Goal: Task Accomplishment & Management: Complete application form

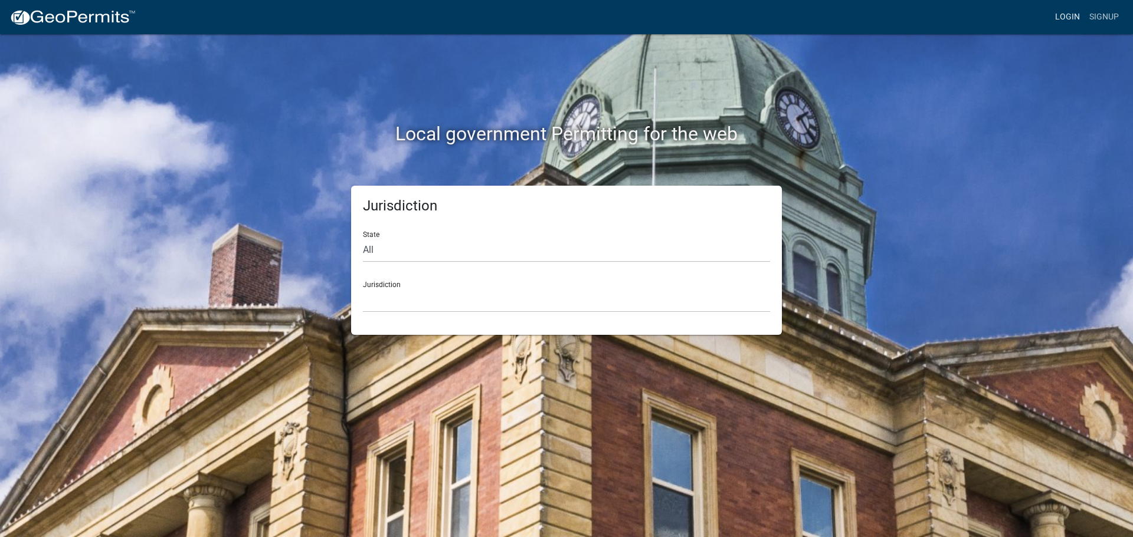
click at [1068, 12] on link "Login" at bounding box center [1067, 17] width 34 height 22
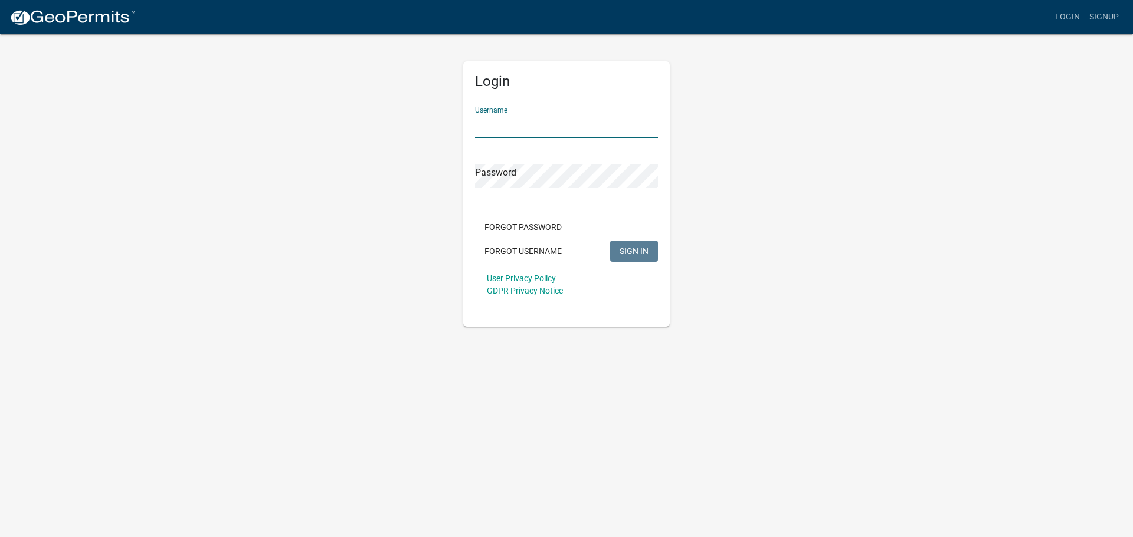
click at [515, 133] on input "Username" at bounding box center [566, 126] width 183 height 24
type input "seckert08"
click at [610, 241] on button "SIGN IN" at bounding box center [634, 251] width 48 height 21
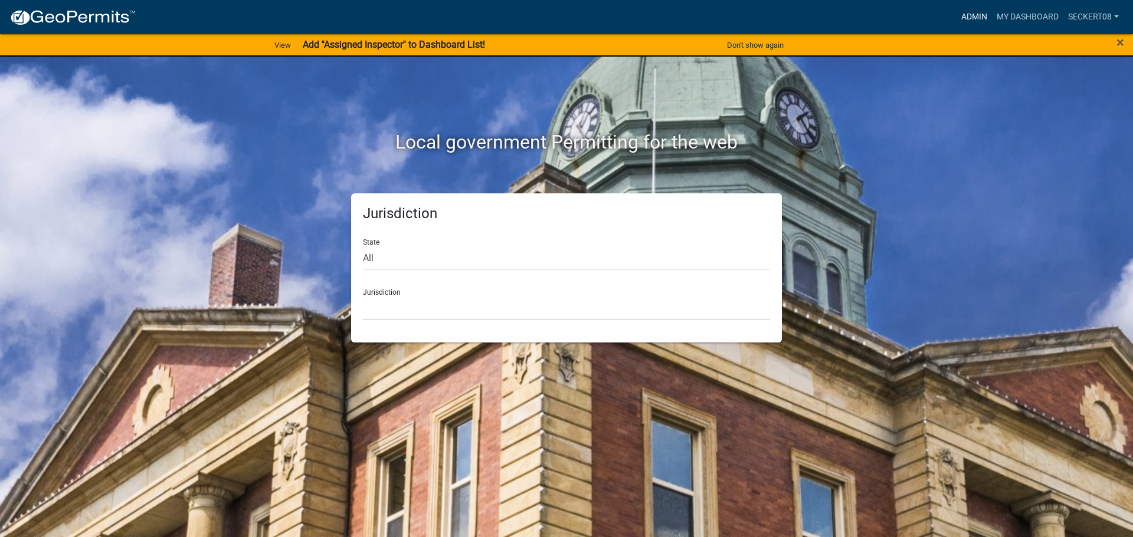
click at [967, 15] on link "Admin" at bounding box center [973, 17] width 35 height 22
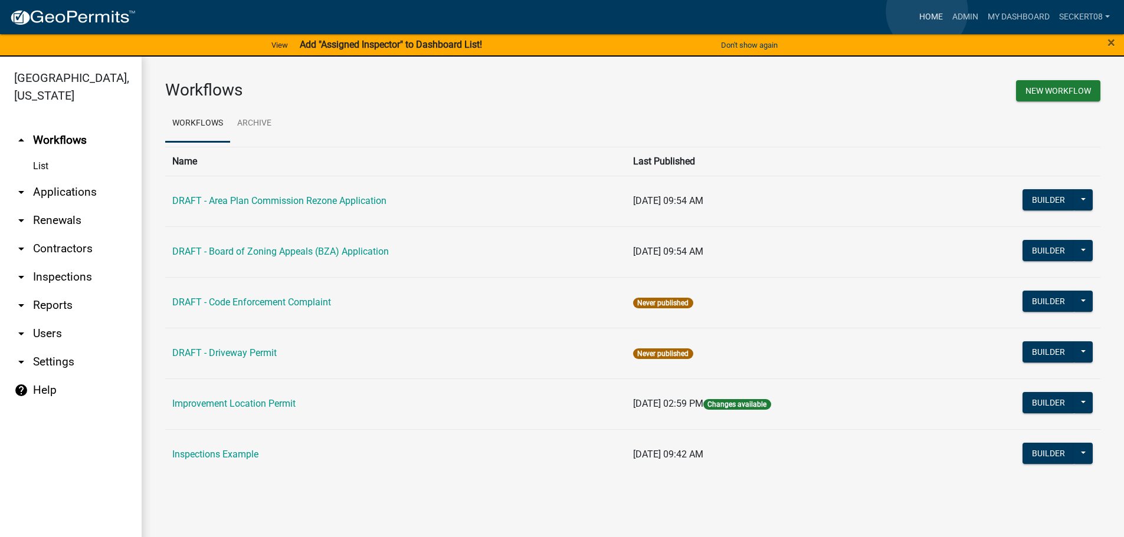
click at [927, 11] on link "Home" at bounding box center [930, 17] width 33 height 22
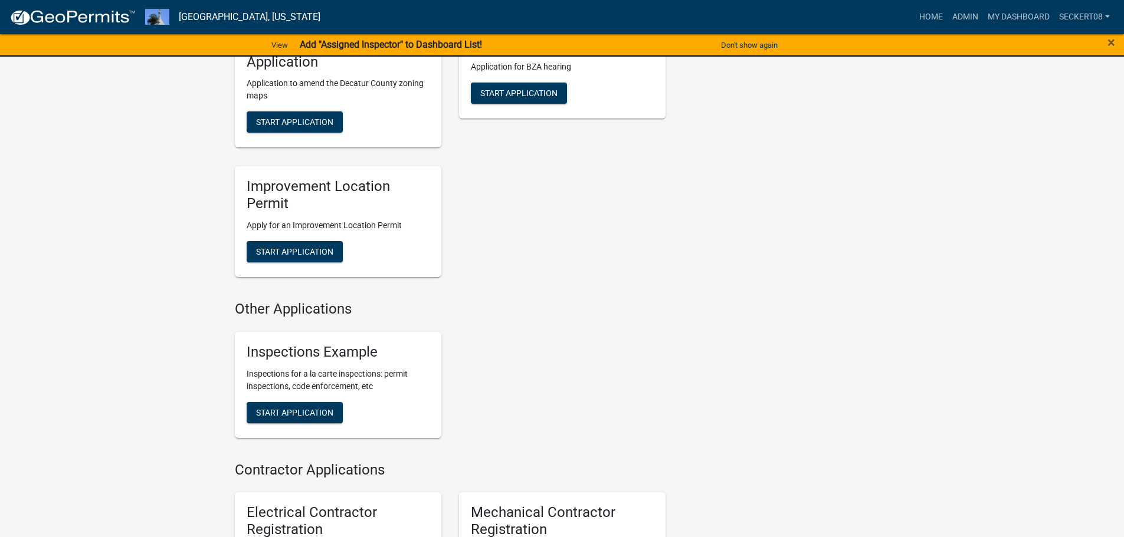
scroll to position [354, 0]
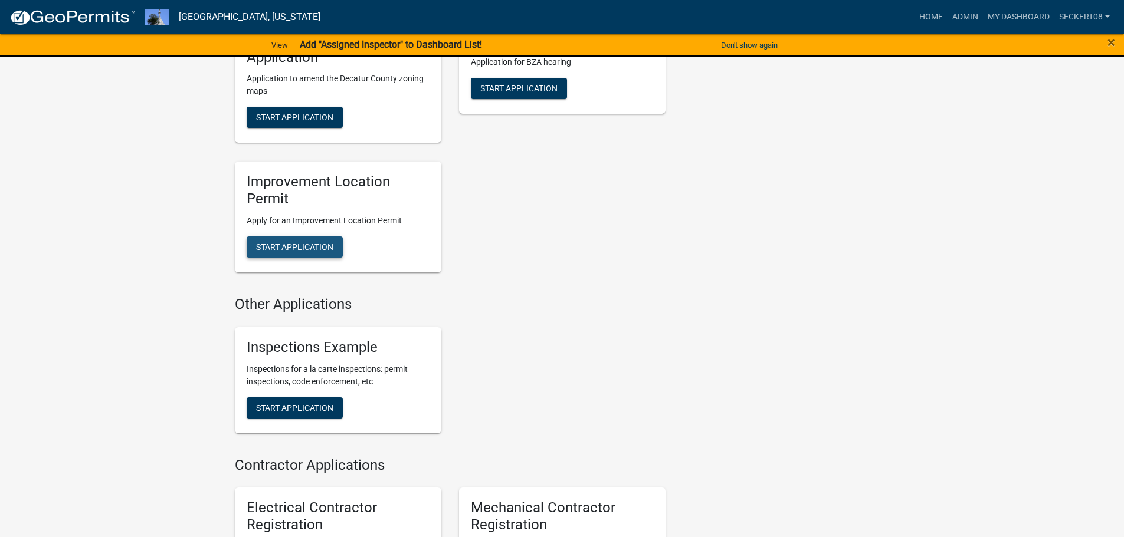
click at [315, 250] on span "Start Application" at bounding box center [294, 246] width 77 height 9
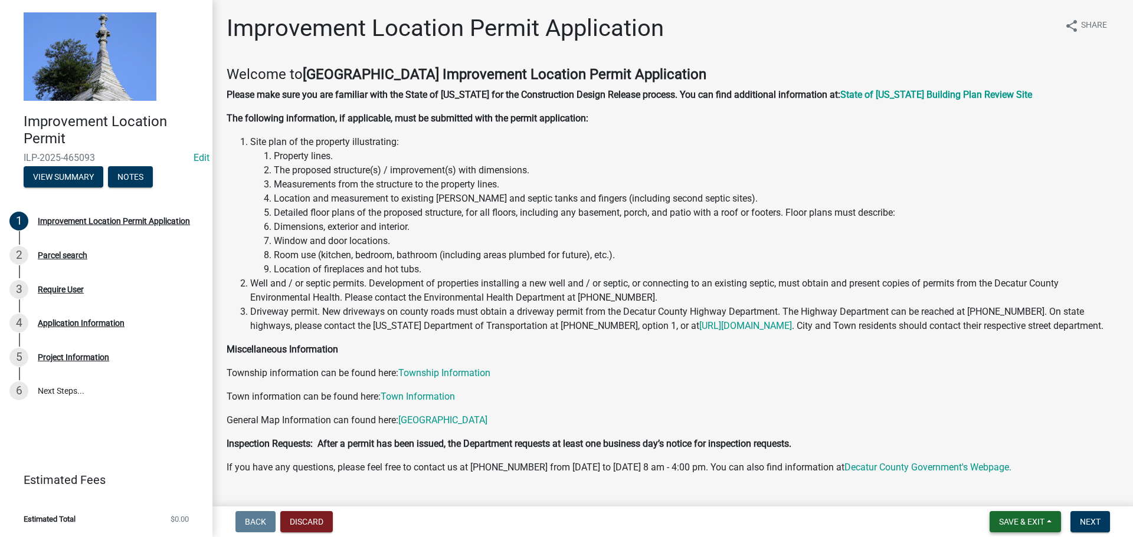
click at [1043, 523] on span "Save & Exit" at bounding box center [1021, 521] width 45 height 9
click at [1086, 533] on nav "Back Discard Save & Exit Save Save & Exit Next" at bounding box center [672, 522] width 920 height 31
click at [1095, 528] on button "Next" at bounding box center [1090, 521] width 40 height 21
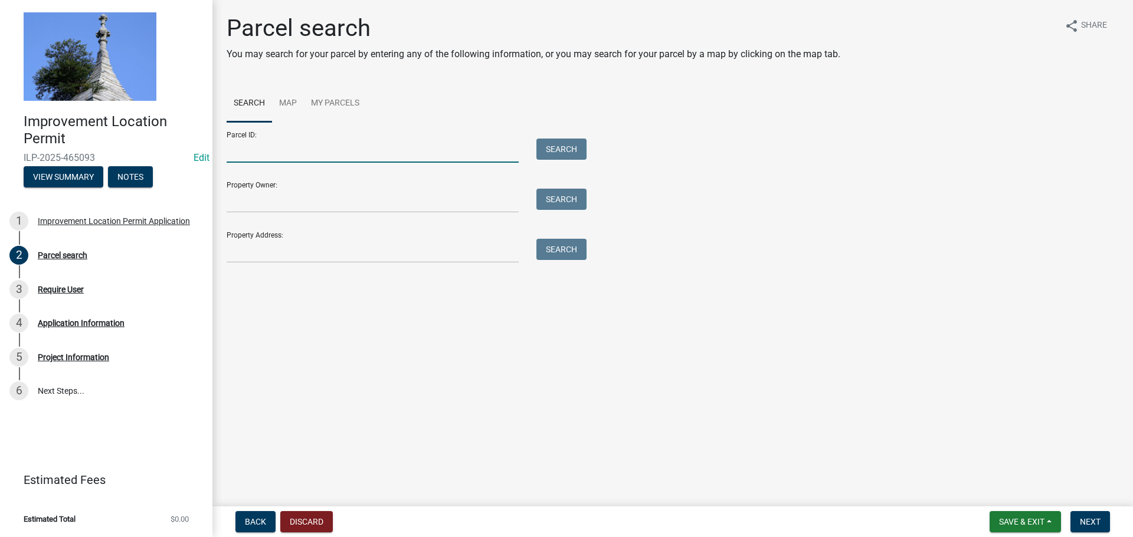
click at [247, 156] on input "Parcel ID:" at bounding box center [373, 151] width 292 height 24
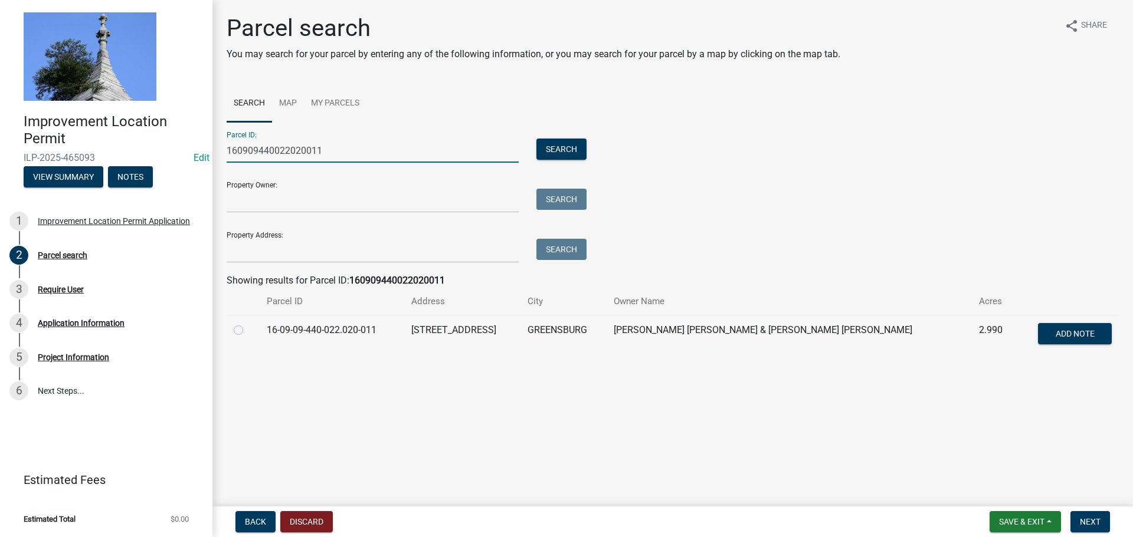
type input "160909440022020011"
click at [248, 323] on label at bounding box center [248, 323] width 0 height 0
click at [248, 330] on input "radio" at bounding box center [252, 327] width 8 height 8
radio input "true"
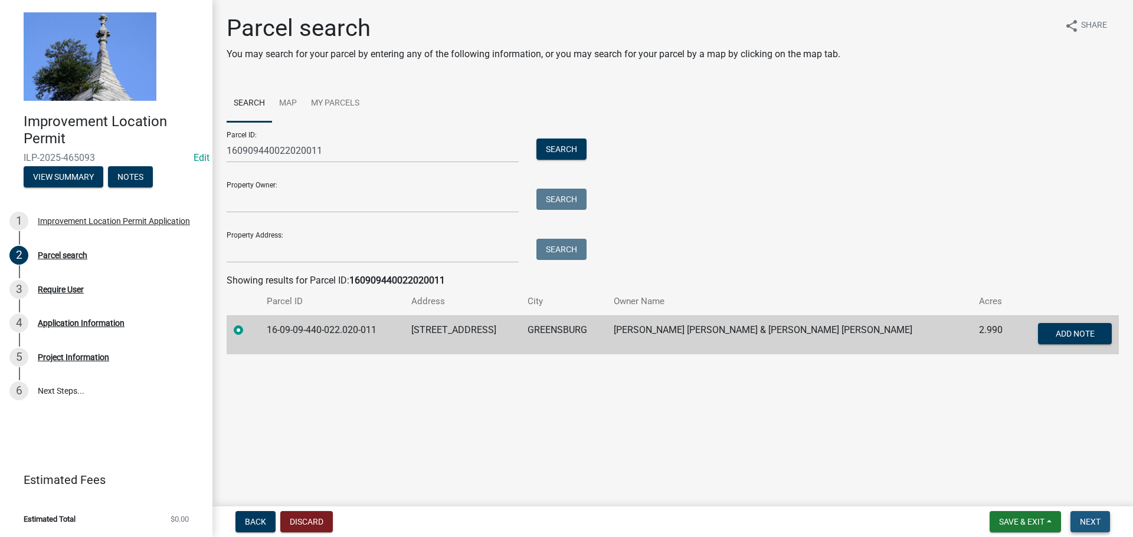
click at [1094, 521] on span "Next" at bounding box center [1089, 521] width 21 height 9
click at [1096, 521] on span "Next" at bounding box center [1089, 521] width 21 height 9
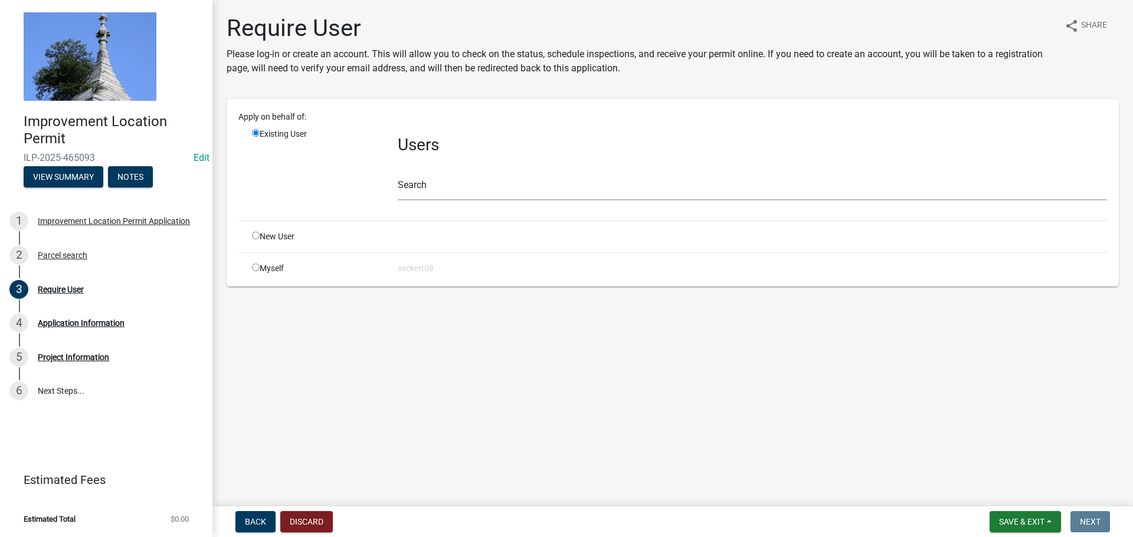
click at [255, 268] on input "radio" at bounding box center [256, 268] width 8 height 8
radio input "true"
radio input "false"
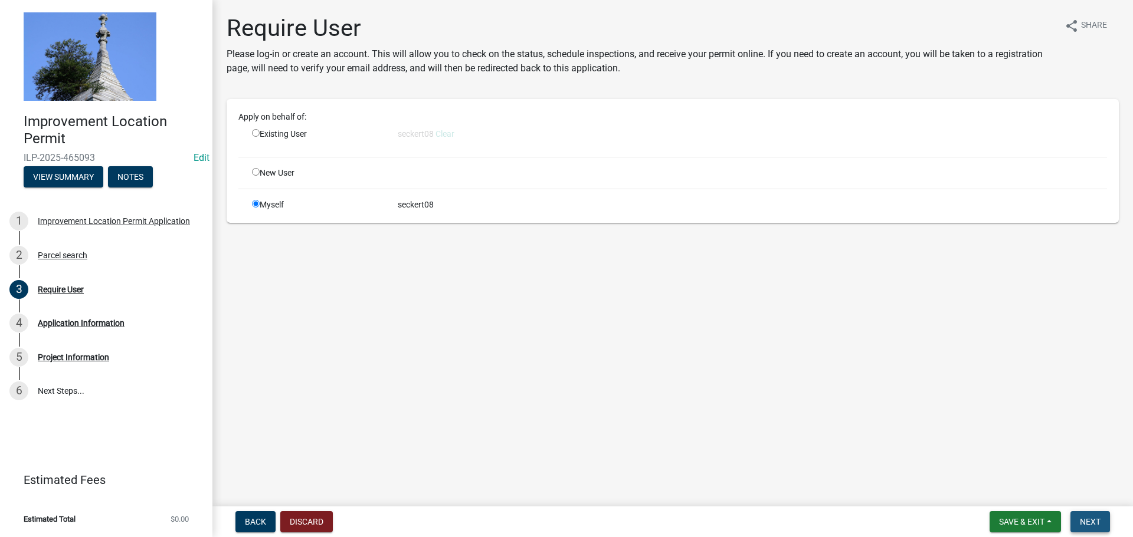
click at [1095, 526] on span "Next" at bounding box center [1089, 521] width 21 height 9
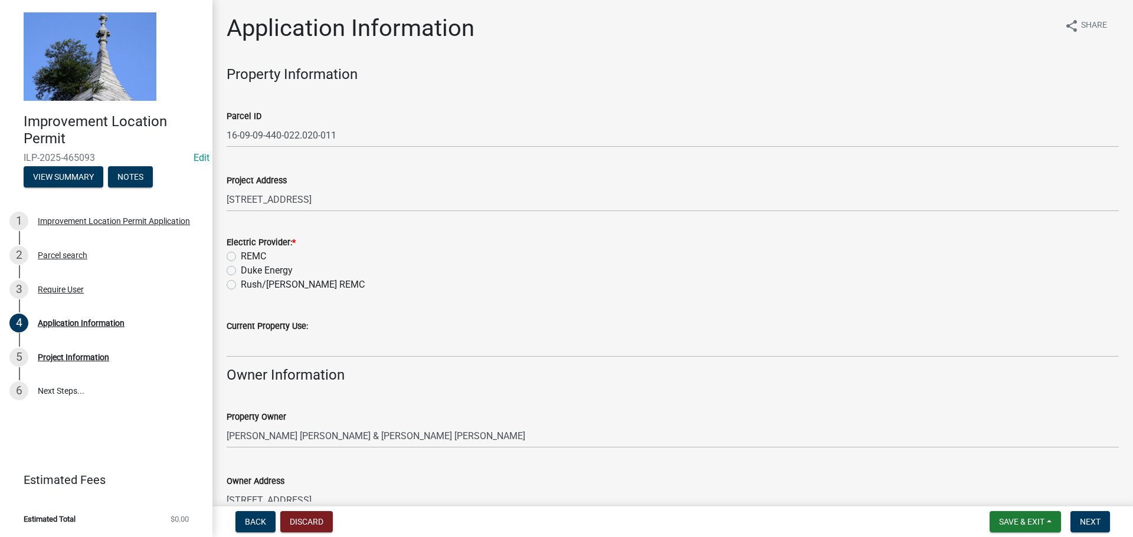
click at [241, 255] on label "REMC" at bounding box center [253, 257] width 25 height 14
click at [241, 255] on input "REMC" at bounding box center [245, 254] width 8 height 8
radio input "true"
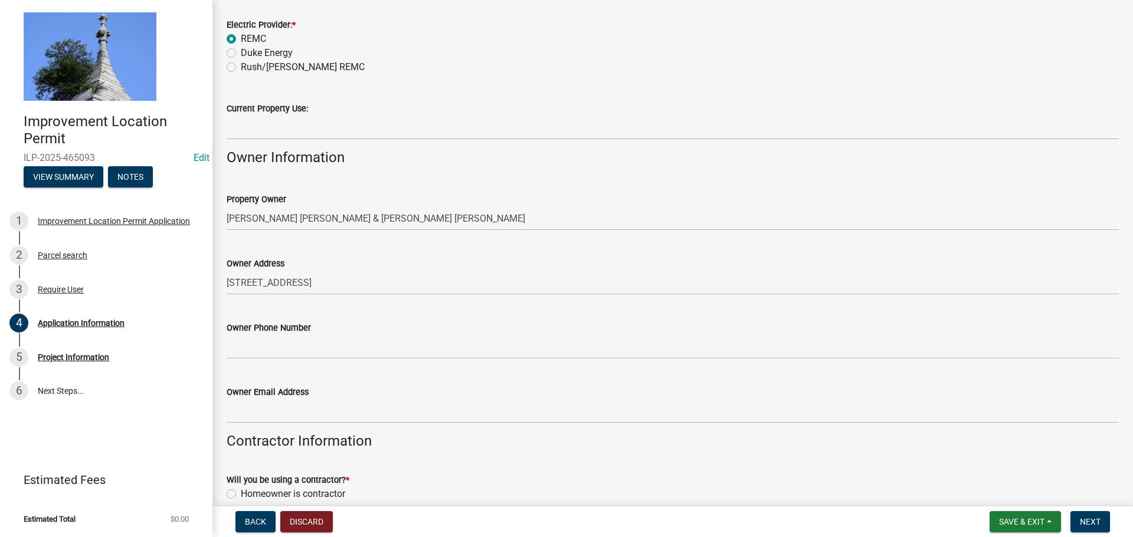
scroll to position [236, 0]
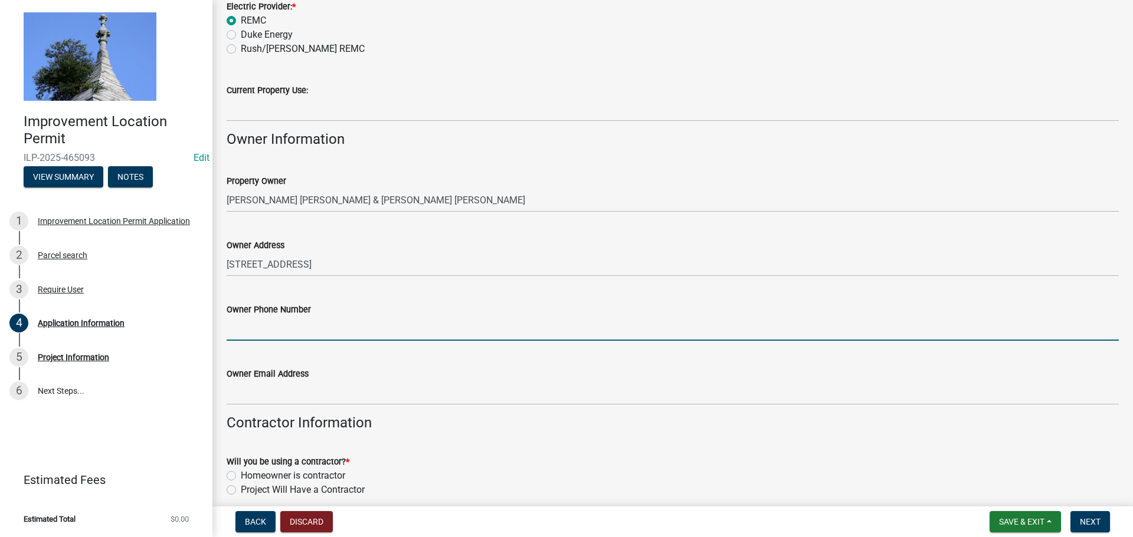
click at [263, 329] on input "Owner Phone Number" at bounding box center [673, 329] width 892 height 24
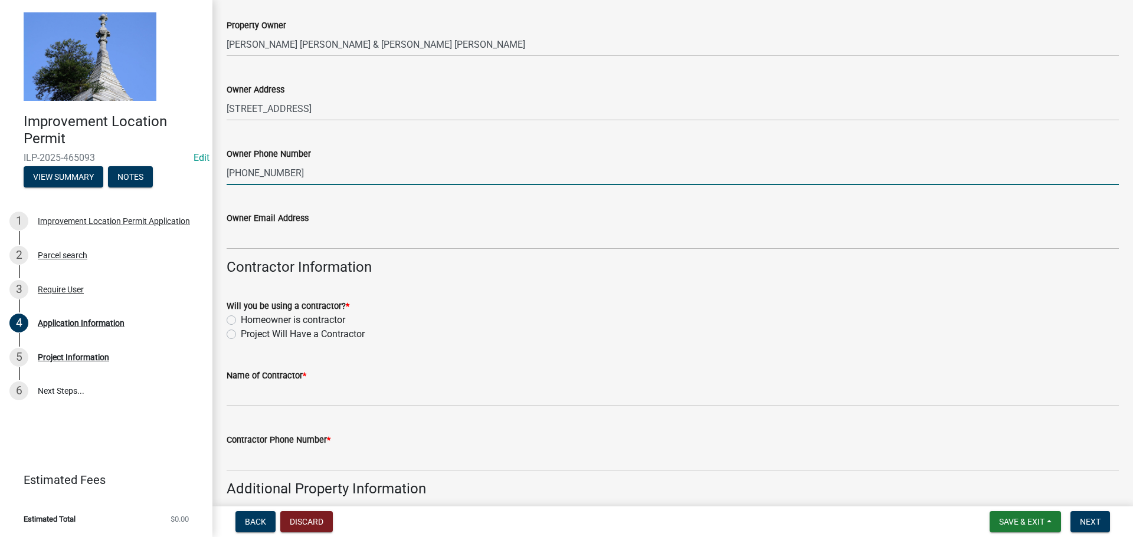
scroll to position [413, 0]
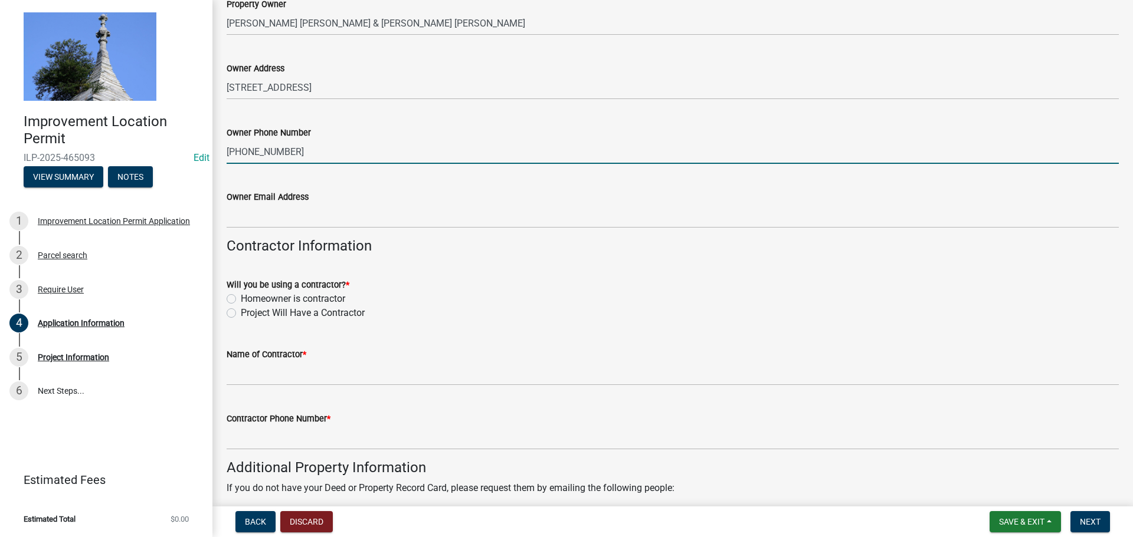
type input "[PHONE_NUMBER]"
click at [241, 313] on label "Project Will Have a Contractor" at bounding box center [303, 313] width 124 height 14
click at [241, 313] on input "Project Will Have a Contractor" at bounding box center [245, 310] width 8 height 8
radio input "true"
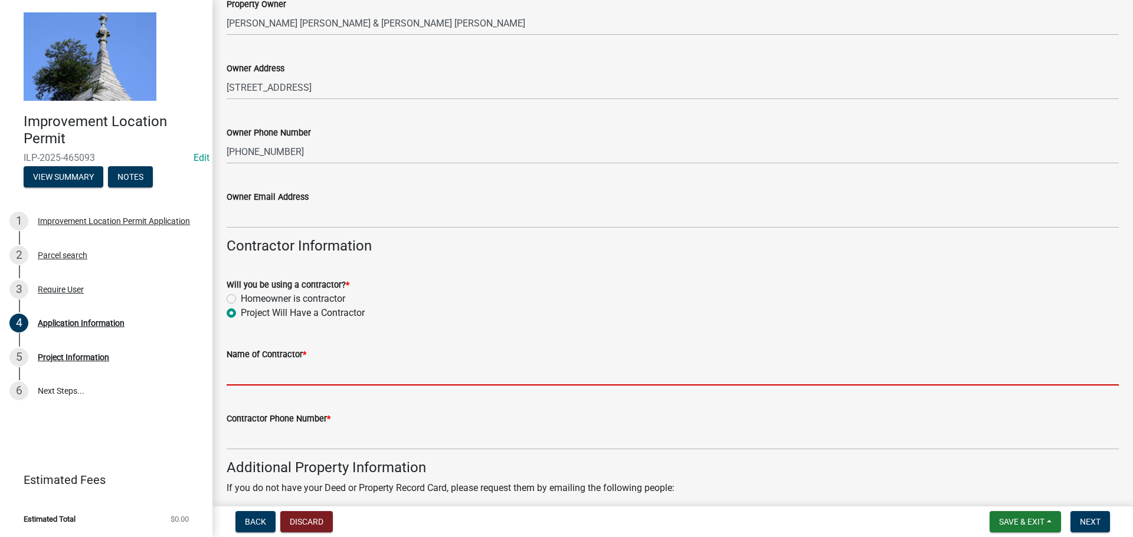
click at [248, 370] on input "Name of Contractor *" at bounding box center [673, 374] width 892 height 24
click at [241, 297] on label "Homeowner is contractor" at bounding box center [293, 299] width 104 height 14
click at [241, 297] on input "Homeowner is contractor" at bounding box center [245, 296] width 8 height 8
radio input "true"
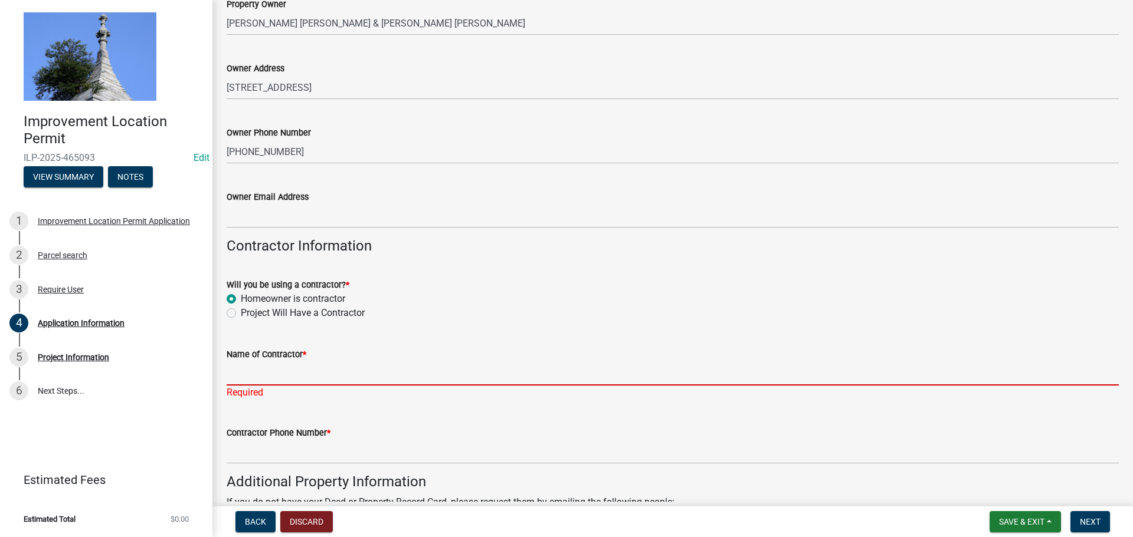
click at [253, 375] on input "Name of Contractor *" at bounding box center [673, 374] width 892 height 24
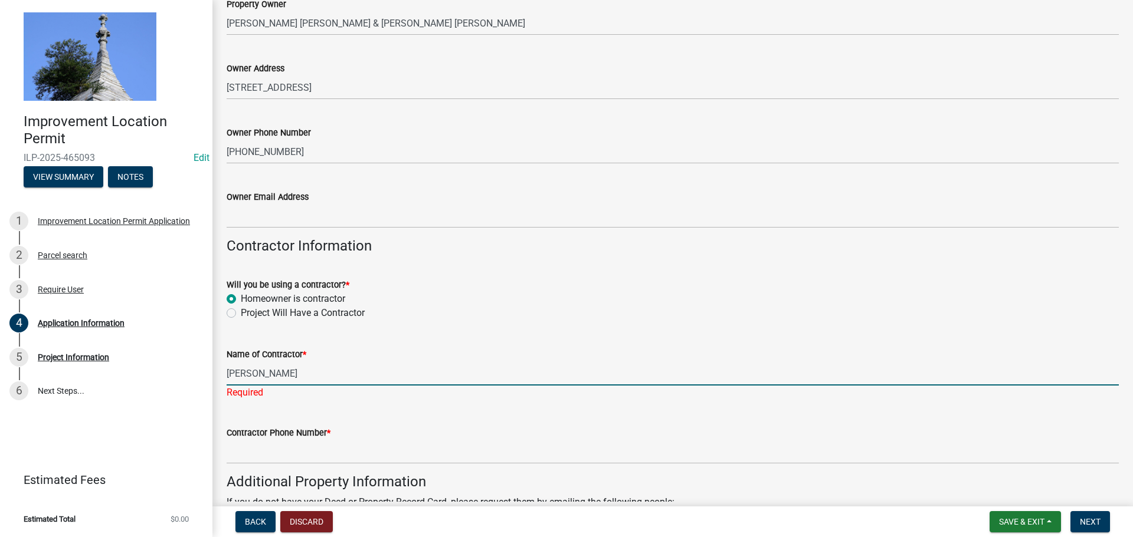
scroll to position [472, 0]
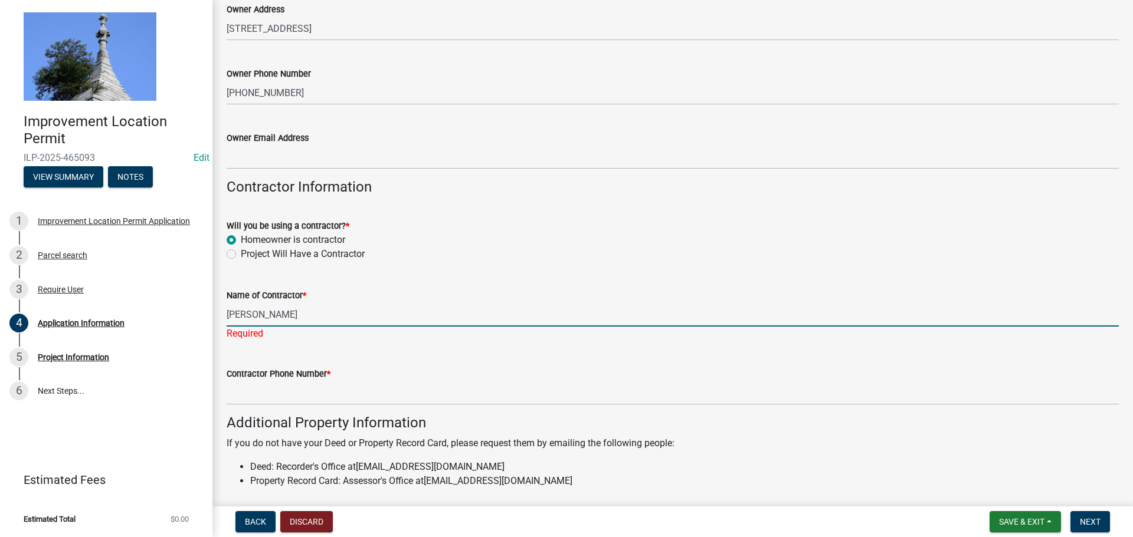
type input "[PERSON_NAME]"
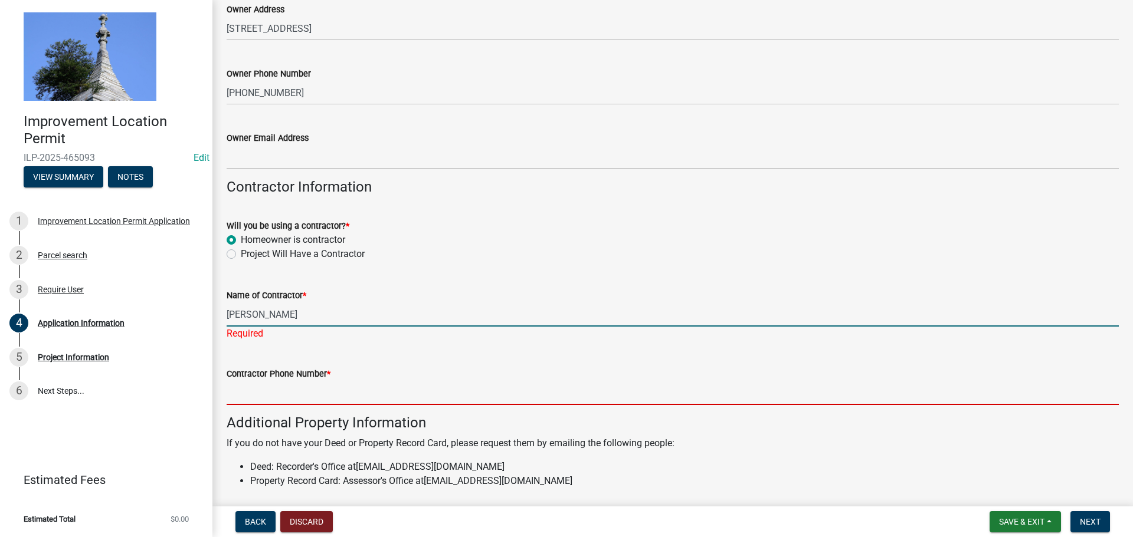
click at [267, 392] on wm-data-entity-input "Contractor Phone Number *" at bounding box center [673, 382] width 892 height 64
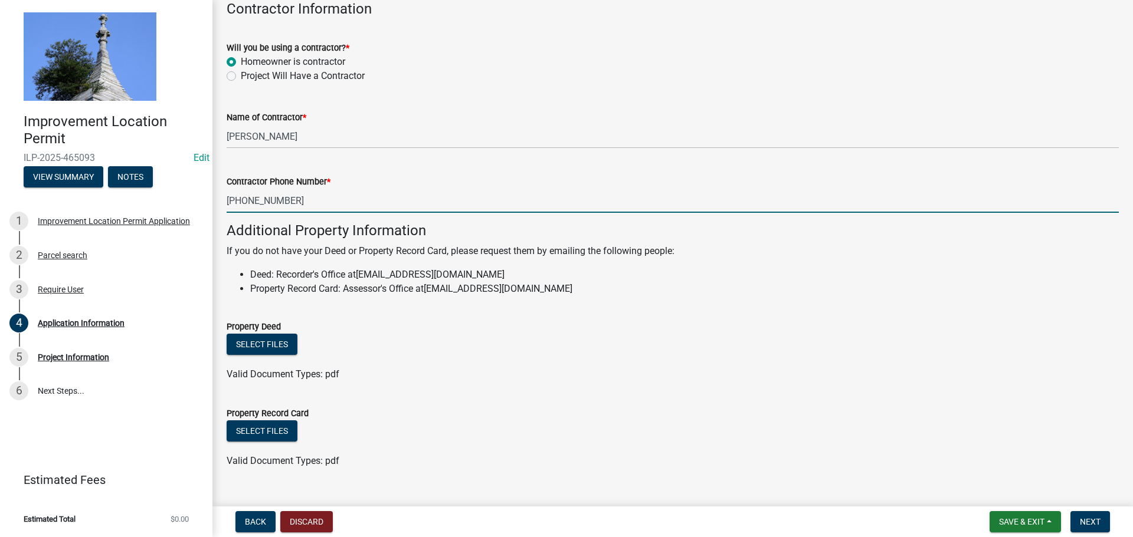
scroll to position [673, 0]
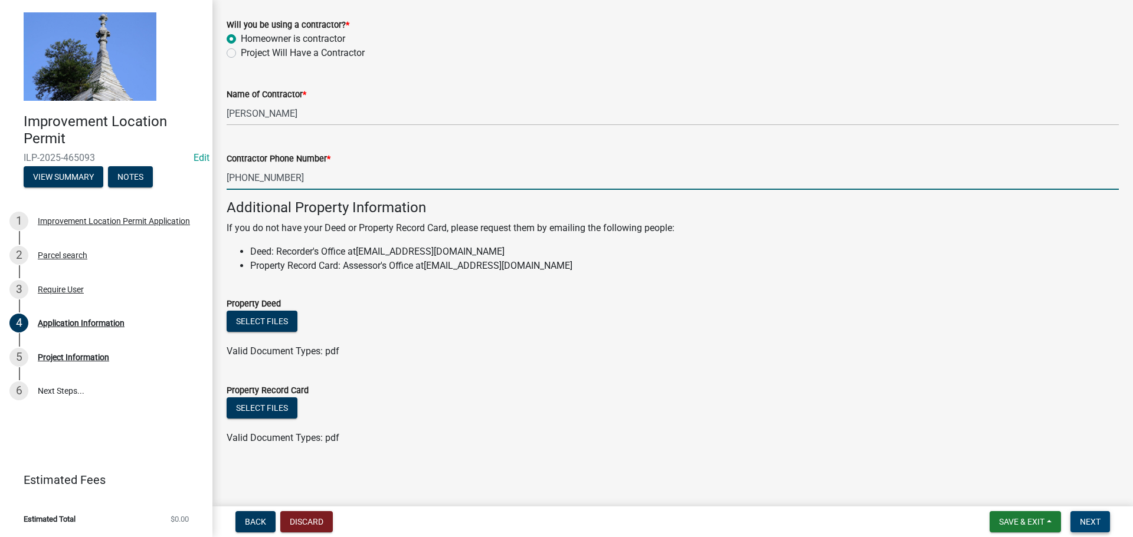
type input "[PHONE_NUMBER]"
click at [1094, 523] on span "Next" at bounding box center [1089, 521] width 21 height 9
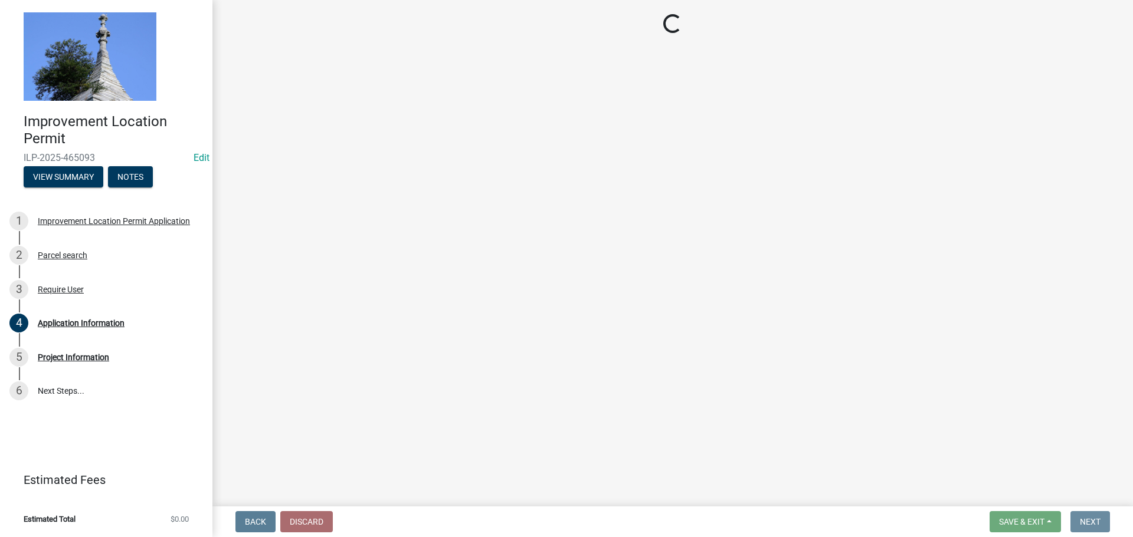
scroll to position [0, 0]
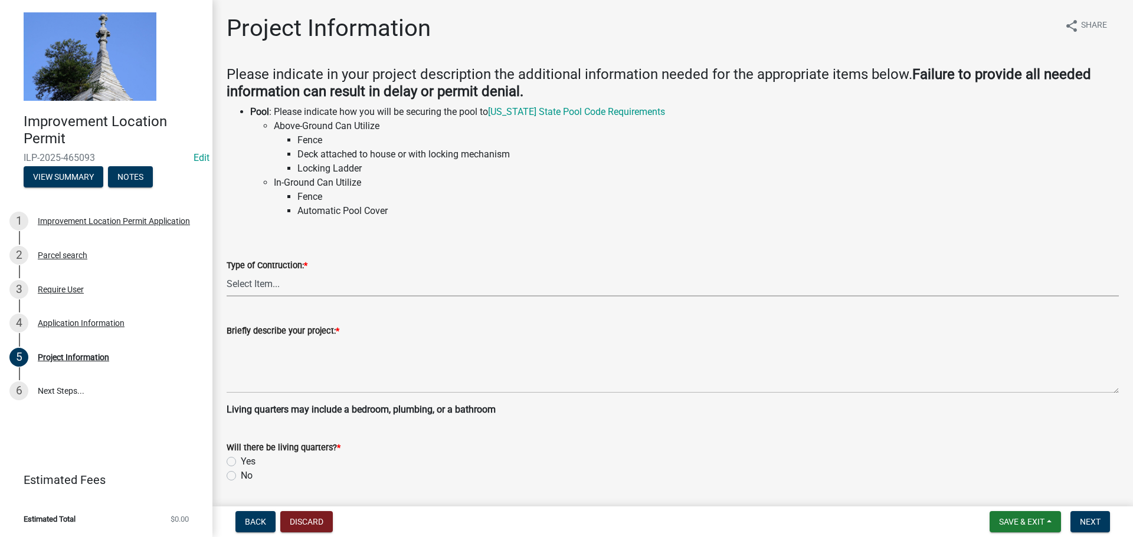
click at [262, 280] on select "Select Item... Addition Attached Garage Boat Dock Cell Tower/Co-Locate Commerci…" at bounding box center [673, 285] width 892 height 24
click at [227, 273] on select "Select Item... Addition Attached Garage Boat Dock Cell Tower/Co-Locate Commerci…" at bounding box center [673, 285] width 892 height 24
select select "79b2b19e-b70c-4cfc-b26a-655a2f2e48c5"
click at [245, 281] on select "Select Item... Addition Attached Garage Boat Dock Cell Tower/Co-Locate Commerci…" at bounding box center [673, 285] width 892 height 24
click at [227, 273] on select "Select Item... Addition Attached Garage Boat Dock Cell Tower/Co-Locate Commerci…" at bounding box center [673, 285] width 892 height 24
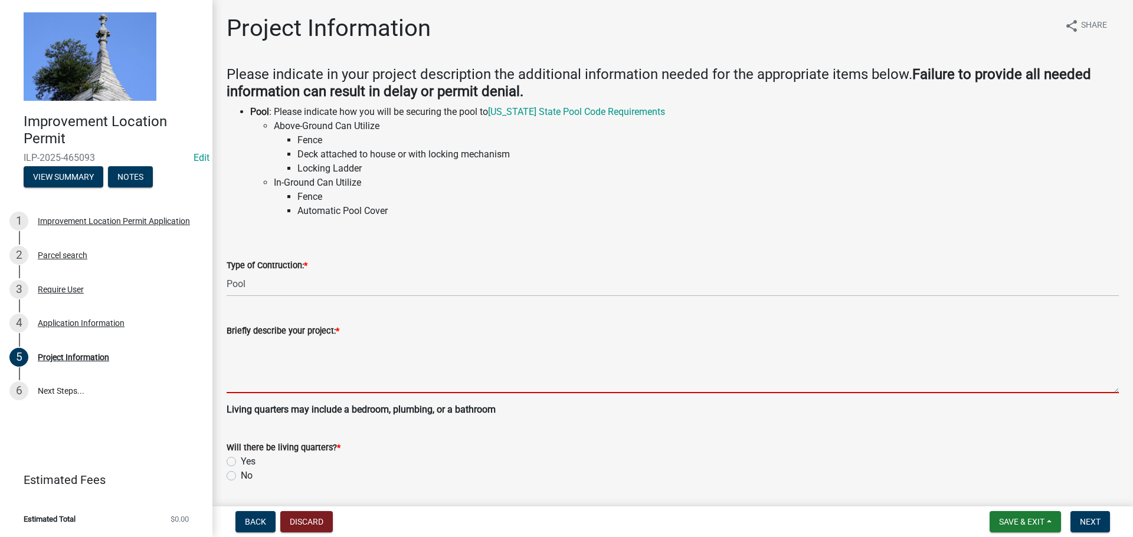
click at [261, 365] on textarea "Briefly describe your project: *" at bounding box center [673, 365] width 892 height 55
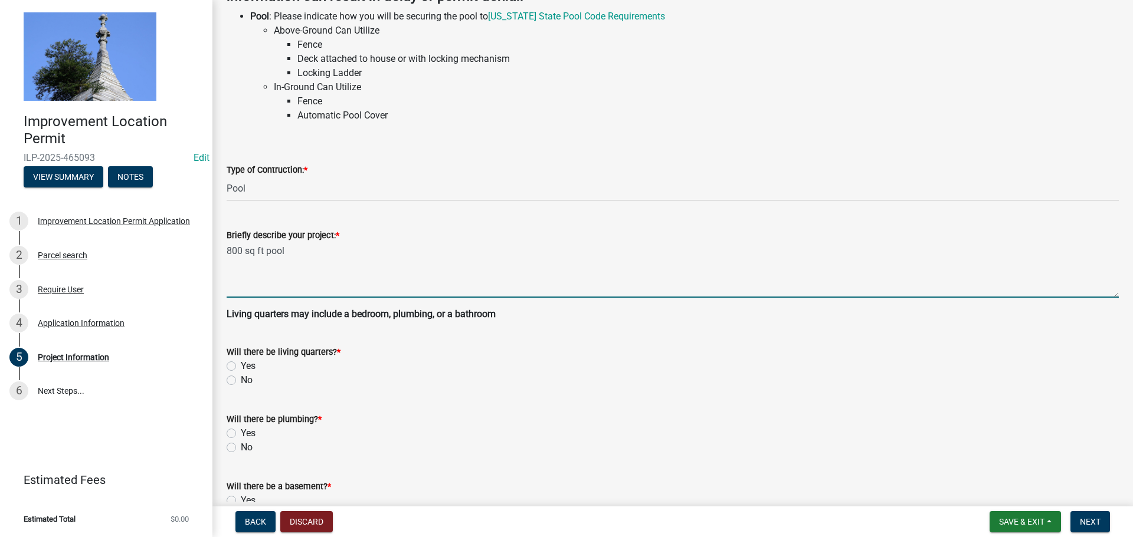
scroll to position [177, 0]
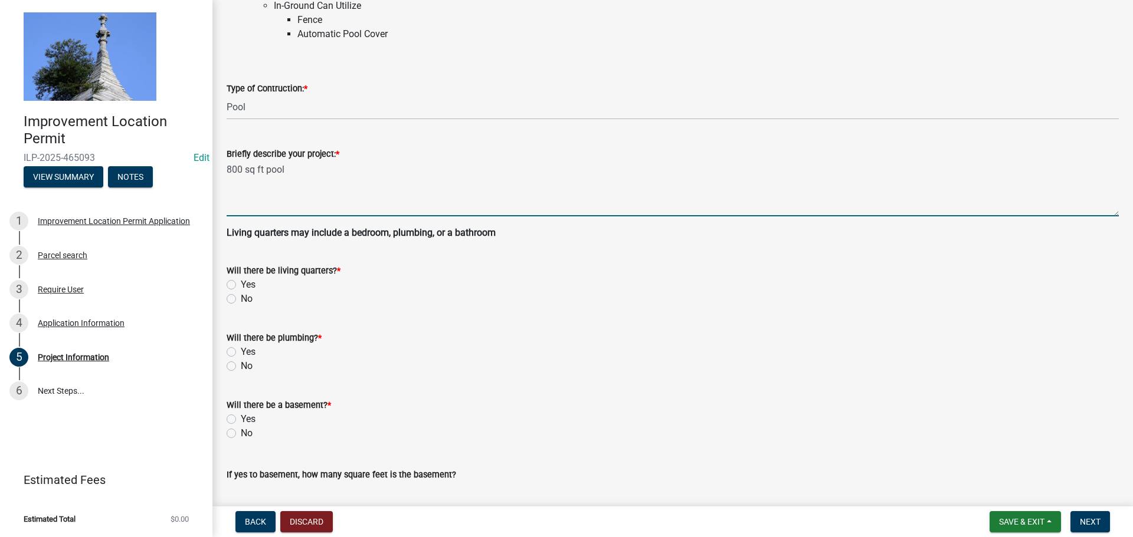
type textarea "800 sq ft pool"
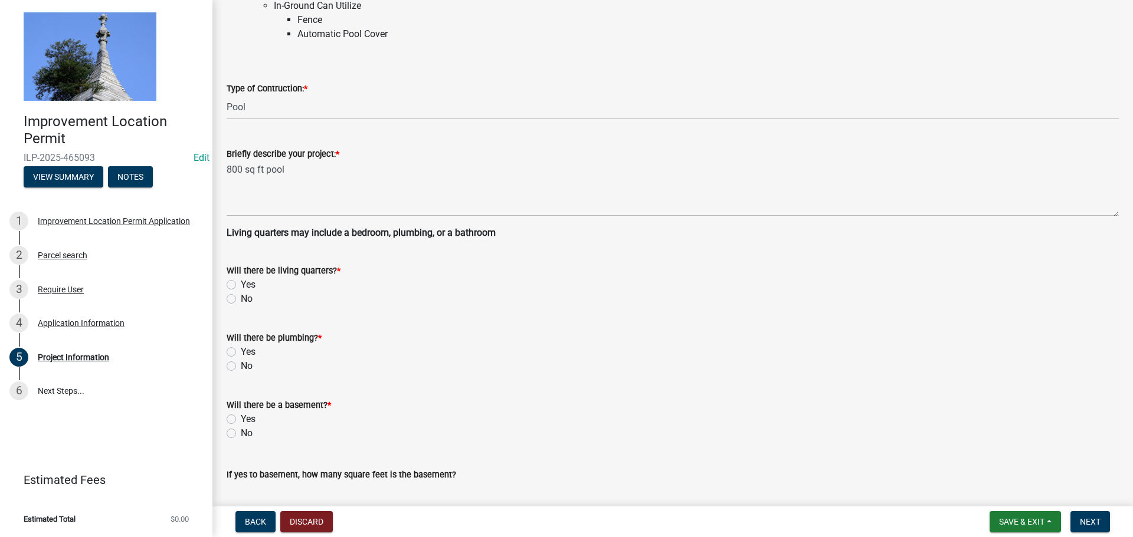
click at [241, 303] on label "No" at bounding box center [247, 299] width 12 height 14
click at [241, 300] on input "No" at bounding box center [245, 296] width 8 height 8
radio input "true"
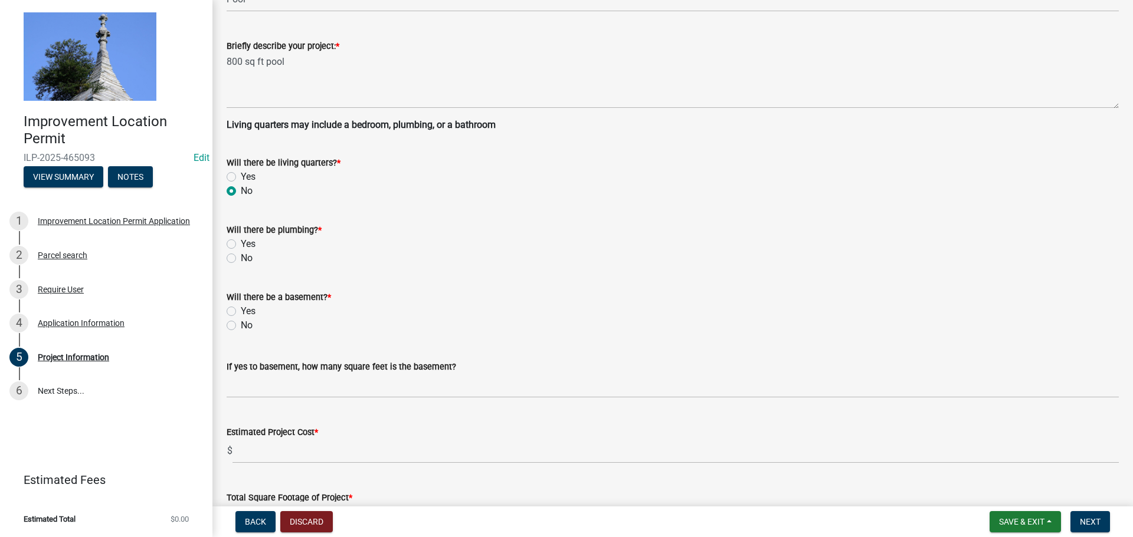
scroll to position [295, 0]
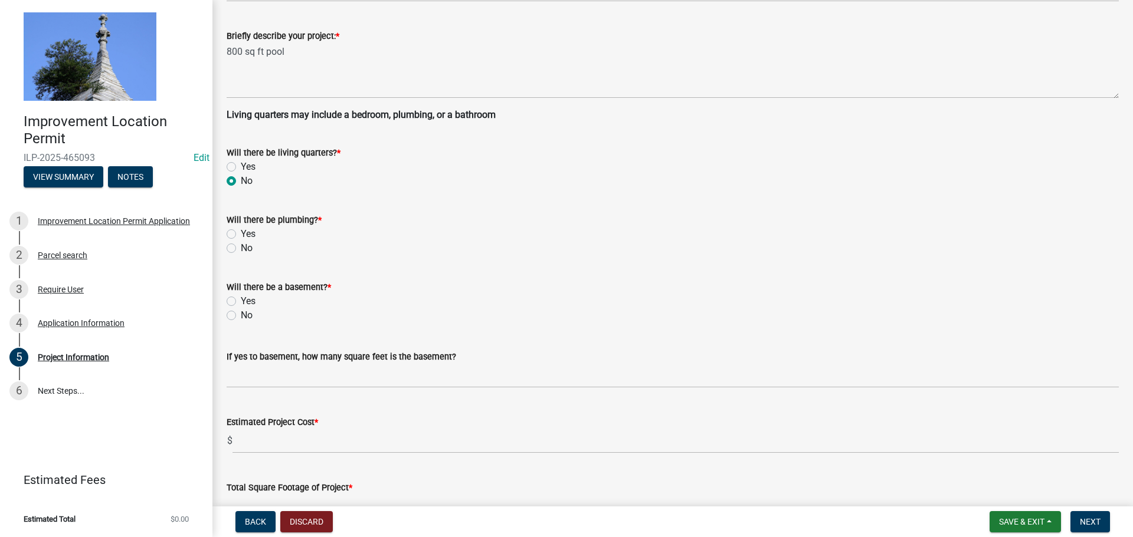
click at [241, 248] on label "No" at bounding box center [247, 248] width 12 height 14
click at [241, 248] on input "No" at bounding box center [245, 245] width 8 height 8
radio input "true"
click at [241, 318] on label "No" at bounding box center [247, 315] width 12 height 14
click at [241, 316] on input "No" at bounding box center [245, 312] width 8 height 8
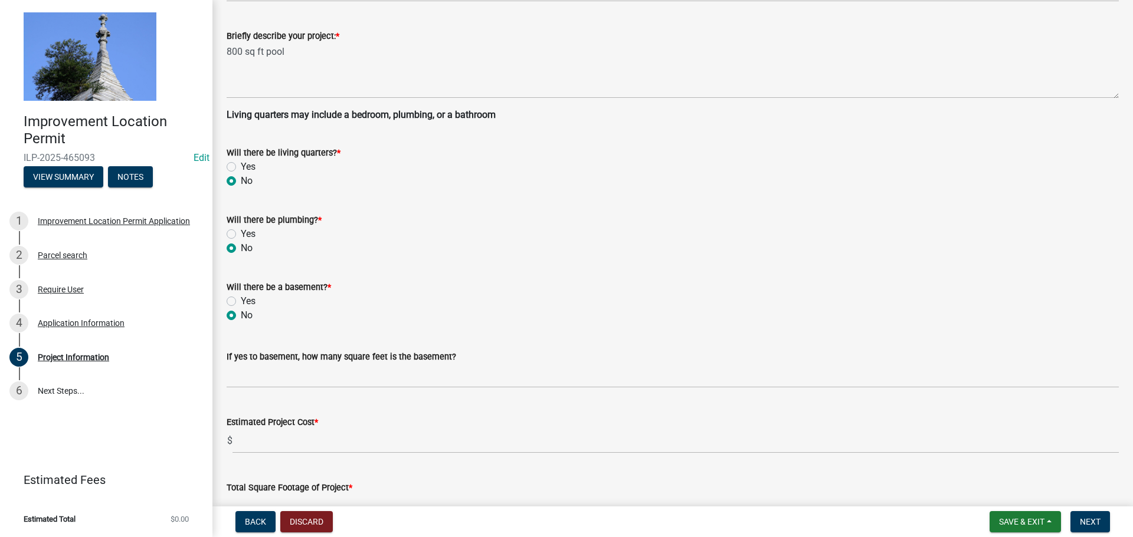
radio input "true"
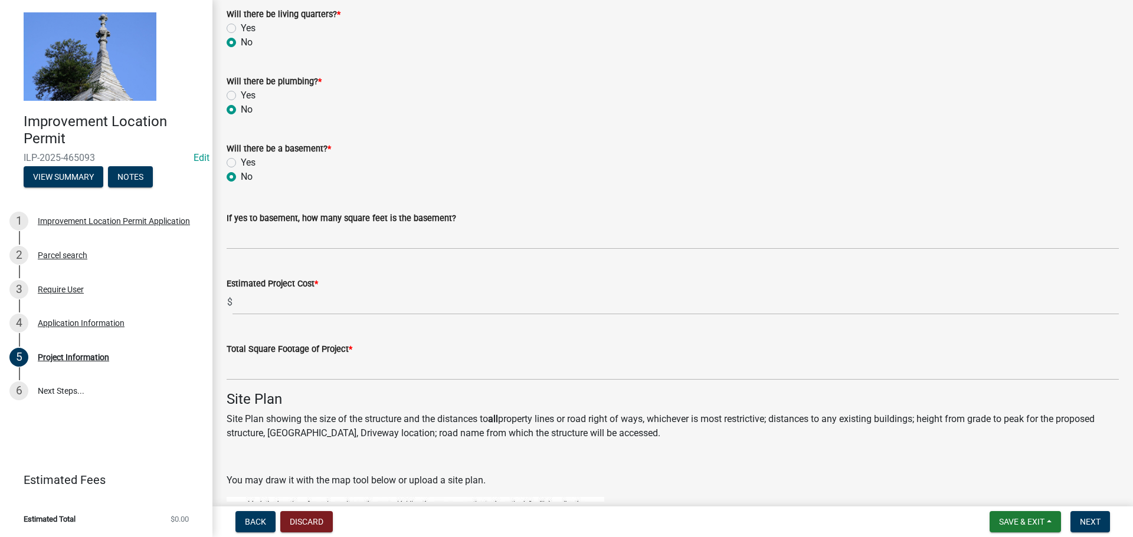
scroll to position [472, 0]
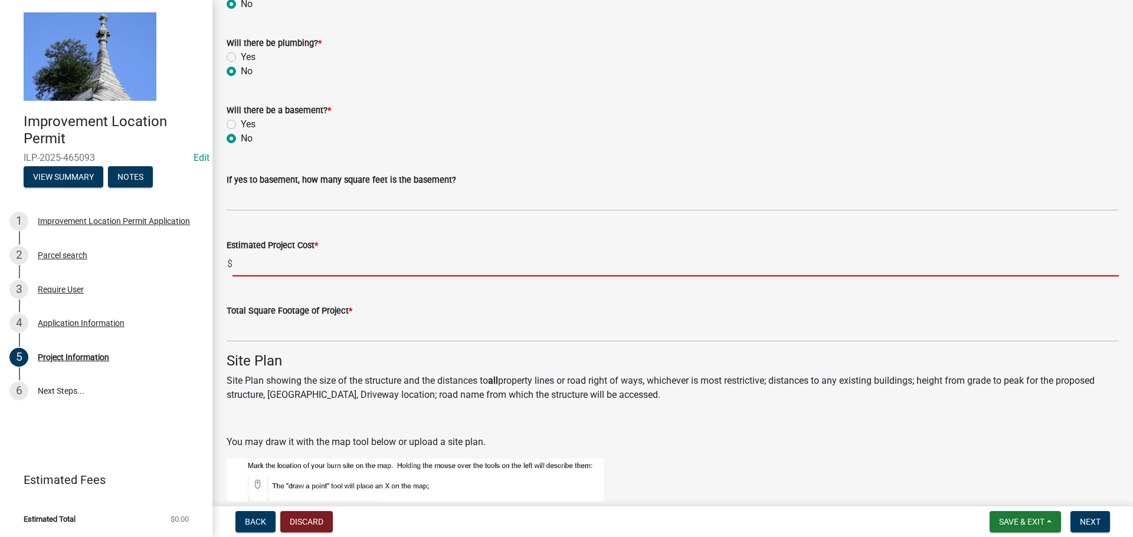
click at [248, 268] on input "text" at bounding box center [675, 264] width 886 height 24
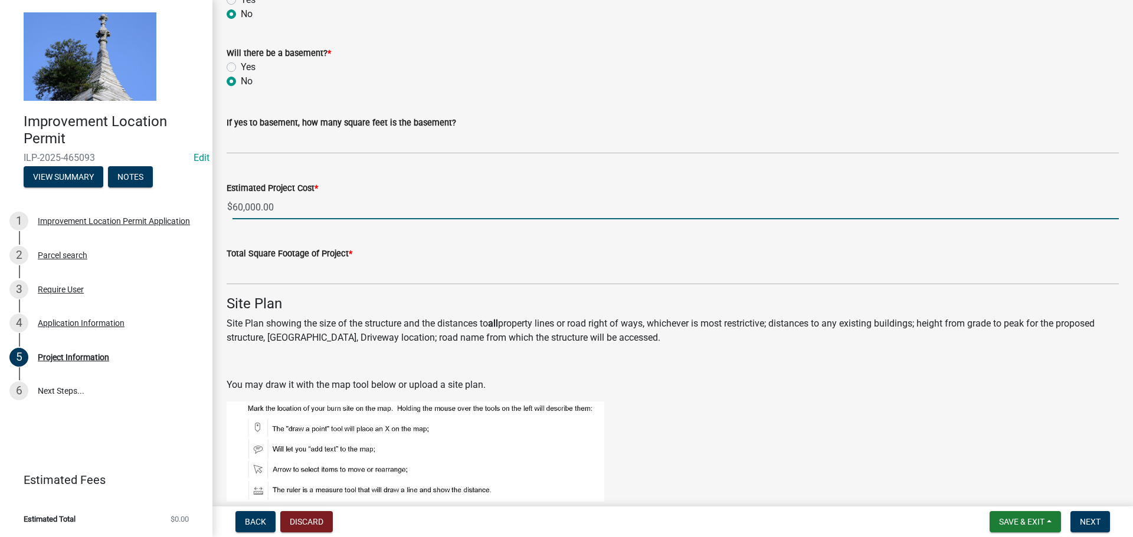
scroll to position [531, 0]
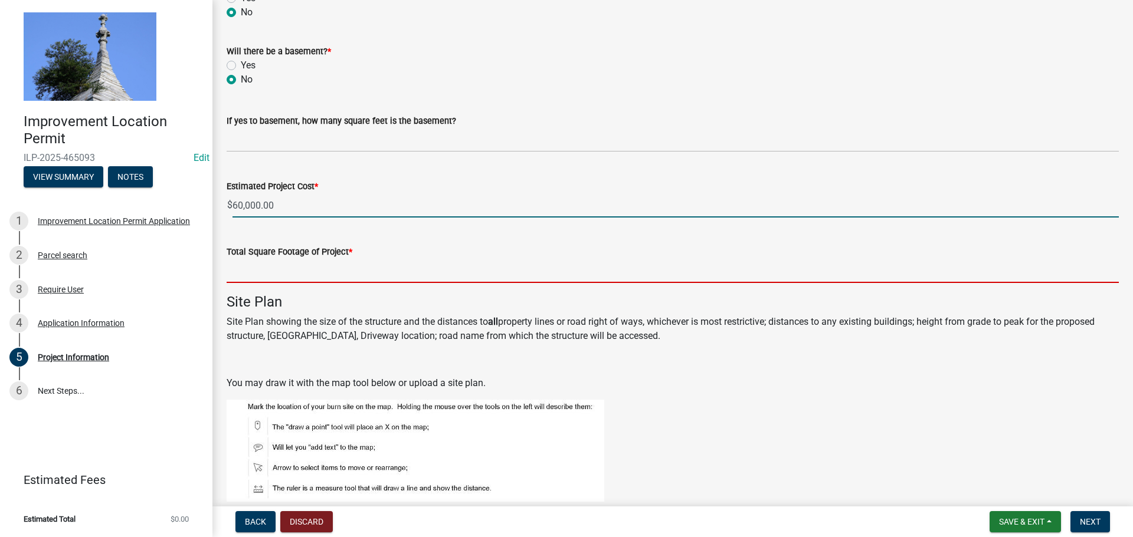
type input "60000"
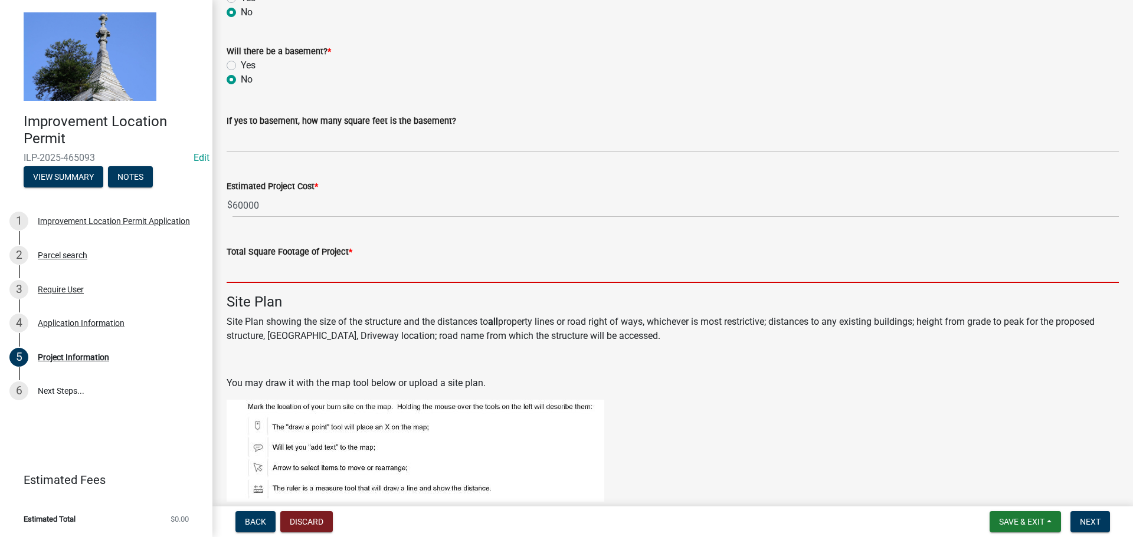
click at [255, 267] on input "text" at bounding box center [673, 271] width 892 height 24
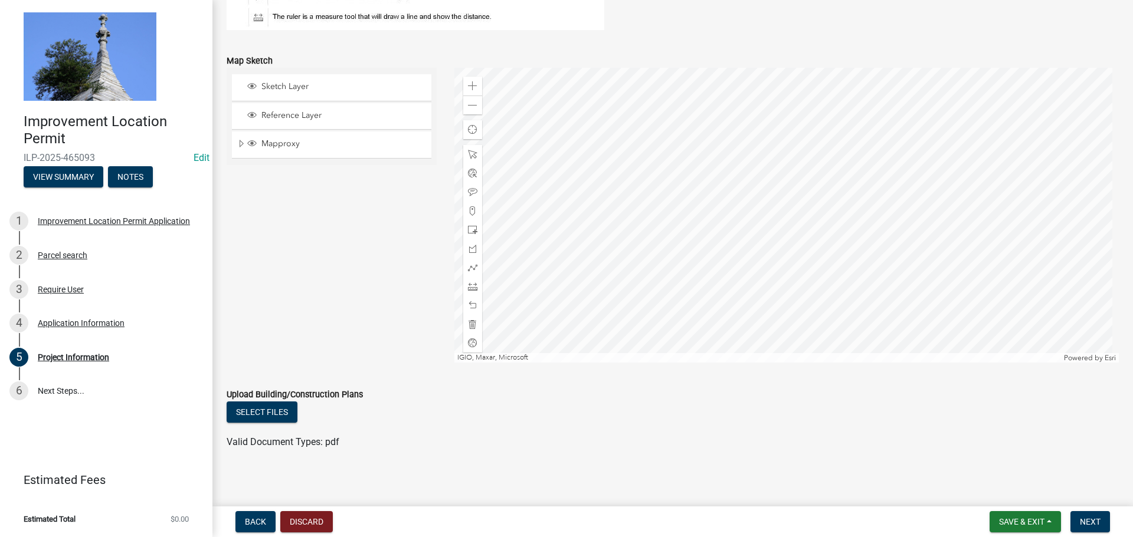
scroll to position [1007, 0]
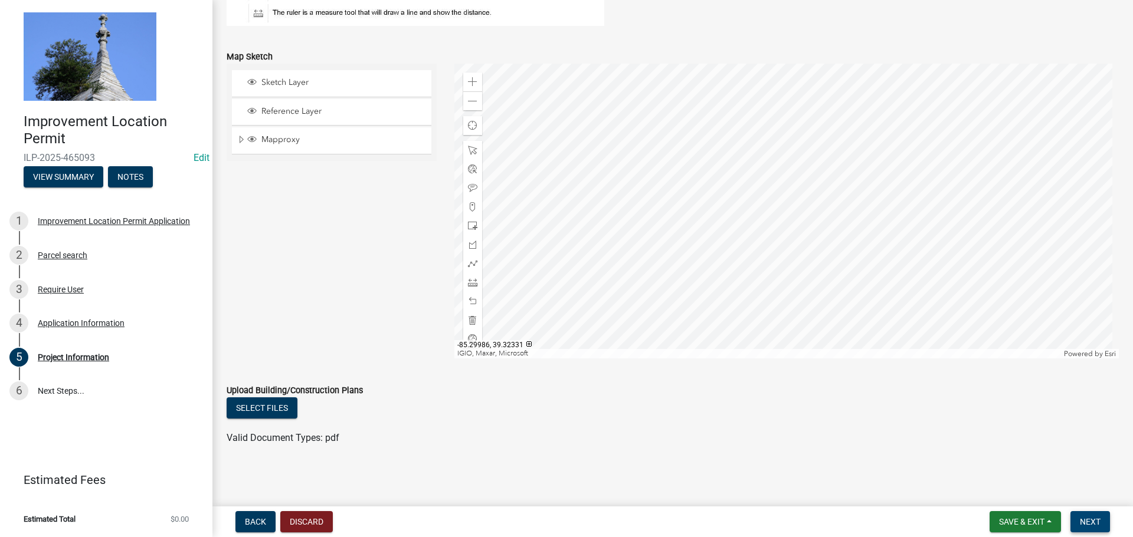
type input "800"
click at [1095, 526] on span "Next" at bounding box center [1089, 521] width 21 height 9
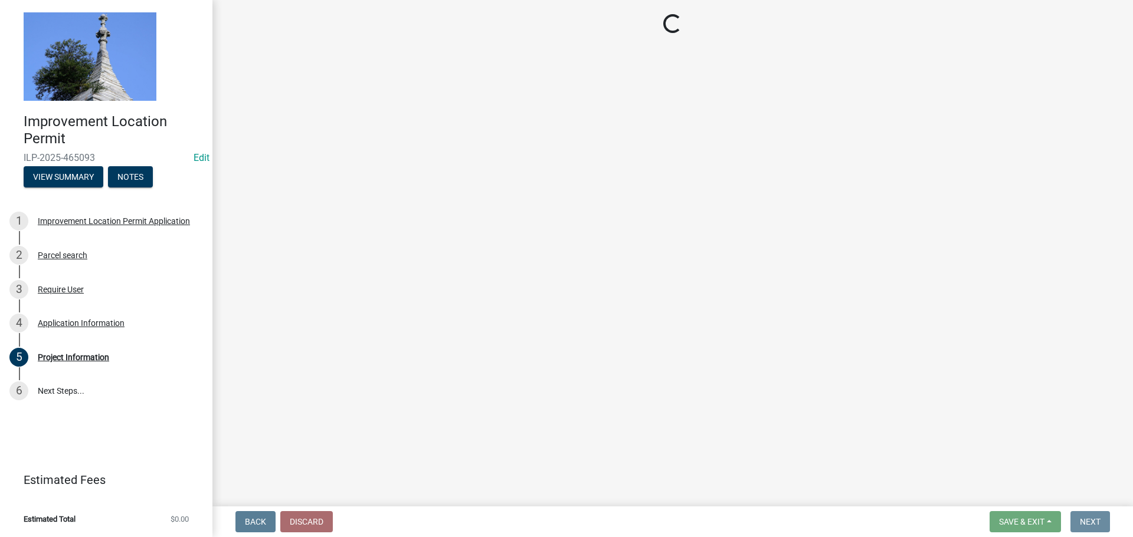
scroll to position [0, 0]
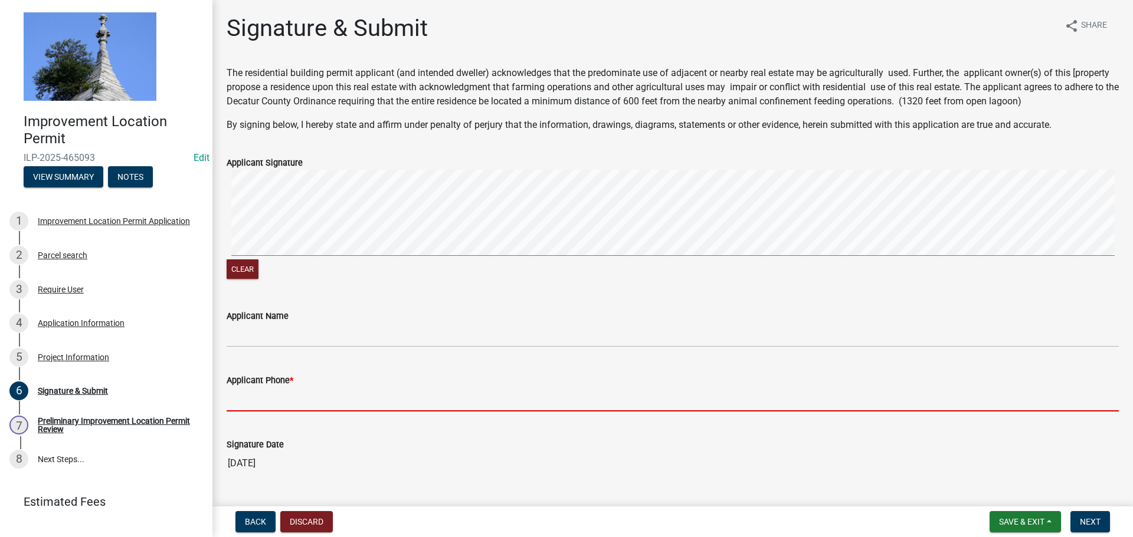
click at [283, 403] on input "Applicant Phone *" at bounding box center [673, 400] width 892 height 24
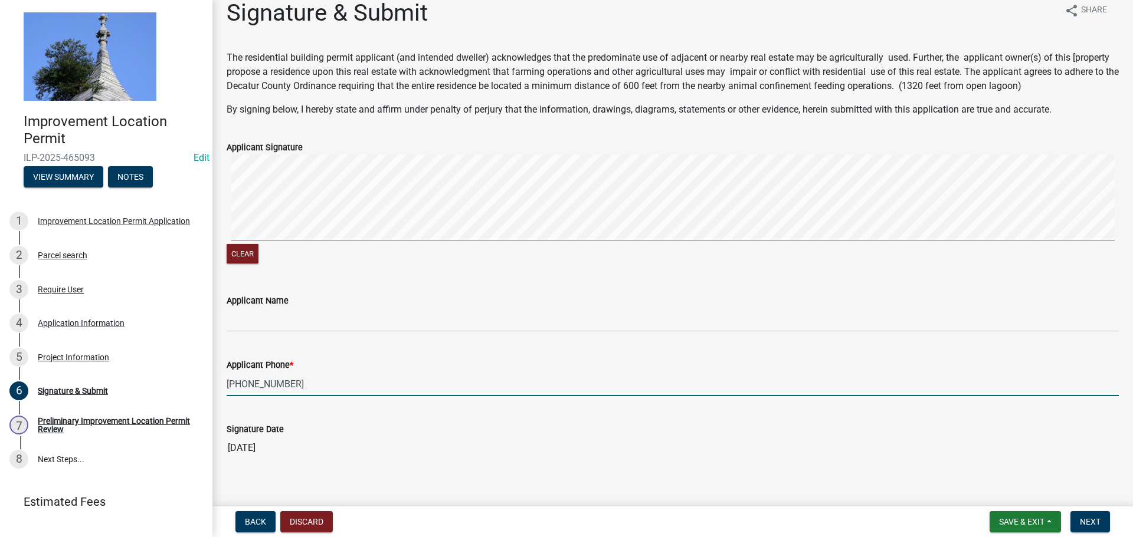
scroll to position [29, 0]
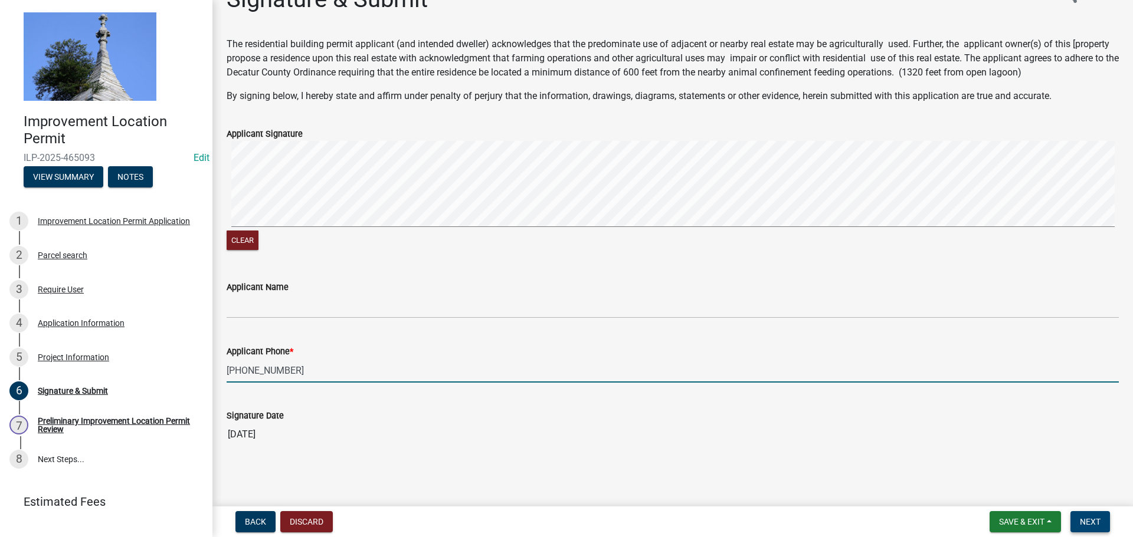
type input "[PHONE_NUMBER]"
click at [1100, 519] on span "Next" at bounding box center [1089, 521] width 21 height 9
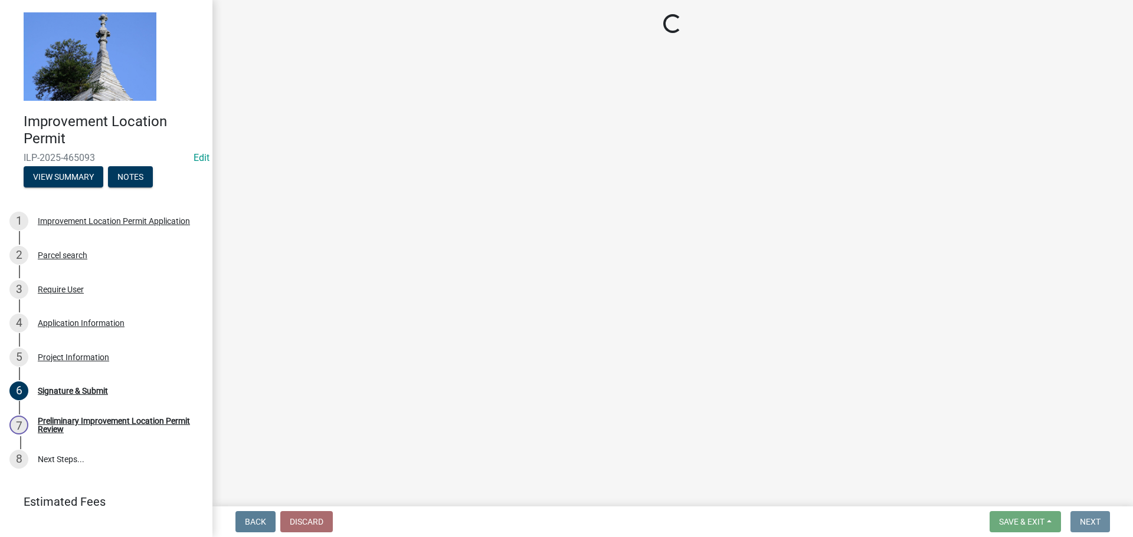
scroll to position [0, 0]
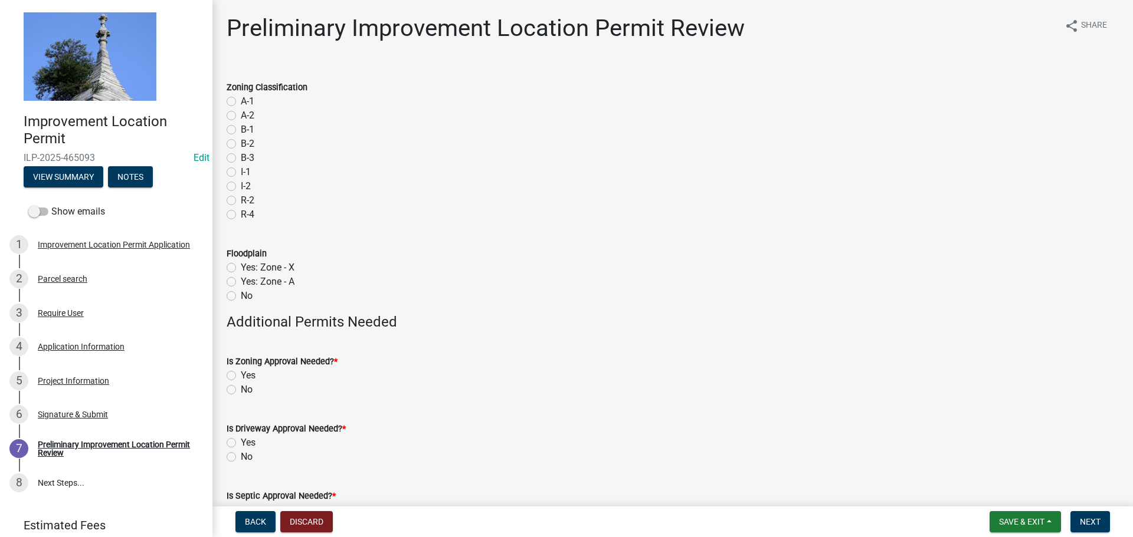
click at [241, 119] on label "A-2" at bounding box center [248, 116] width 14 height 14
click at [241, 116] on input "A-2" at bounding box center [245, 113] width 8 height 8
radio input "true"
click at [241, 297] on label "No" at bounding box center [247, 296] width 12 height 14
click at [241, 297] on input "No" at bounding box center [245, 293] width 8 height 8
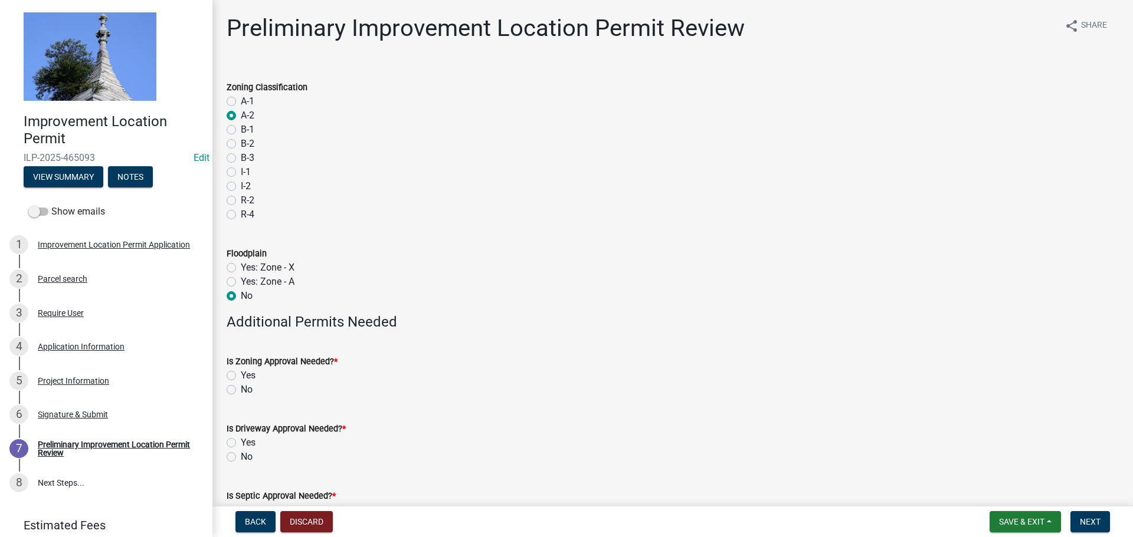
radio input "true"
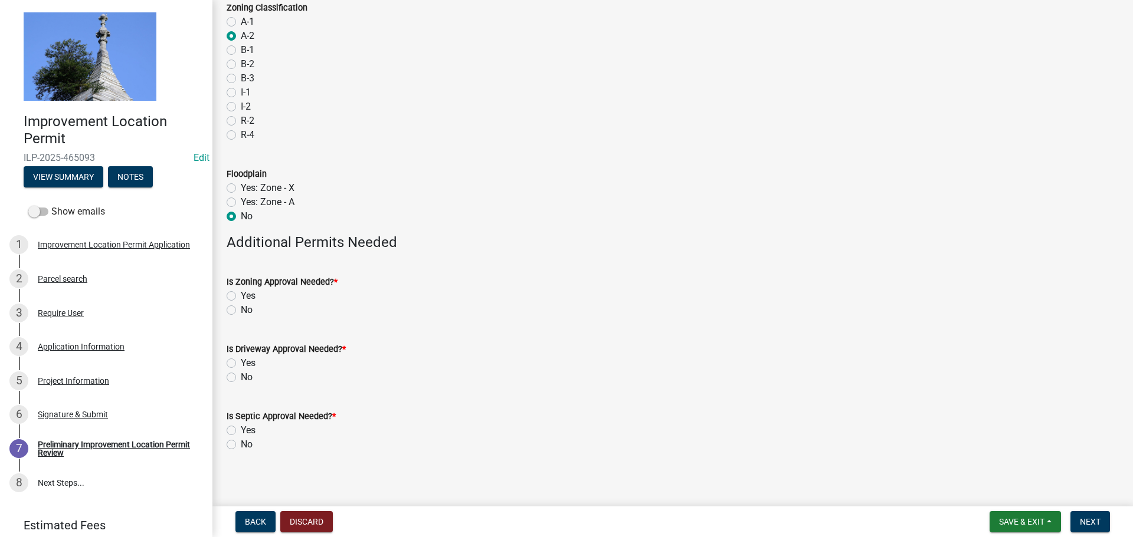
scroll to position [86, 0]
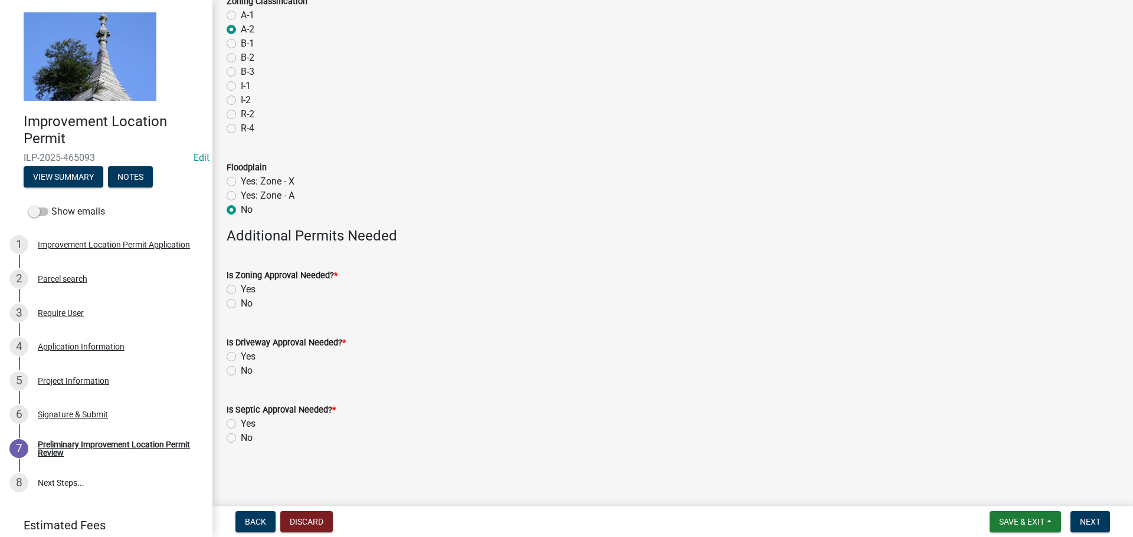
click at [241, 304] on label "No" at bounding box center [247, 304] width 12 height 14
click at [241, 304] on input "No" at bounding box center [245, 301] width 8 height 8
radio input "true"
click at [241, 373] on label "No" at bounding box center [247, 371] width 12 height 14
click at [241, 372] on input "No" at bounding box center [245, 368] width 8 height 8
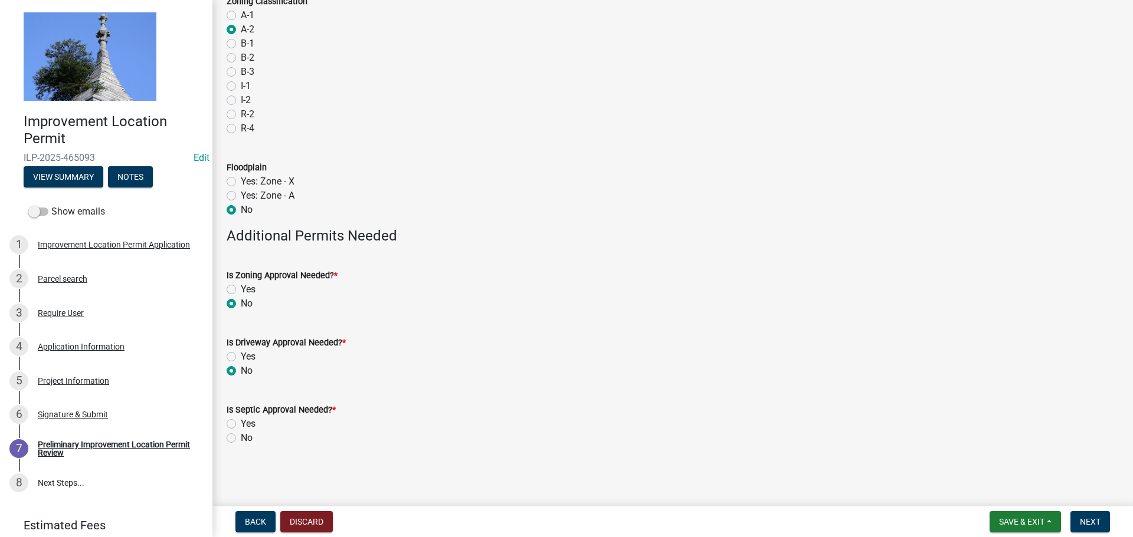
radio input "true"
click at [241, 438] on label "No" at bounding box center [247, 438] width 12 height 14
click at [241, 438] on input "No" at bounding box center [245, 435] width 8 height 8
radio input "true"
click at [1091, 520] on span "Next" at bounding box center [1089, 521] width 21 height 9
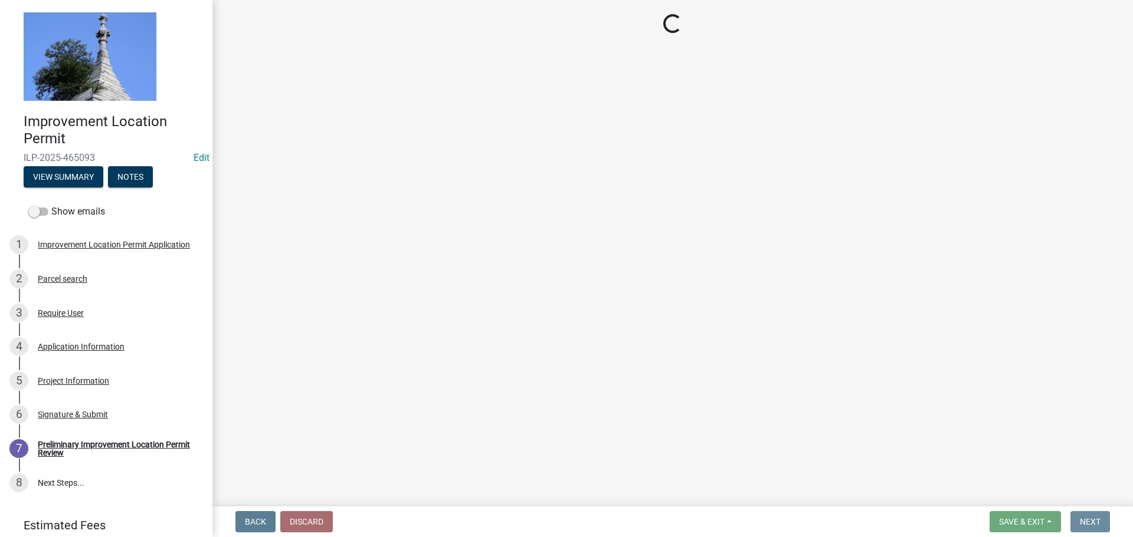
scroll to position [0, 0]
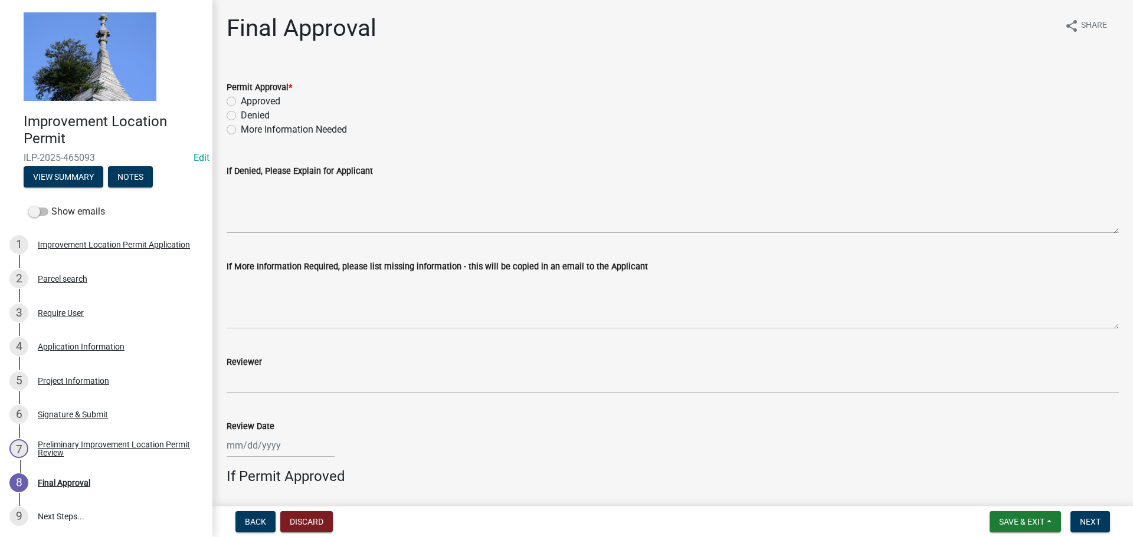
click at [241, 101] on label "Approved" at bounding box center [261, 101] width 40 height 14
click at [241, 101] on input "Approved" at bounding box center [245, 98] width 8 height 8
radio input "true"
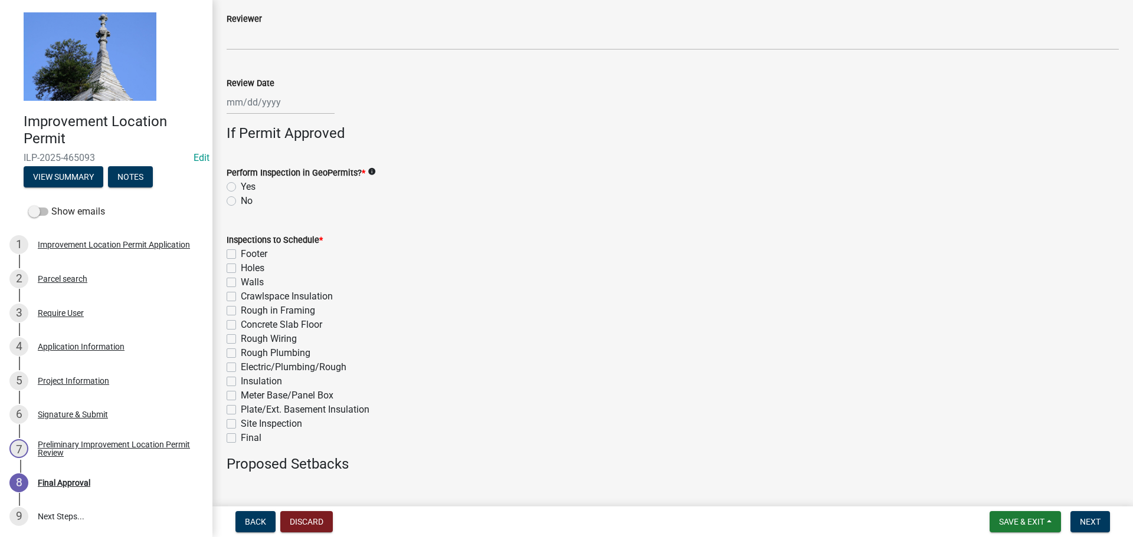
scroll to position [354, 0]
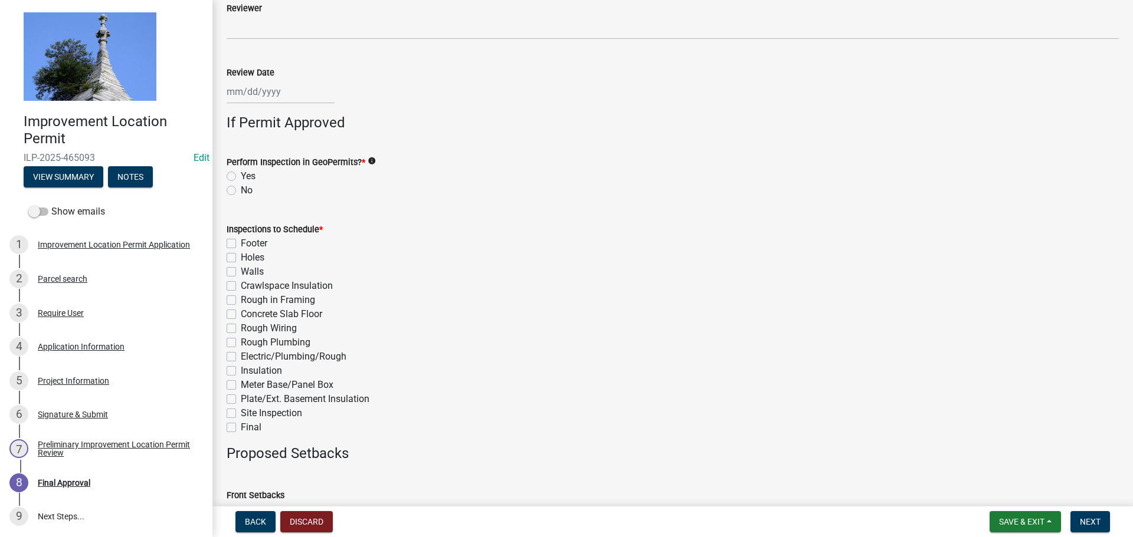
click at [241, 190] on label "No" at bounding box center [247, 190] width 12 height 14
click at [241, 190] on input "No" at bounding box center [245, 187] width 8 height 8
radio input "true"
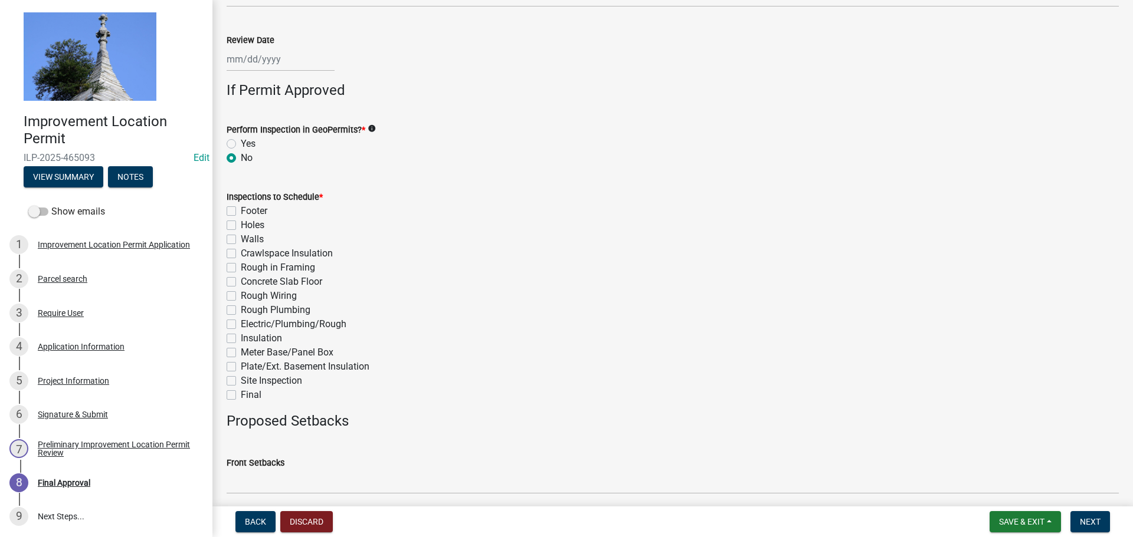
scroll to position [413, 0]
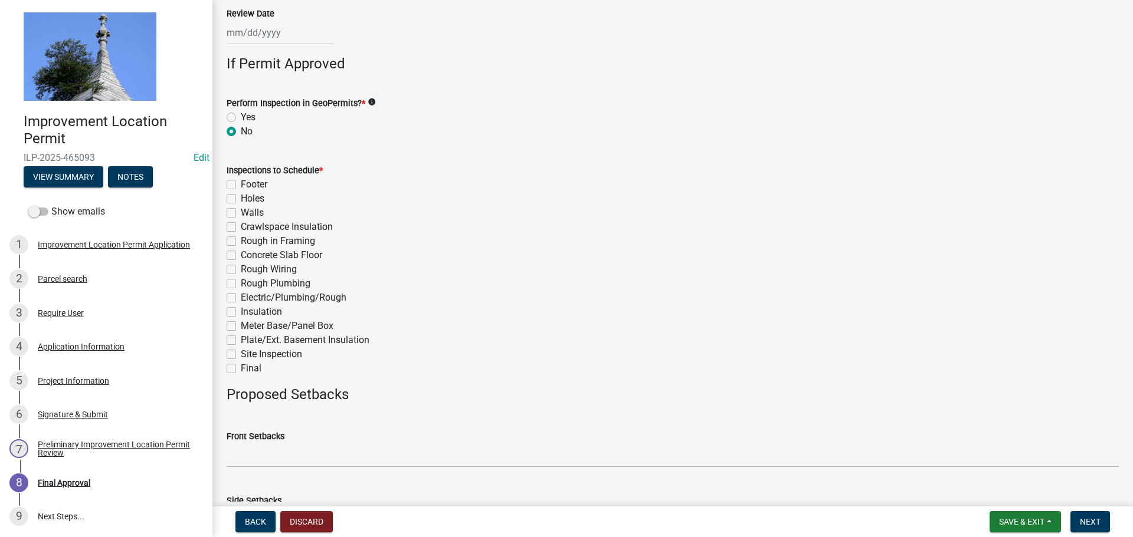
click at [241, 367] on label "Final" at bounding box center [251, 369] width 21 height 14
click at [241, 367] on input "Final" at bounding box center [245, 366] width 8 height 8
checkbox input "true"
checkbox input "false"
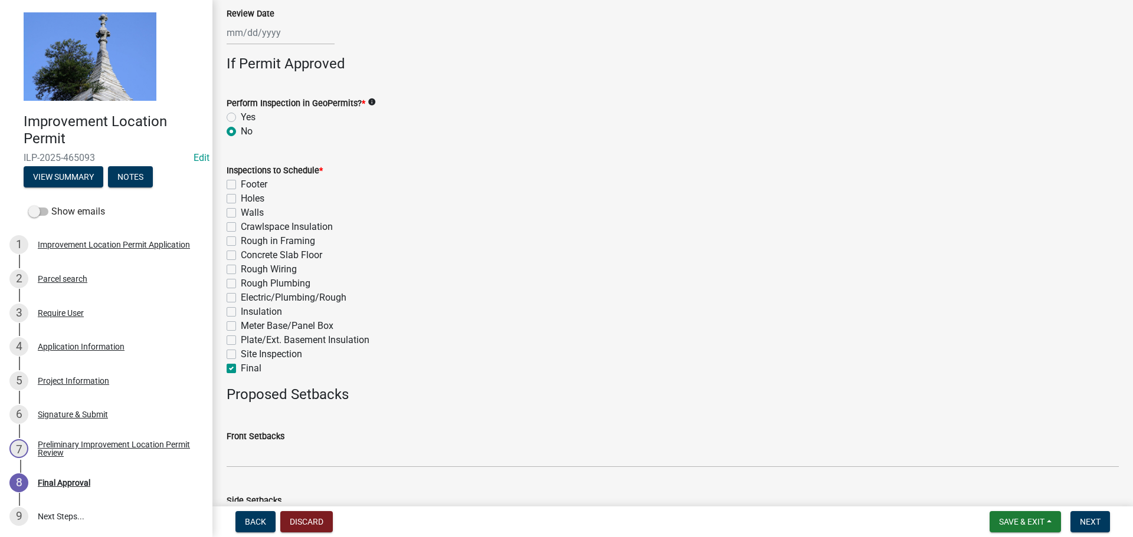
checkbox input "false"
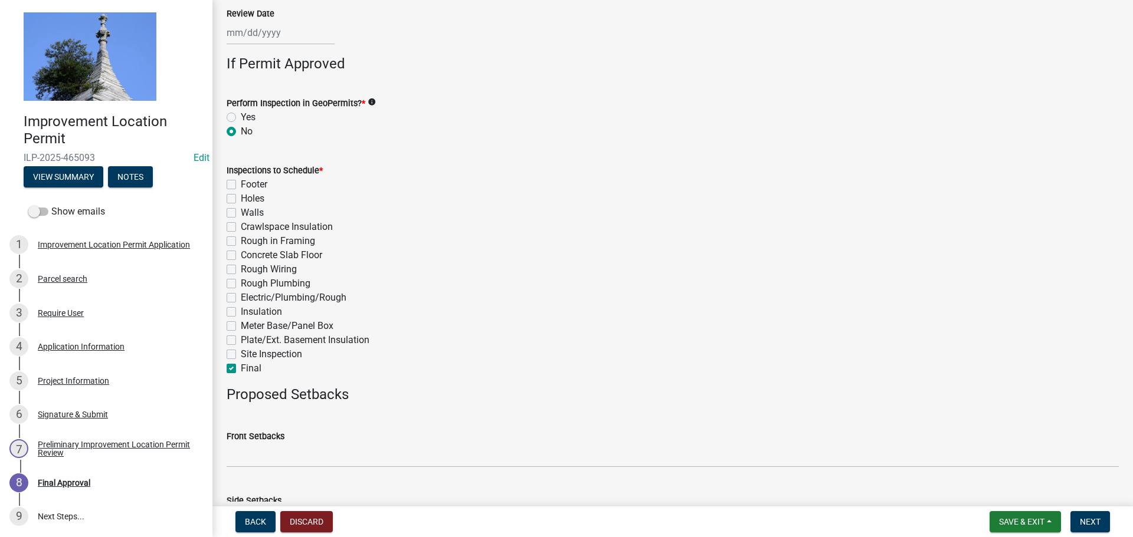
checkbox input "false"
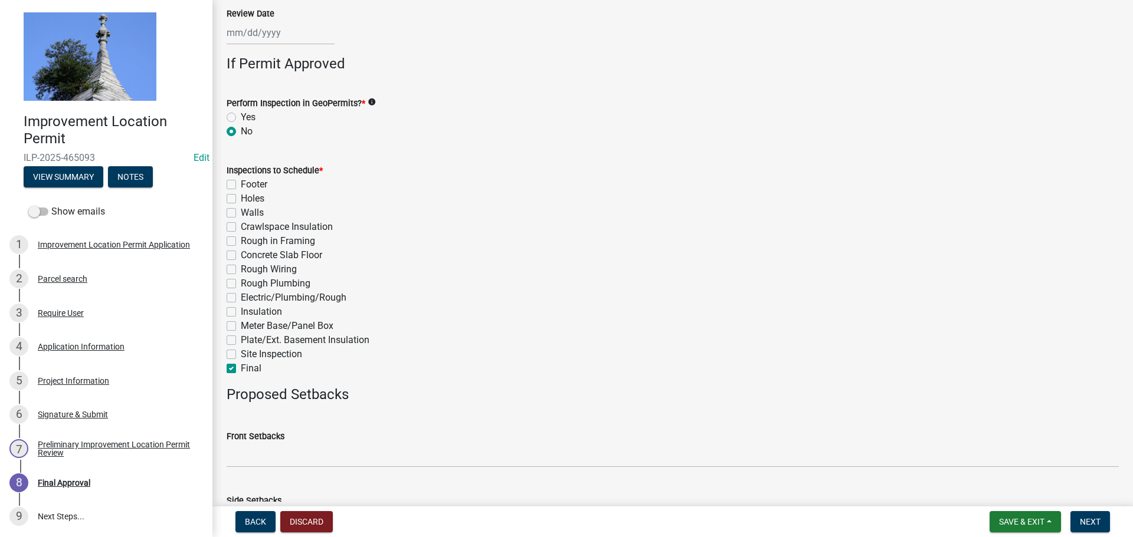
checkbox input "false"
checkbox input "true"
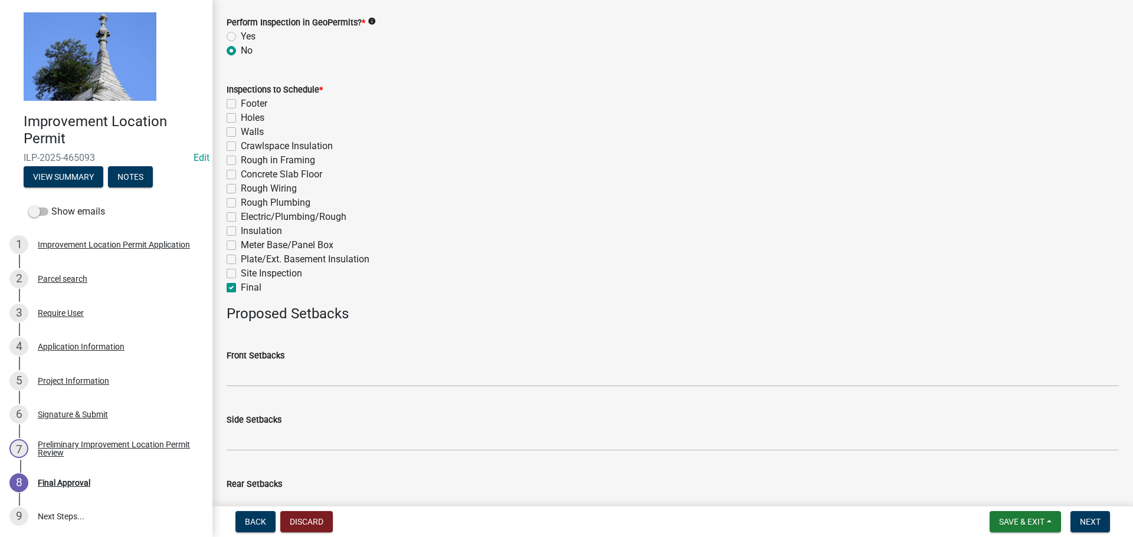
scroll to position [563, 0]
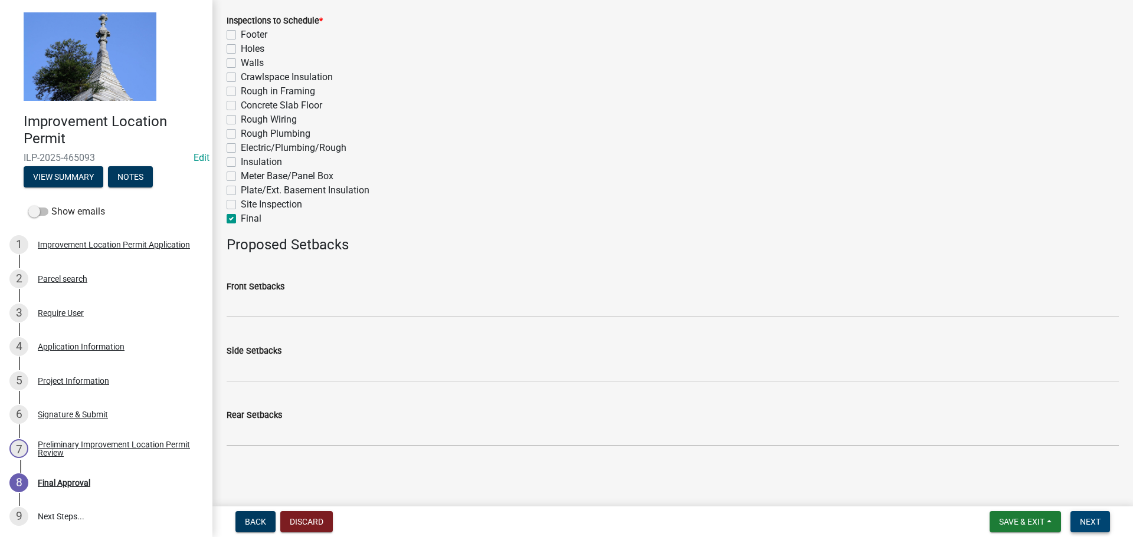
click at [1082, 525] on span "Next" at bounding box center [1089, 521] width 21 height 9
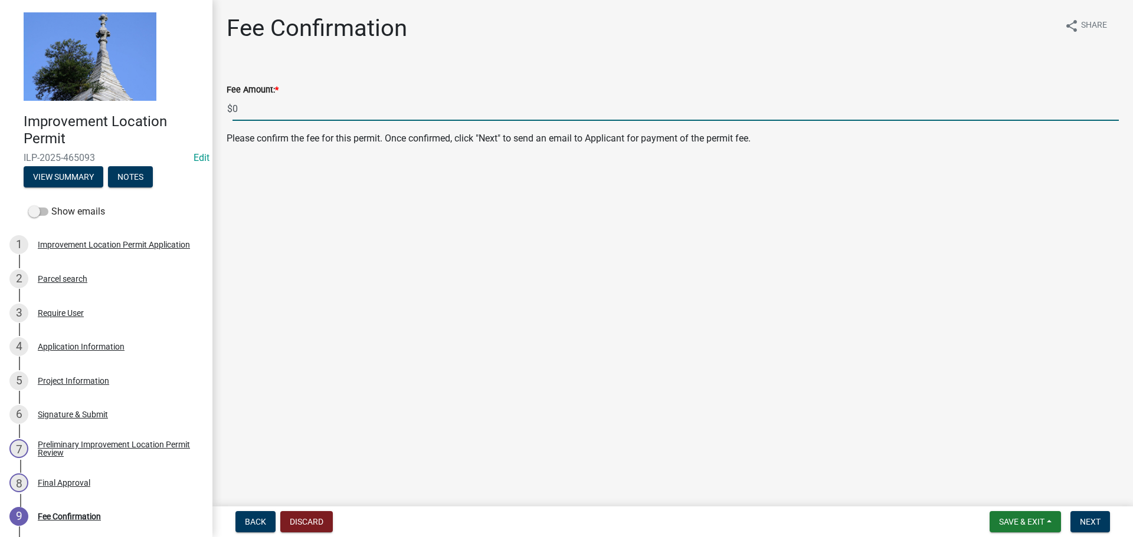
drag, startPoint x: 243, startPoint y: 103, endPoint x: 229, endPoint y: 109, distance: 14.6
click at [229, 109] on div "$ 0" at bounding box center [673, 109] width 892 height 24
type input "260.00"
click at [1097, 527] on span "Next" at bounding box center [1089, 521] width 21 height 9
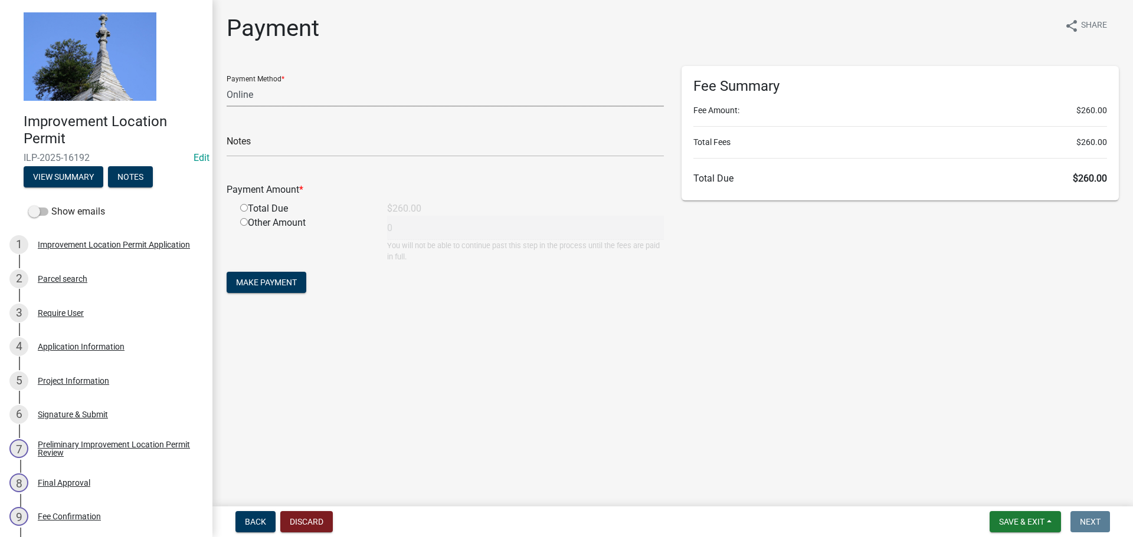
click at [314, 100] on select "Credit Card POS Check Cash Online" at bounding box center [445, 95] width 437 height 24
select select "2: 1"
click at [227, 83] on select "Credit Card POS Check Cash Online" at bounding box center [445, 95] width 437 height 24
click at [245, 209] on input "radio" at bounding box center [244, 208] width 8 height 8
radio input "true"
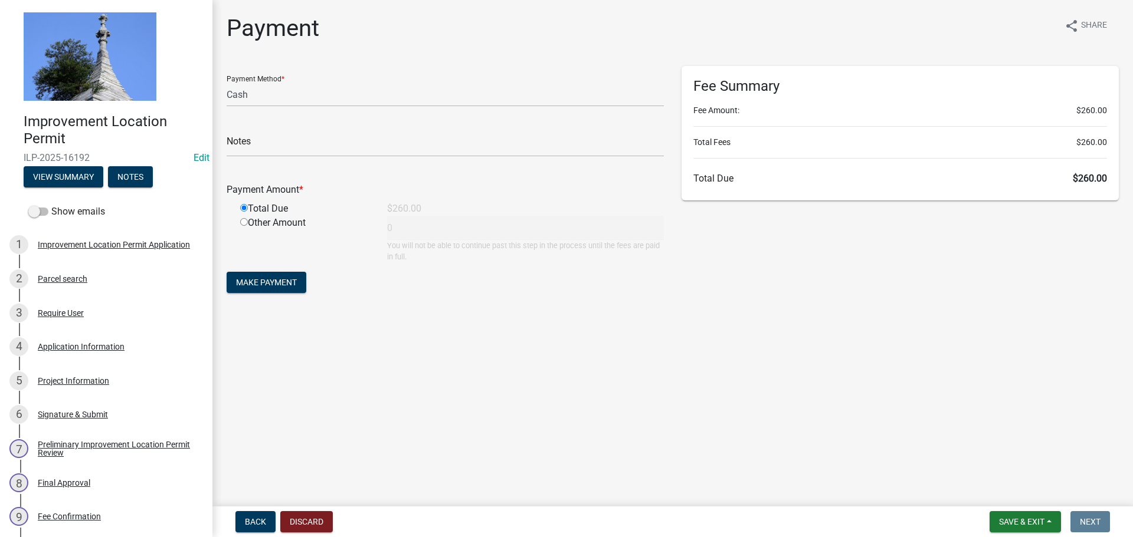
type input "260"
click at [253, 285] on span "Make Payment" at bounding box center [266, 282] width 61 height 9
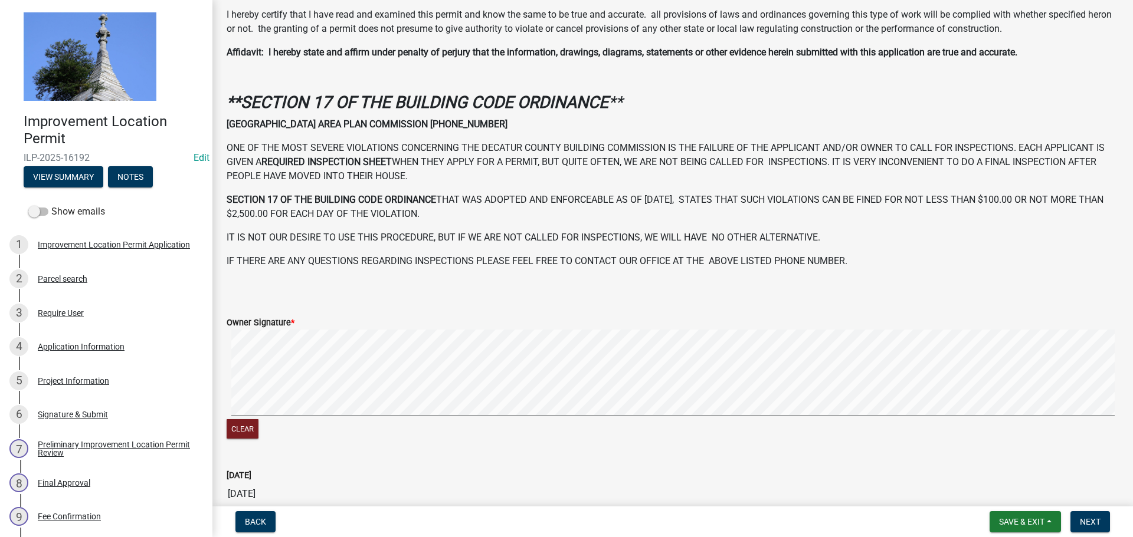
scroll to position [295, 0]
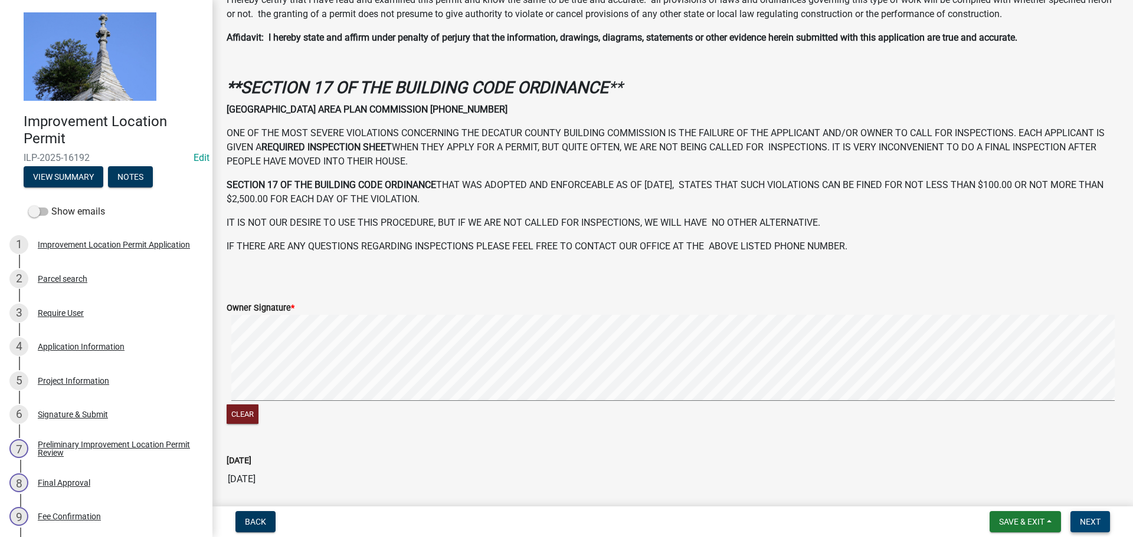
click at [1101, 528] on button "Next" at bounding box center [1090, 521] width 40 height 21
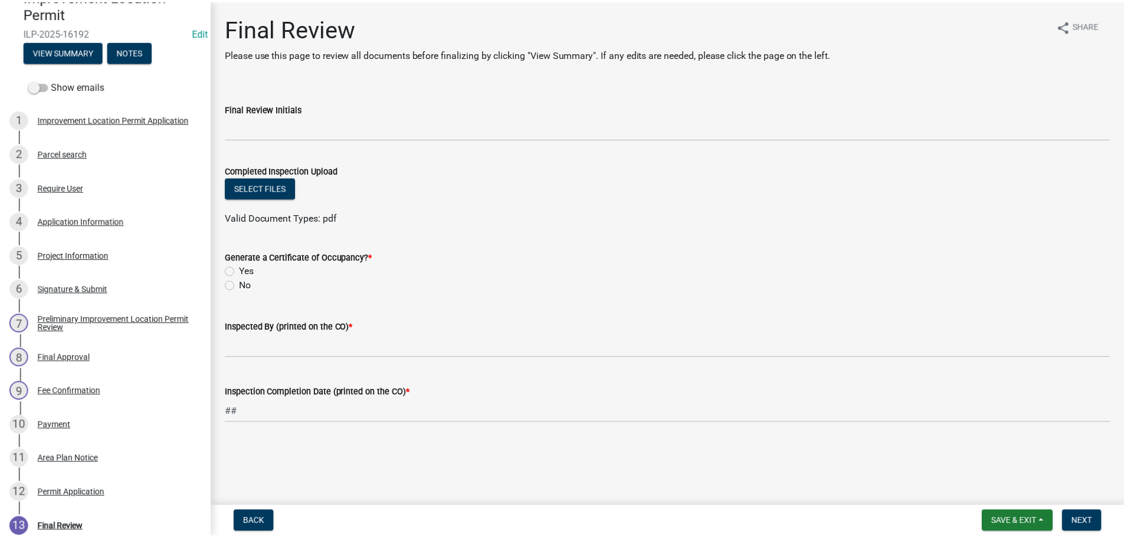
scroll to position [130, 0]
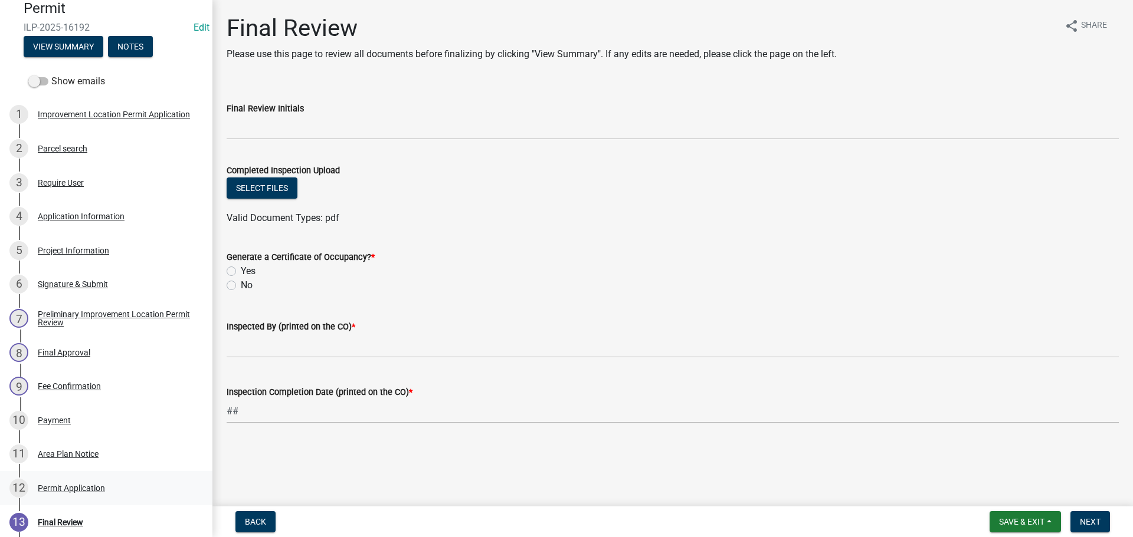
click at [94, 487] on div "Permit Application" at bounding box center [71, 488] width 67 height 8
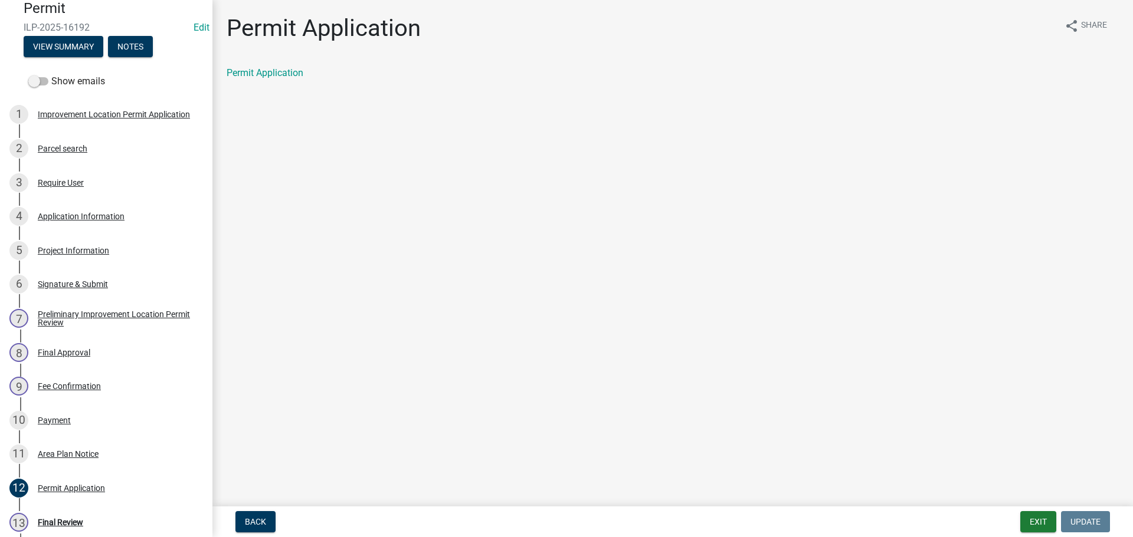
click at [285, 60] on div "Permit Application share Share Permit Application" at bounding box center [673, 57] width 910 height 86
click at [283, 68] on link "Permit Application" at bounding box center [265, 72] width 77 height 11
click at [1042, 521] on button "Exit" at bounding box center [1038, 521] width 36 height 21
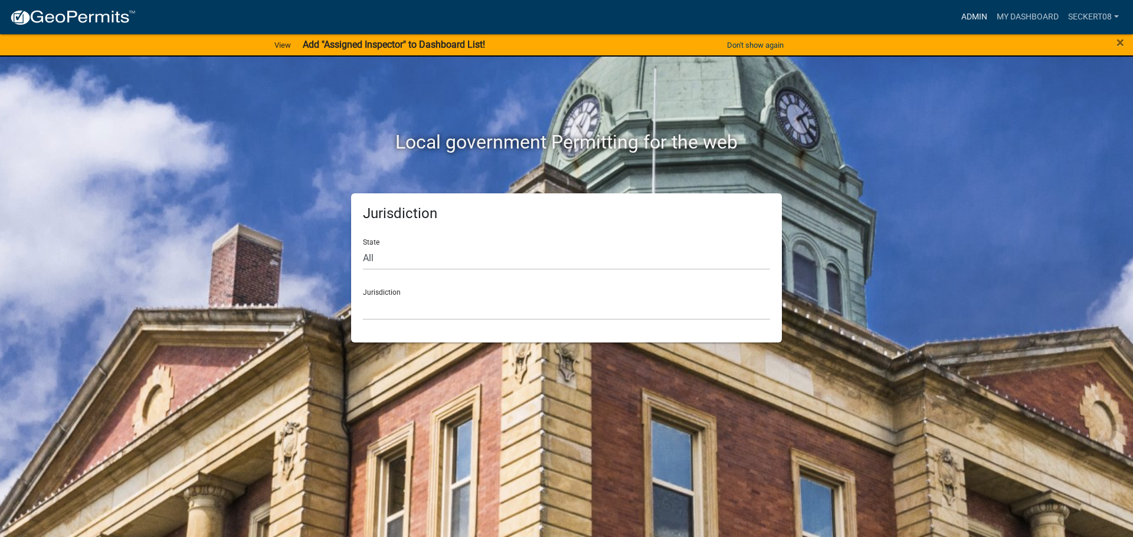
click at [960, 19] on link "Admin" at bounding box center [973, 17] width 35 height 22
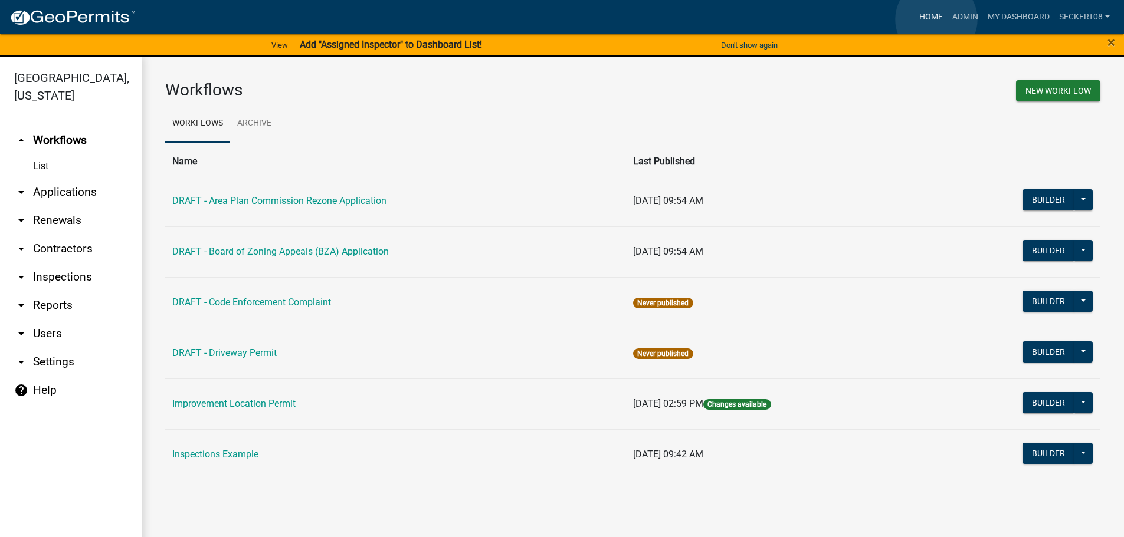
click at [936, 19] on link "Home" at bounding box center [930, 17] width 33 height 22
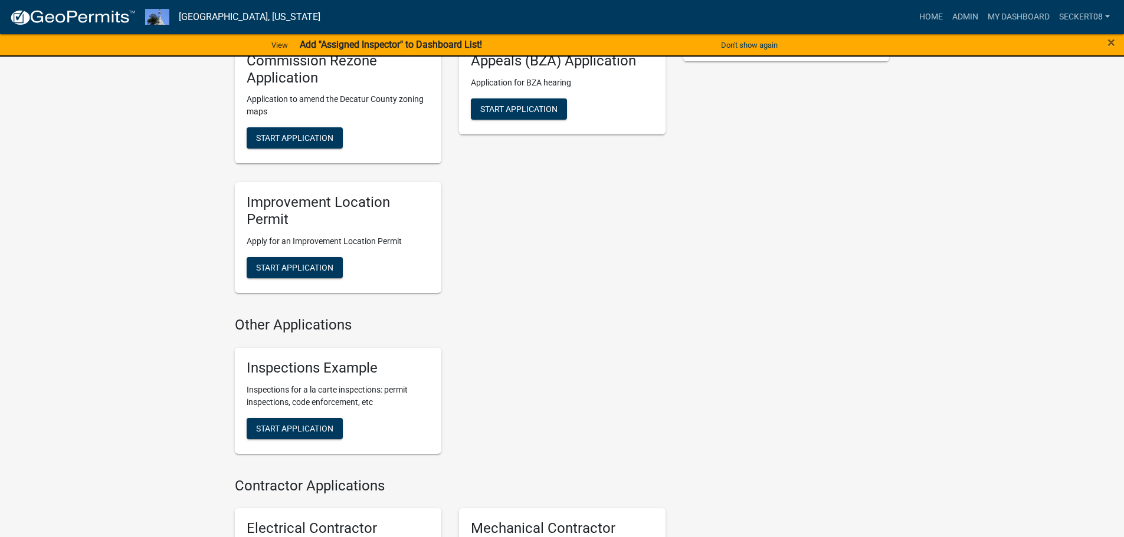
scroll to position [354, 0]
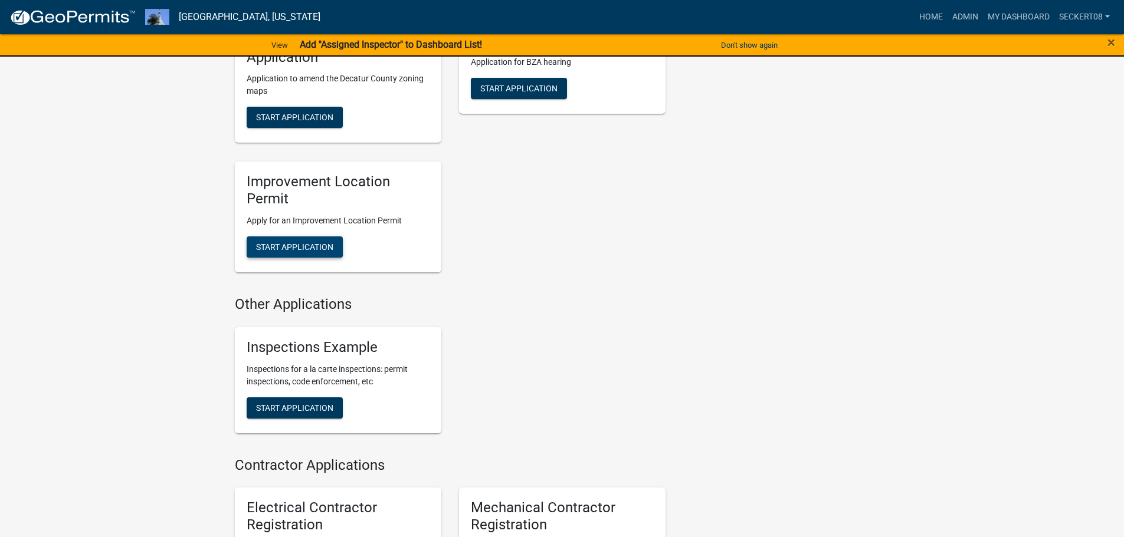
click at [297, 243] on span "Start Application" at bounding box center [294, 246] width 77 height 9
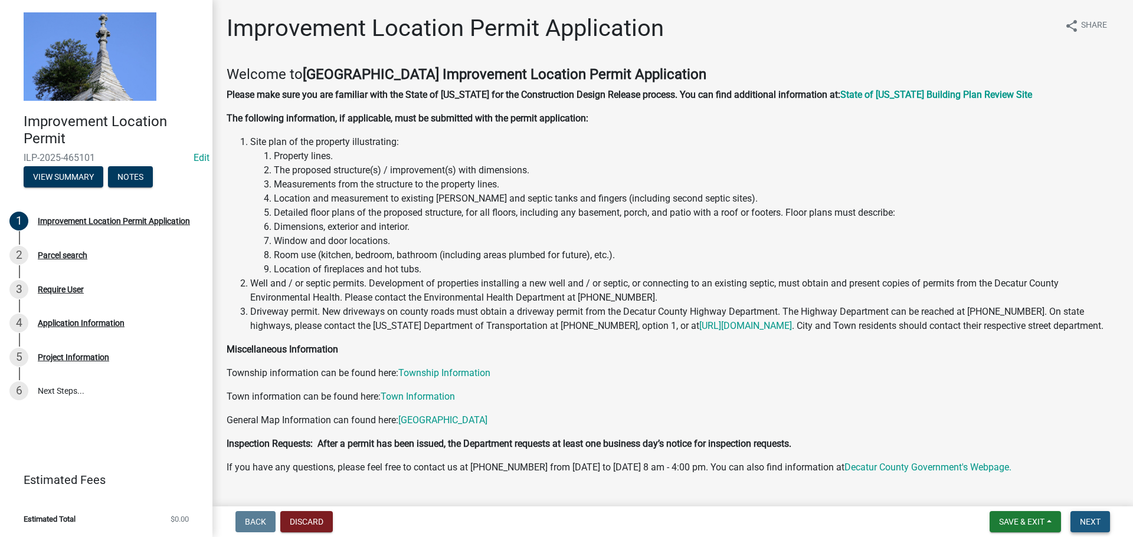
click at [1079, 525] on span "Next" at bounding box center [1089, 521] width 21 height 9
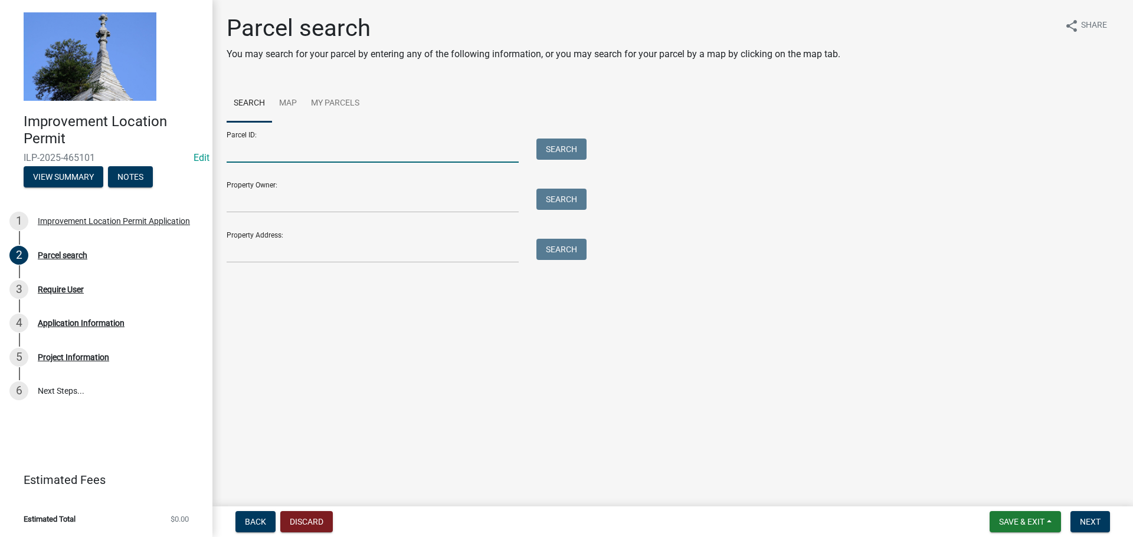
click at [257, 155] on input "Parcel ID:" at bounding box center [373, 151] width 292 height 24
click at [234, 150] on input "Parcel ID:" at bounding box center [373, 151] width 292 height 24
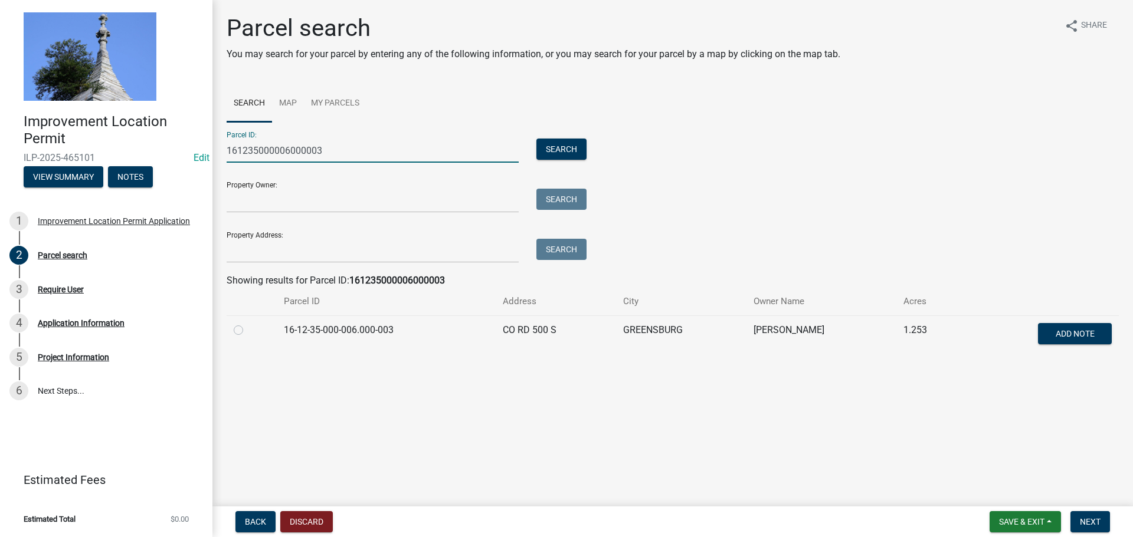
type input "161235000006000003"
click at [248, 323] on label at bounding box center [248, 323] width 0 height 0
click at [248, 330] on input "radio" at bounding box center [252, 327] width 8 height 8
radio input "true"
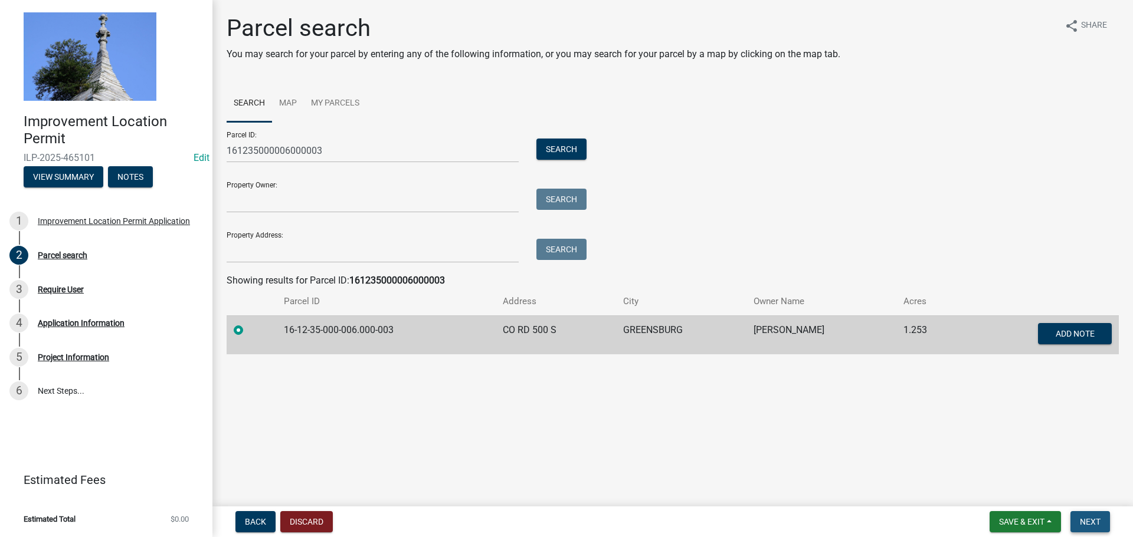
click at [1101, 528] on button "Next" at bounding box center [1090, 521] width 40 height 21
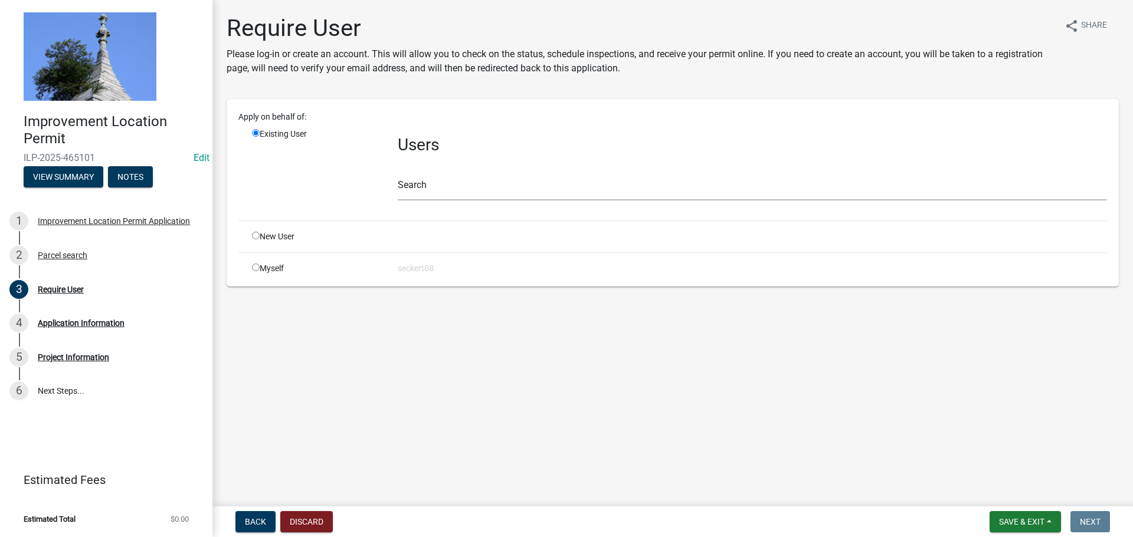
click at [257, 267] on input "radio" at bounding box center [256, 268] width 8 height 8
radio input "true"
radio input "false"
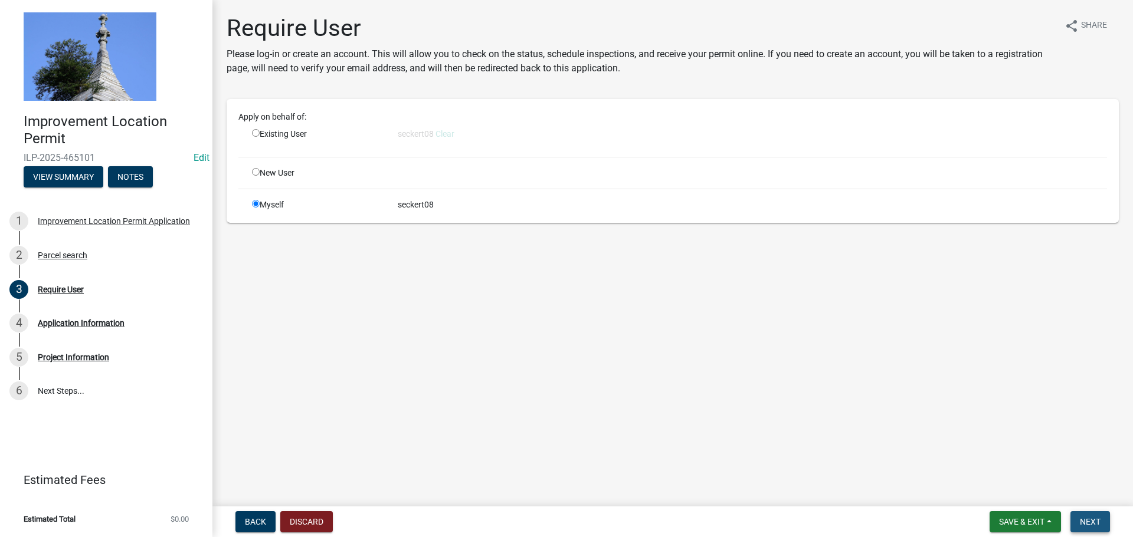
click at [1084, 524] on span "Next" at bounding box center [1089, 521] width 21 height 9
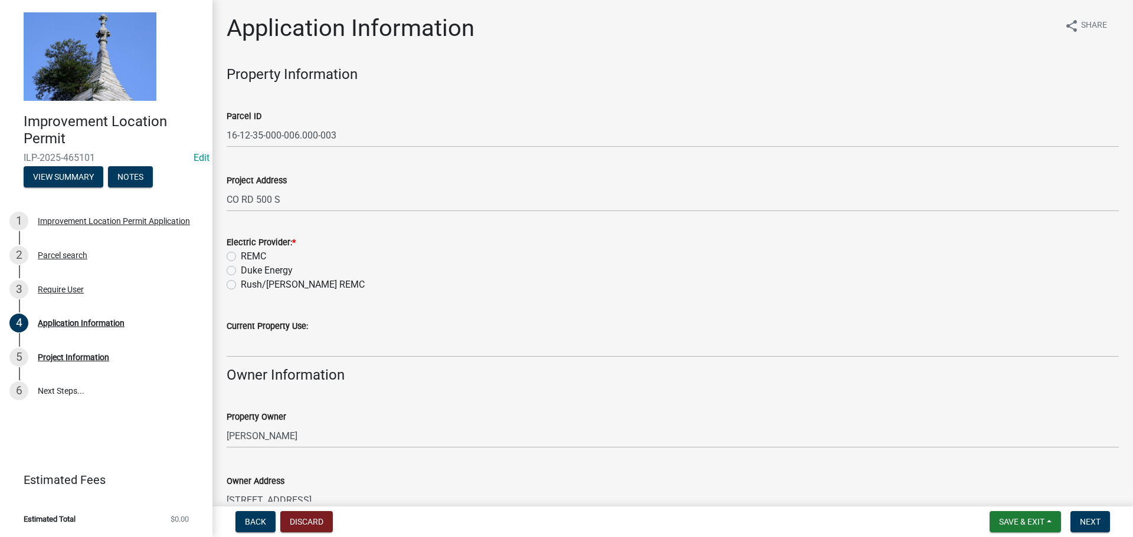
click at [241, 256] on label "REMC" at bounding box center [253, 257] width 25 height 14
click at [241, 256] on input "REMC" at bounding box center [245, 254] width 8 height 8
radio input "true"
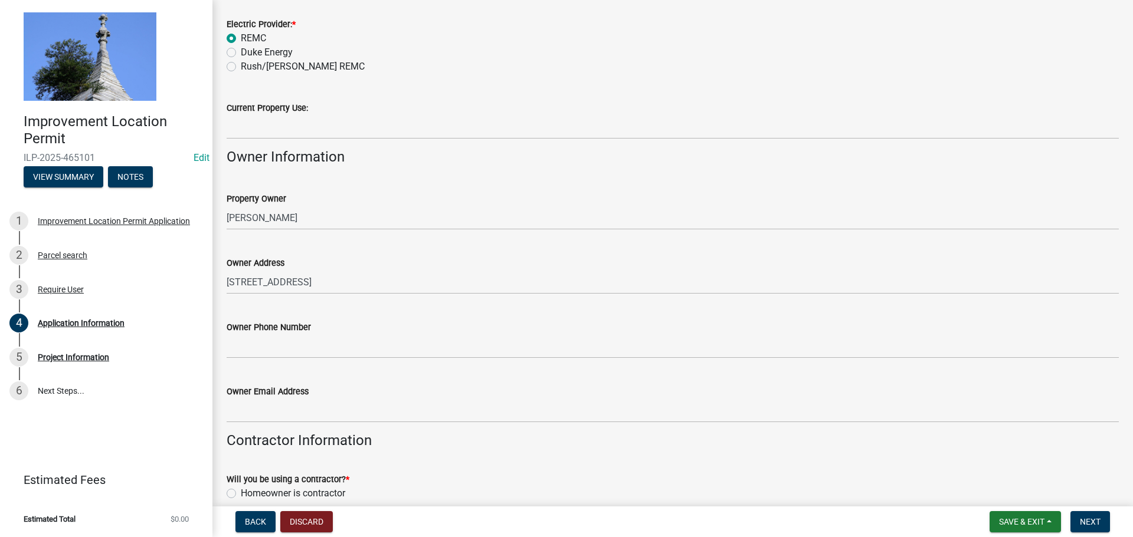
scroll to position [236, 0]
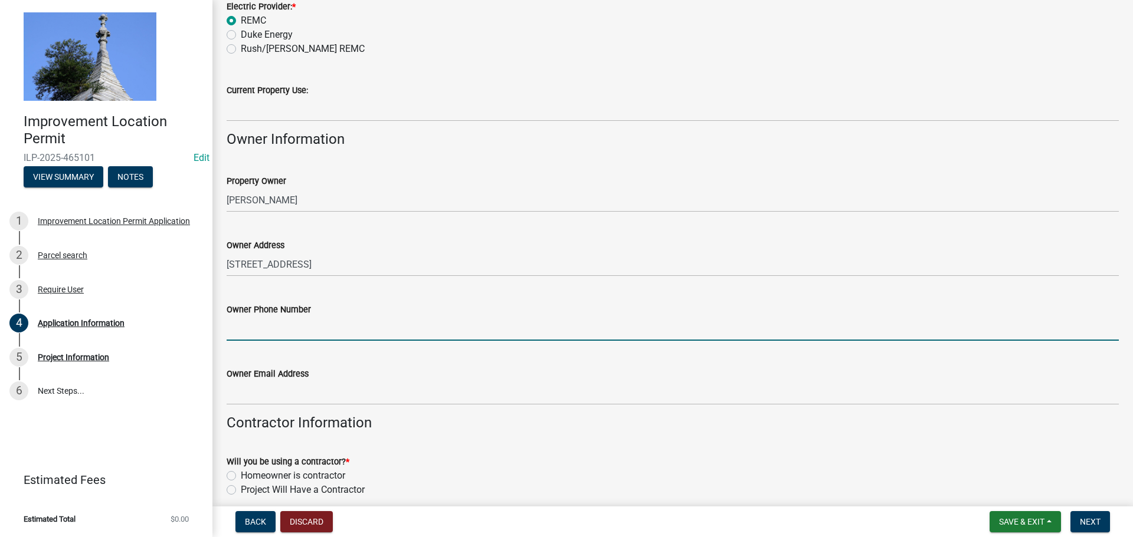
click at [270, 331] on input "Owner Phone Number" at bounding box center [673, 329] width 892 height 24
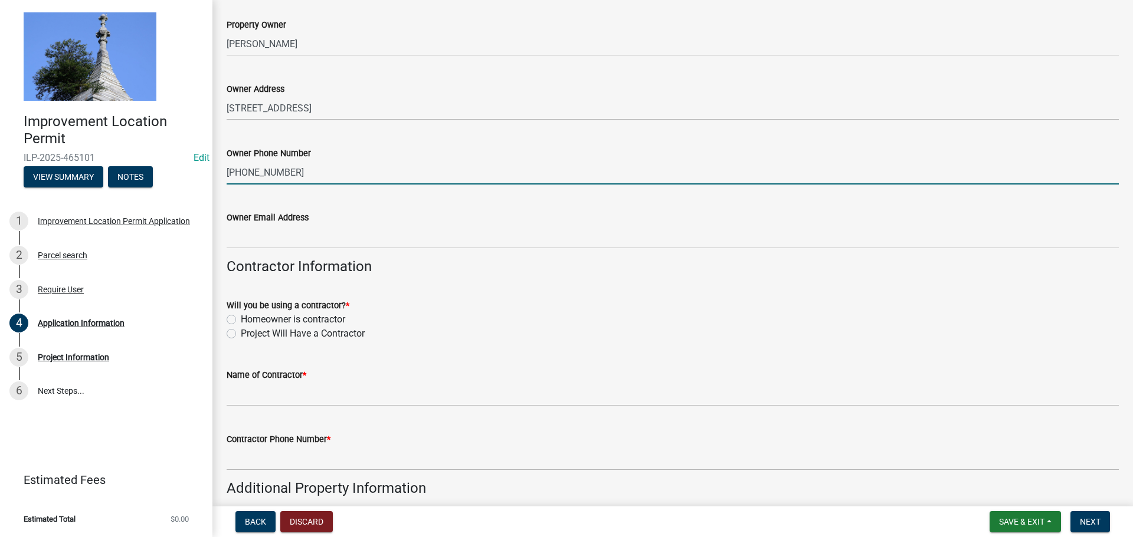
scroll to position [413, 0]
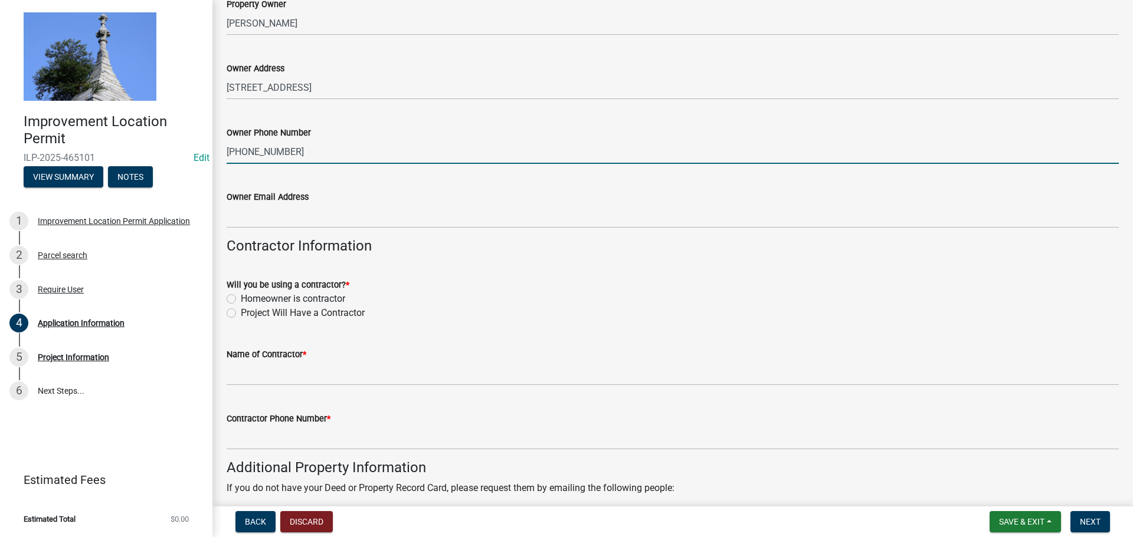
type input "[PHONE_NUMBER]"
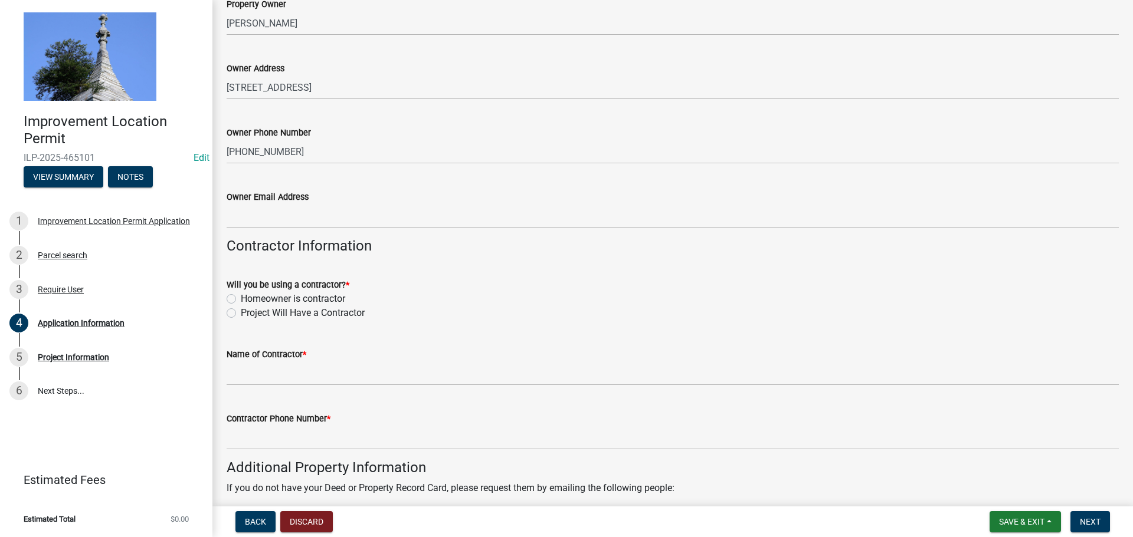
click at [241, 315] on label "Project Will Have a Contractor" at bounding box center [303, 313] width 124 height 14
click at [241, 314] on input "Project Will Have a Contractor" at bounding box center [245, 310] width 8 height 8
radio input "true"
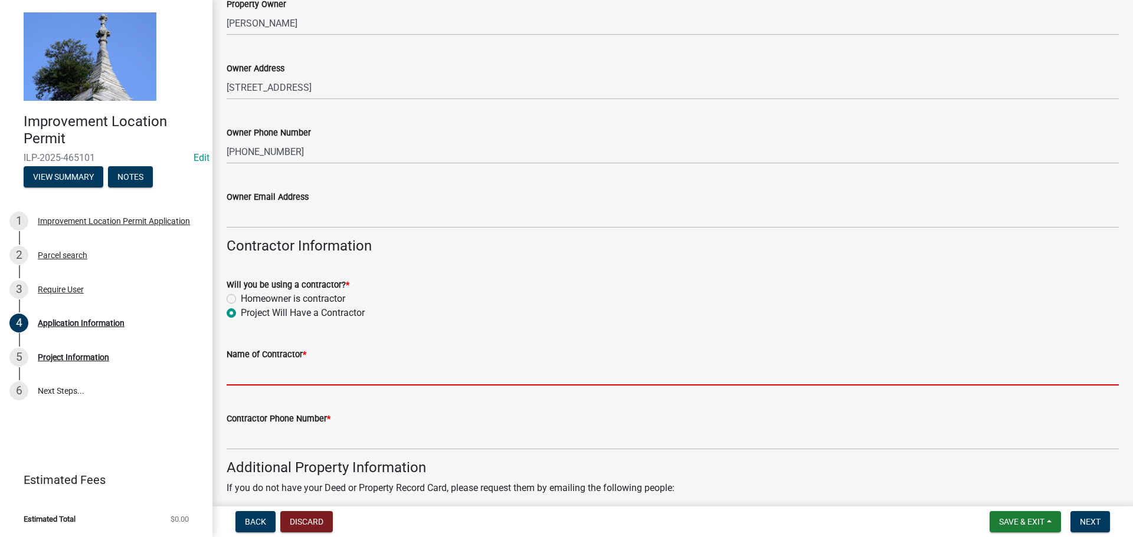
click at [251, 367] on input "Name of Contractor *" at bounding box center [673, 374] width 892 height 24
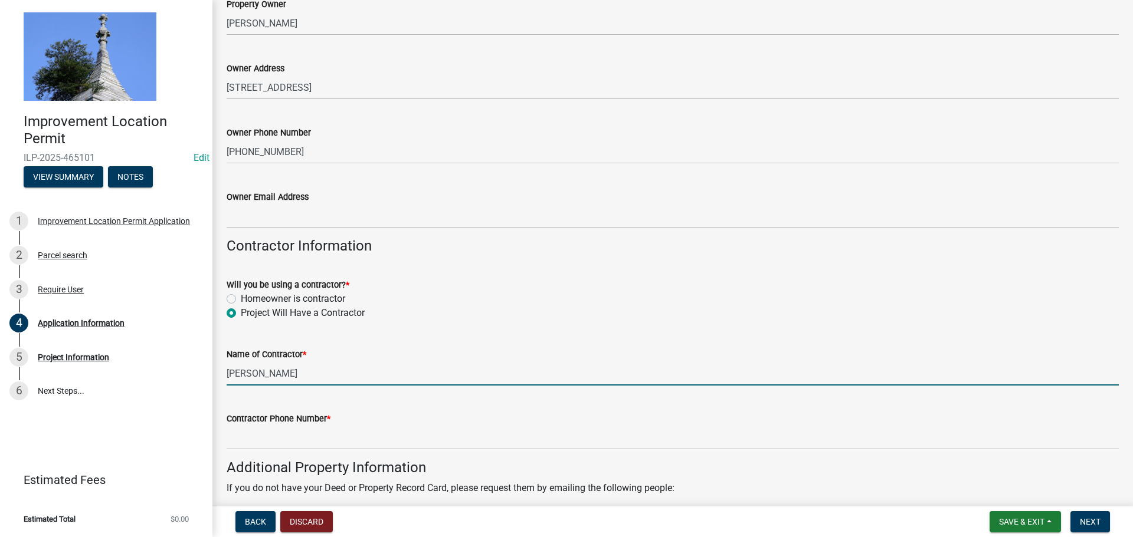
type input "[PERSON_NAME]"
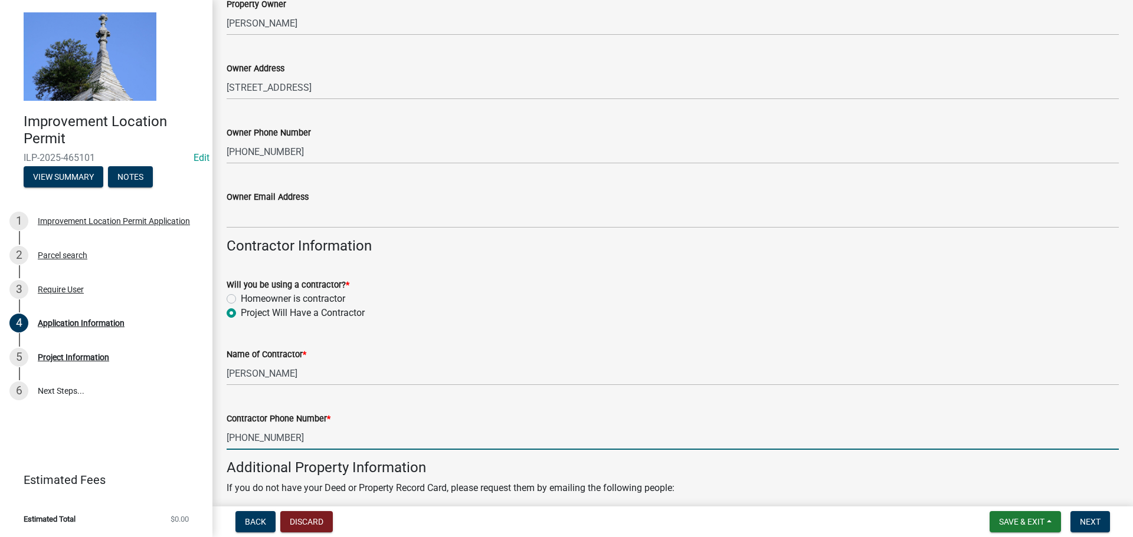
type input "[PHONE_NUMBER]"
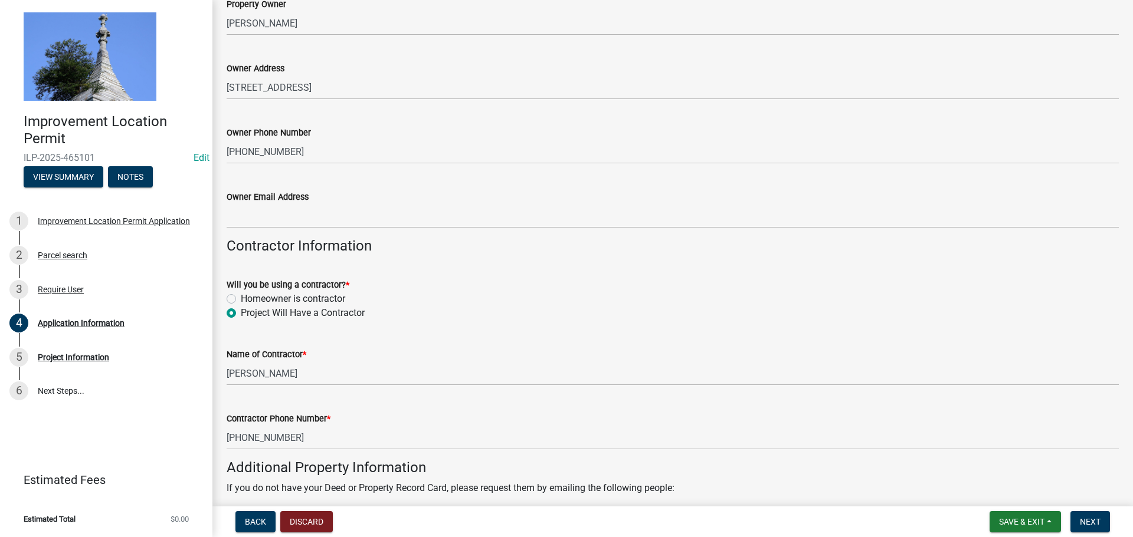
scroll to position [673, 0]
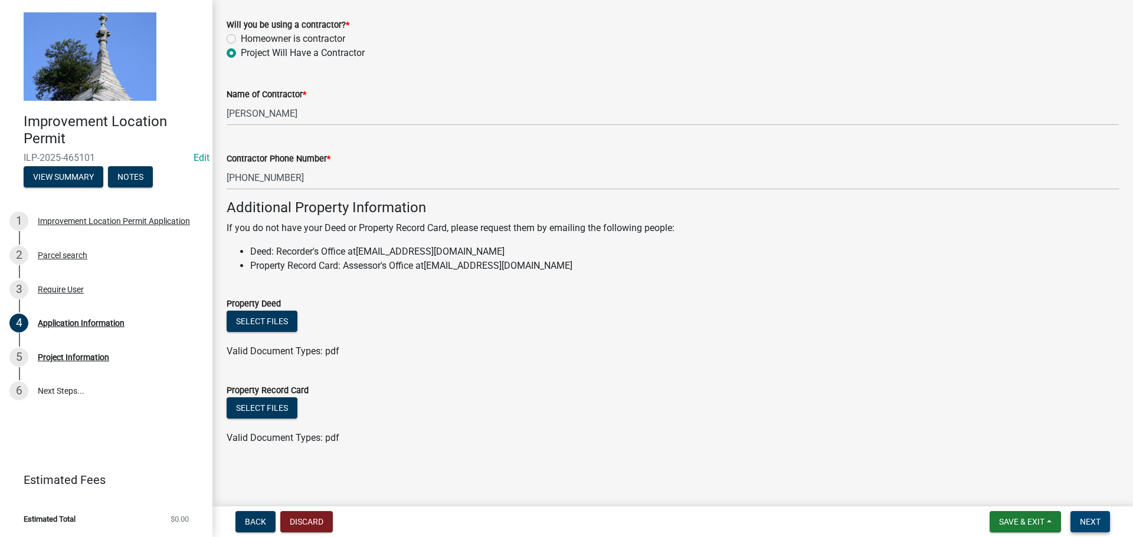
click at [1084, 521] on span "Next" at bounding box center [1089, 521] width 21 height 9
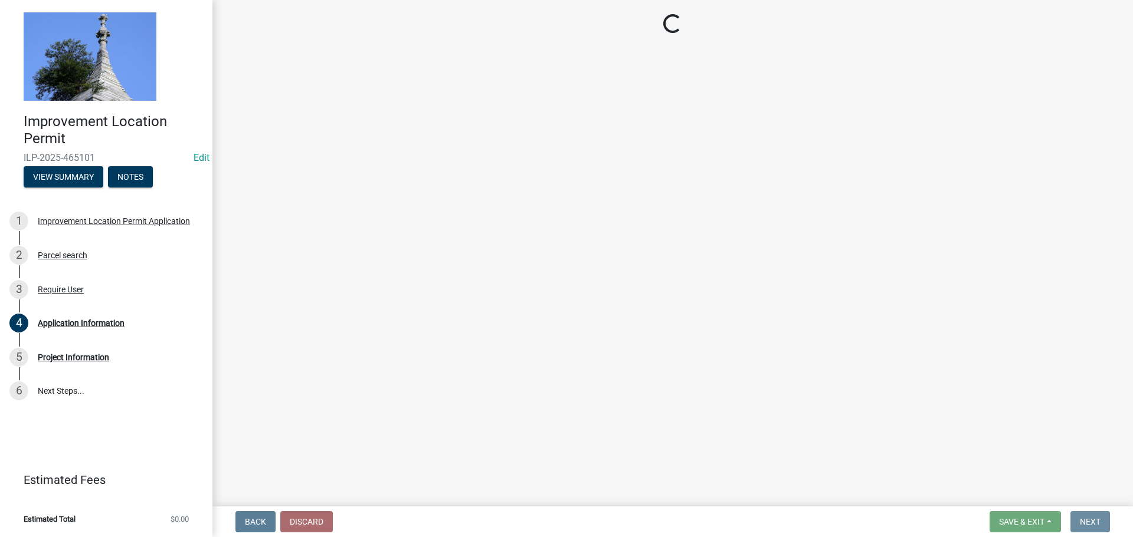
scroll to position [0, 0]
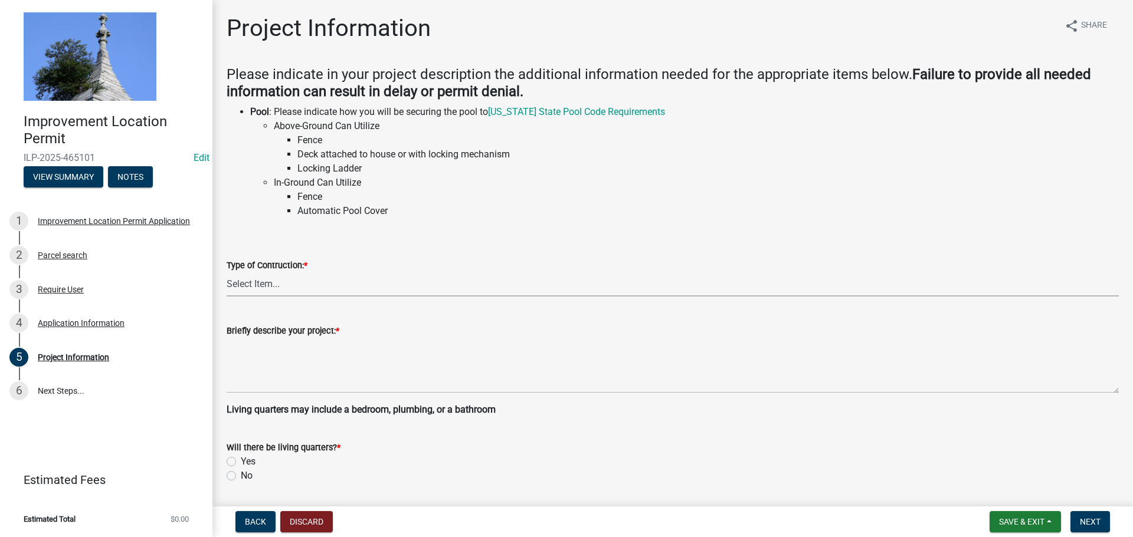
click at [287, 282] on select "Select Item... Addition Attached Garage Boat Dock Cell Tower/Co-Locate Commerci…" at bounding box center [673, 285] width 892 height 24
click at [227, 273] on select "Select Item... Addition Attached Garage Boat Dock Cell Tower/Co-Locate Commerci…" at bounding box center [673, 285] width 892 height 24
select select "dd9adb89-9a3c-4bc9-90d3-fd9cd60e52ec"
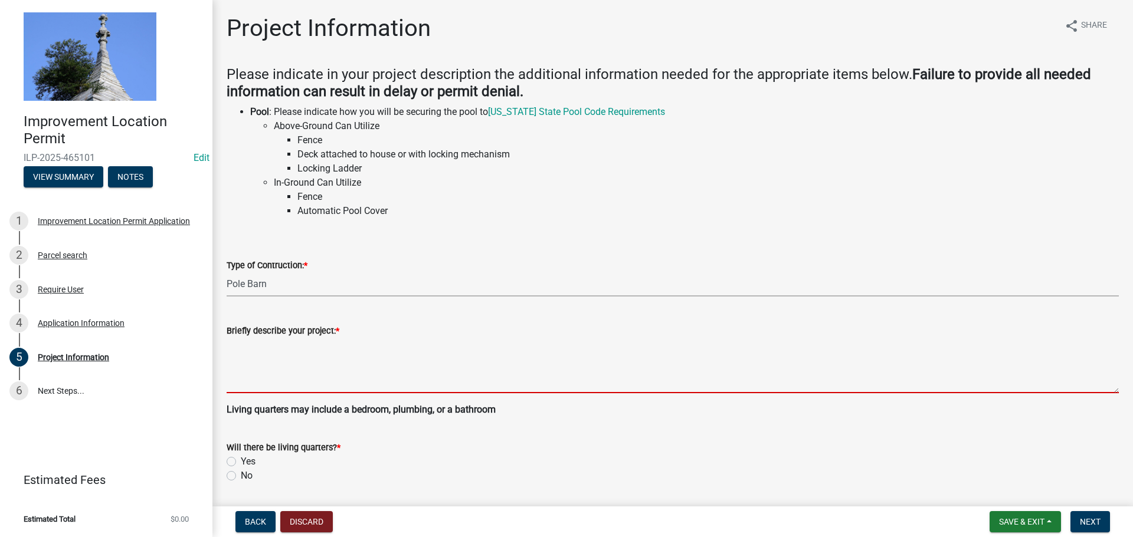
click at [248, 379] on textarea "Briefly describe your project: *" at bounding box center [673, 365] width 892 height 55
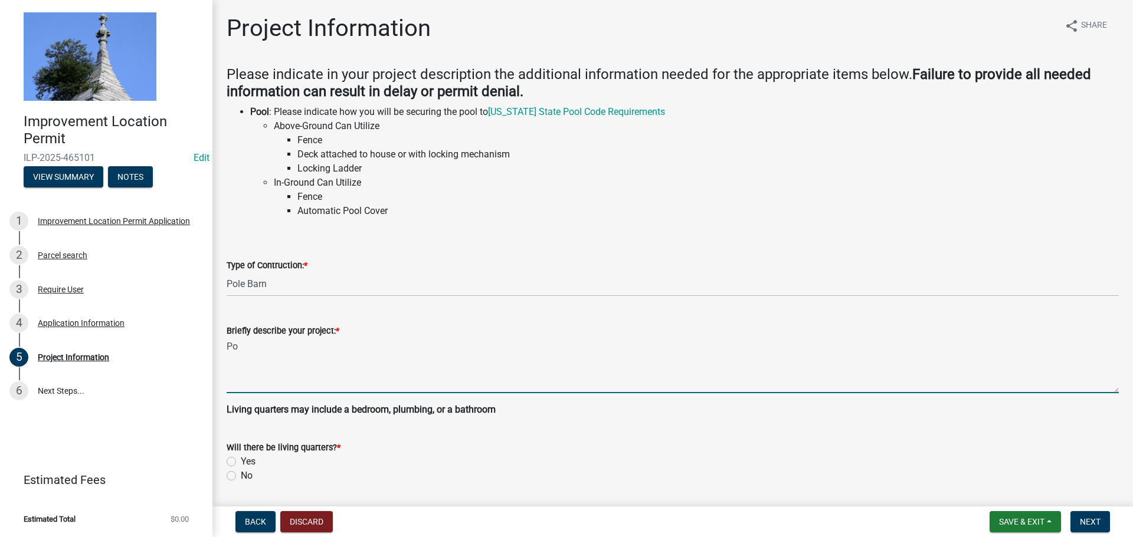
type textarea "P"
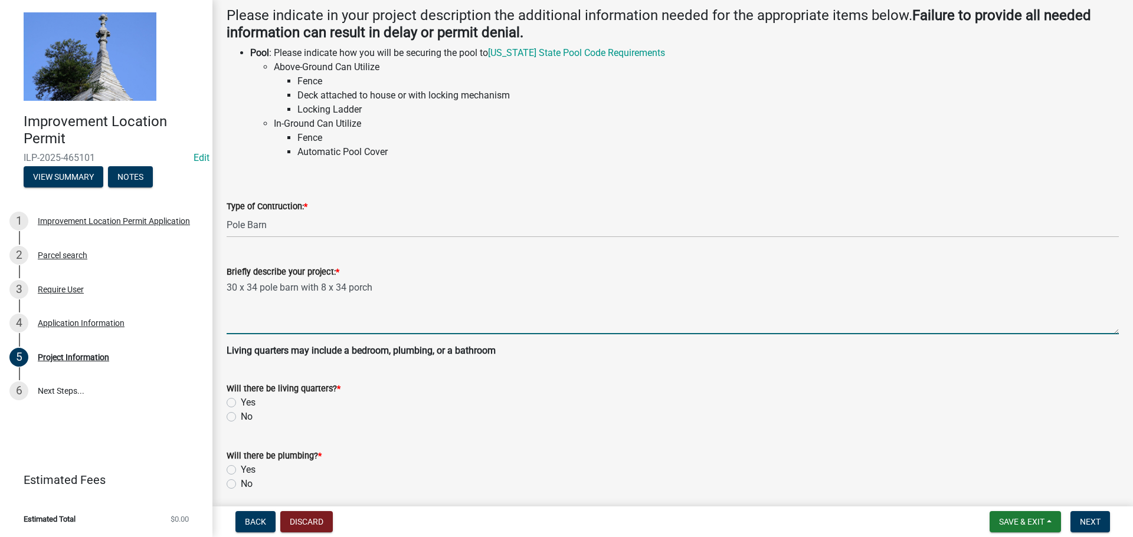
scroll to position [118, 0]
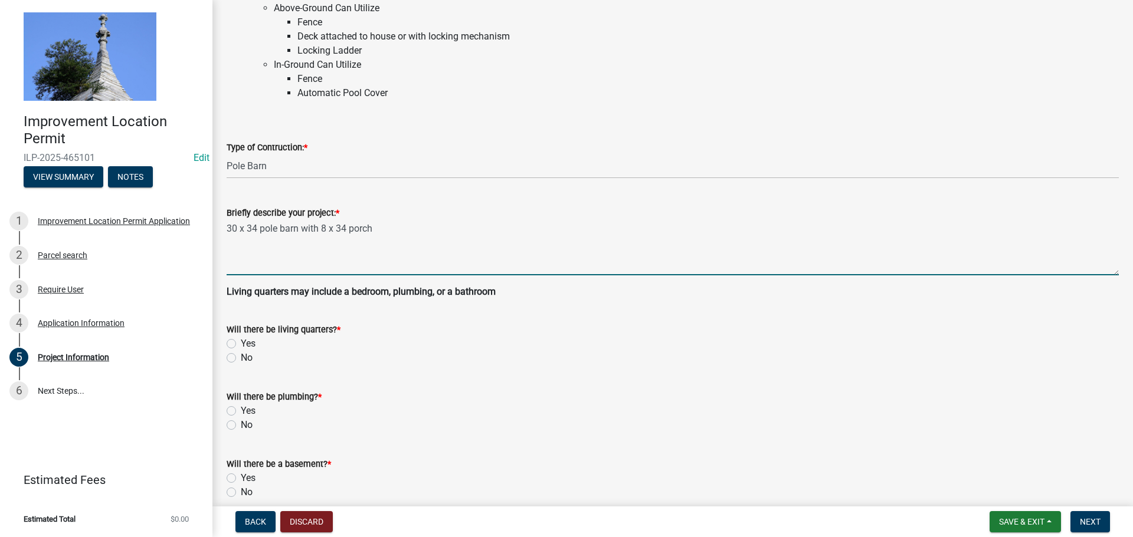
type textarea "30 x 34 pole barn with 8 x 34 porch"
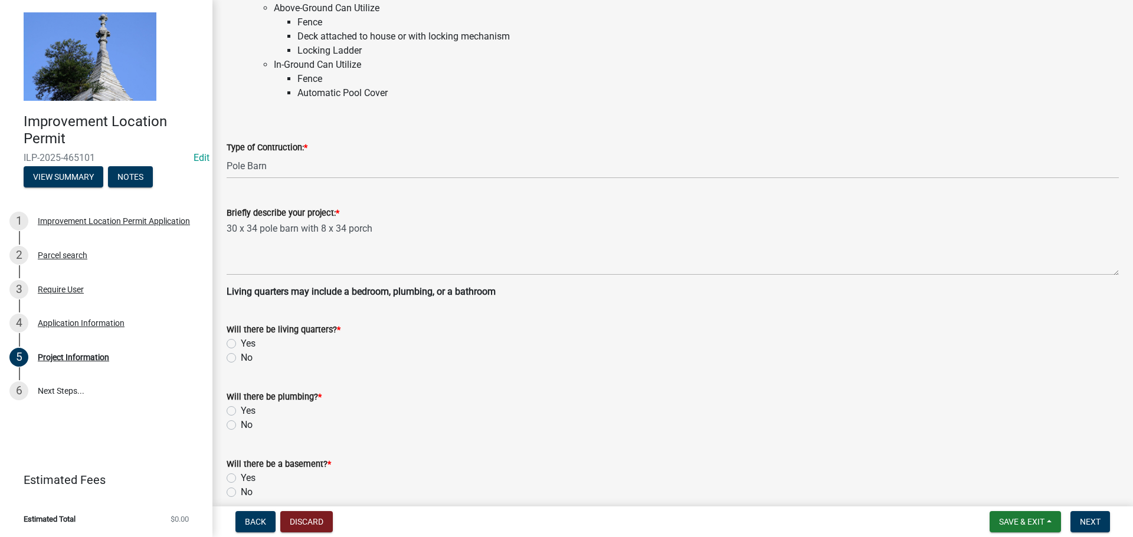
click at [241, 357] on label "No" at bounding box center [247, 358] width 12 height 14
click at [241, 357] on input "No" at bounding box center [245, 355] width 8 height 8
radio input "true"
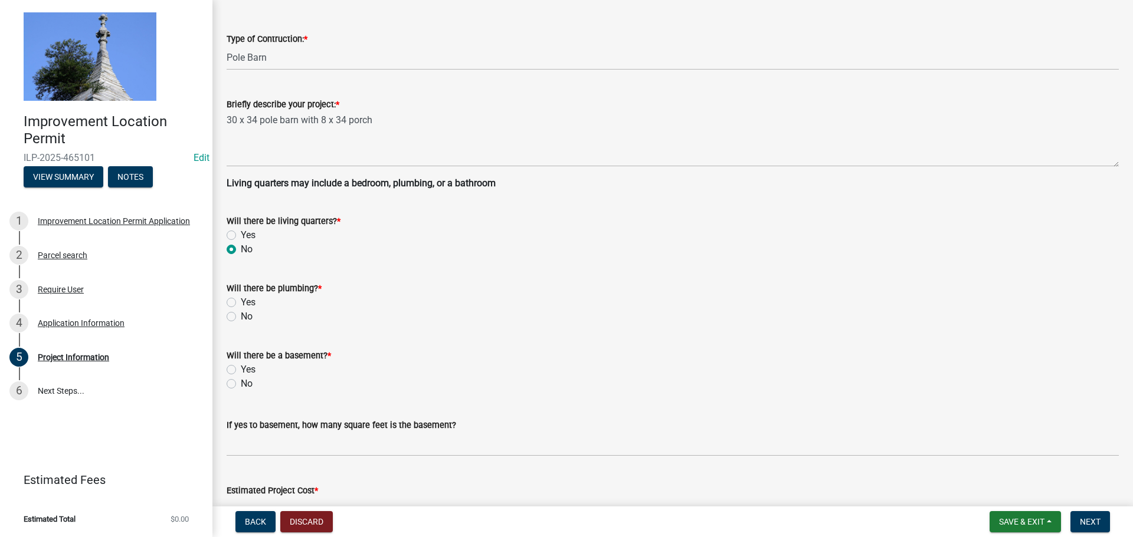
scroll to position [236, 0]
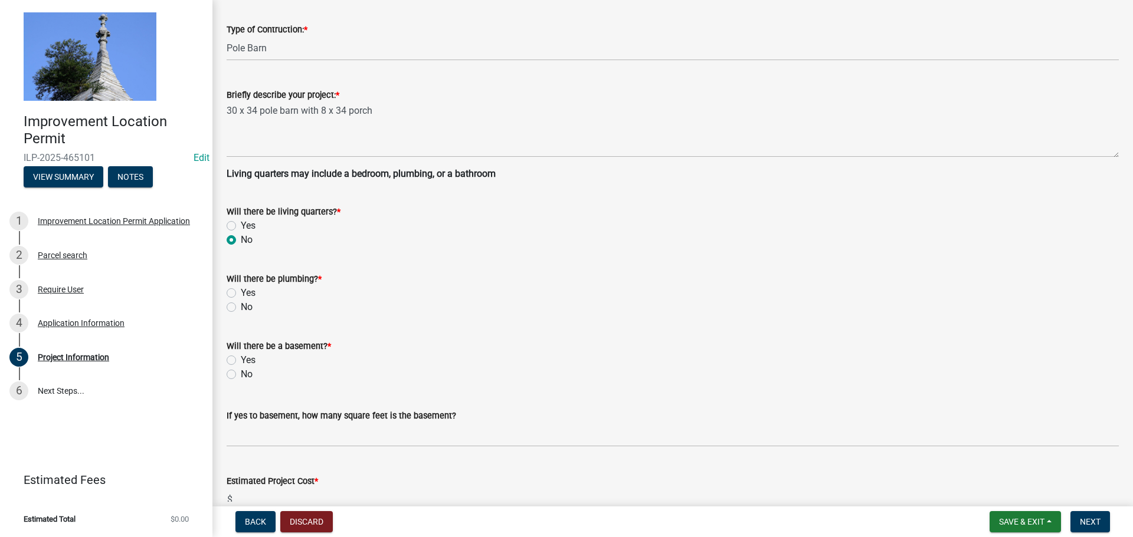
click at [232, 312] on div "No" at bounding box center [673, 307] width 892 height 14
click at [241, 308] on label "No" at bounding box center [247, 307] width 12 height 14
click at [241, 308] on input "No" at bounding box center [245, 304] width 8 height 8
radio input "true"
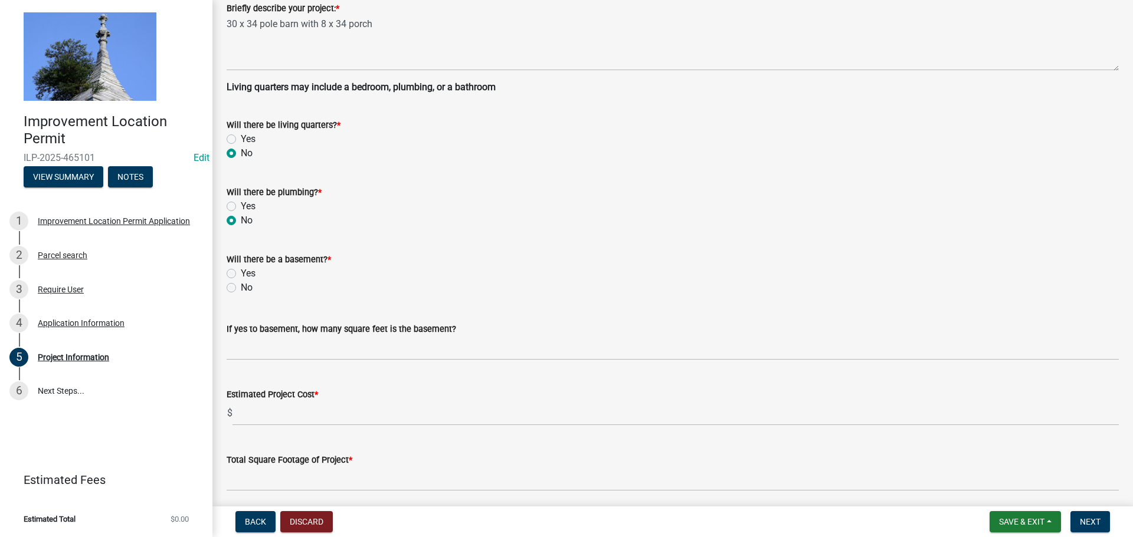
scroll to position [354, 0]
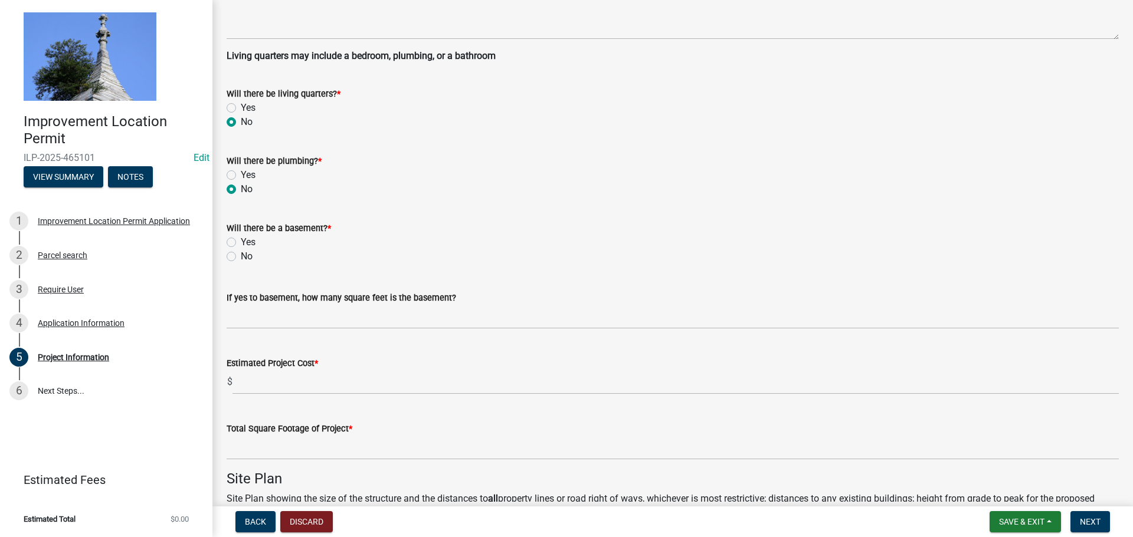
click at [241, 257] on label "No" at bounding box center [247, 257] width 12 height 14
click at [241, 257] on input "No" at bounding box center [245, 254] width 8 height 8
radio input "true"
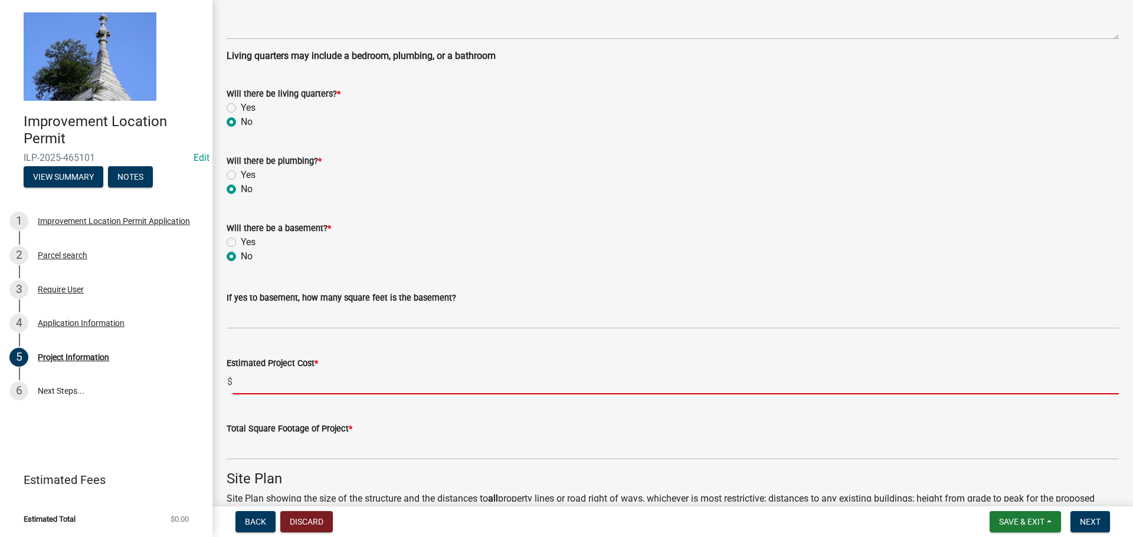
click at [241, 373] on input "text" at bounding box center [675, 382] width 886 height 24
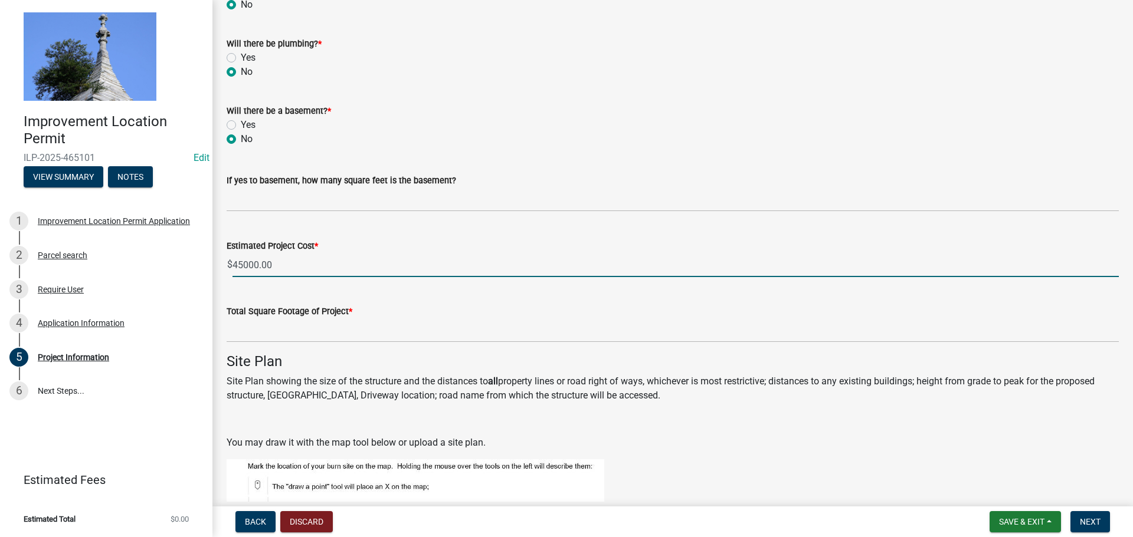
scroll to position [472, 0]
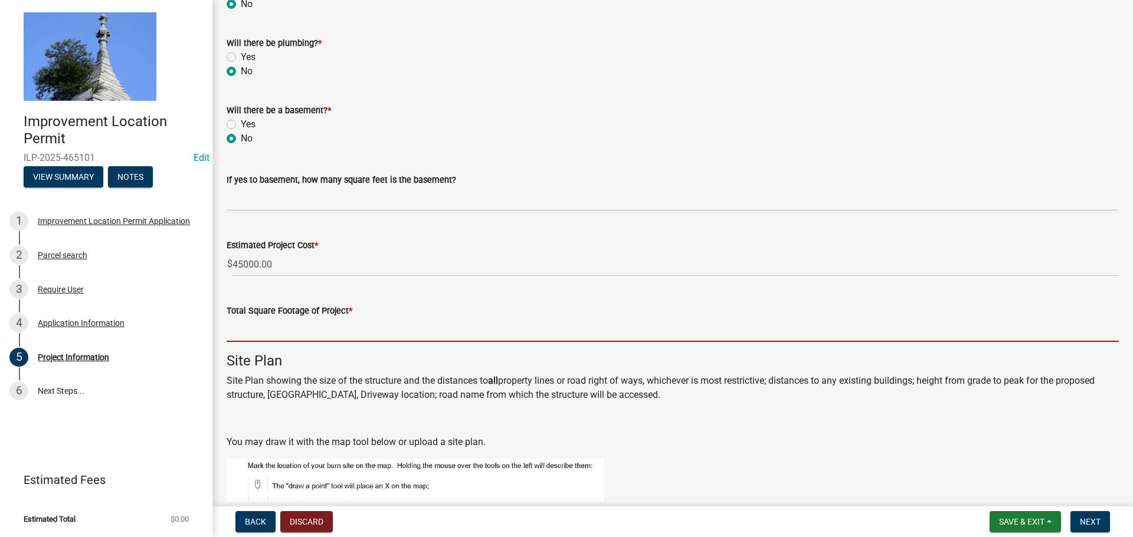
type input "45000"
click at [264, 330] on input "text" at bounding box center [673, 330] width 892 height 24
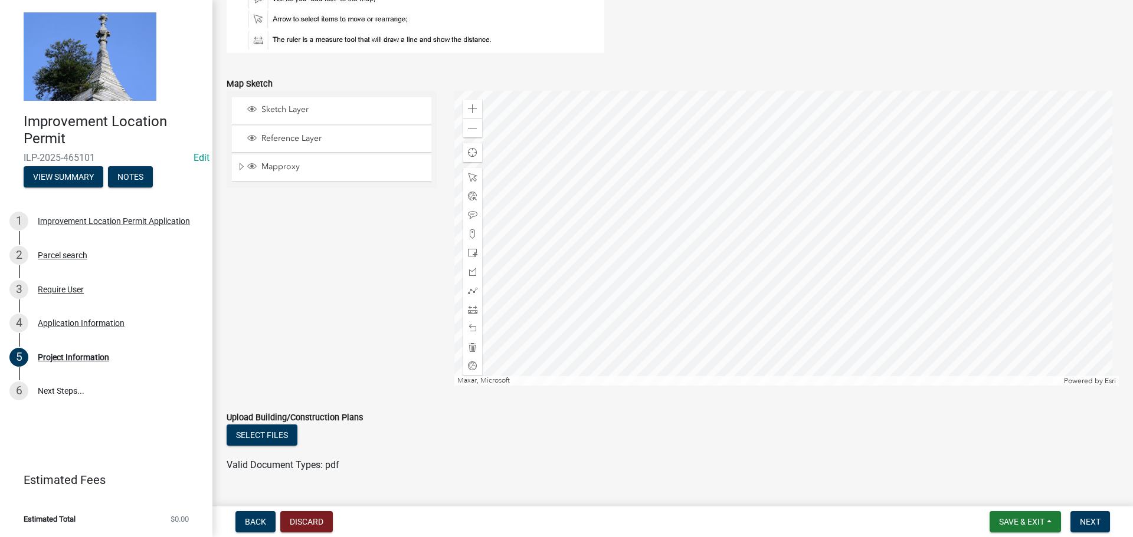
scroll to position [1007, 0]
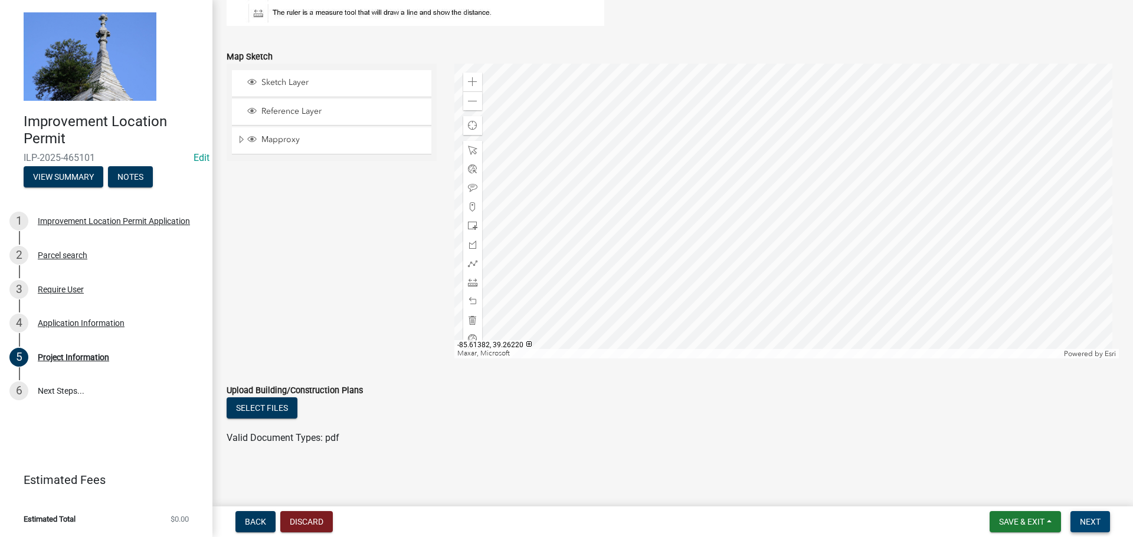
type input "1020"
click at [1084, 519] on span "Next" at bounding box center [1089, 521] width 21 height 9
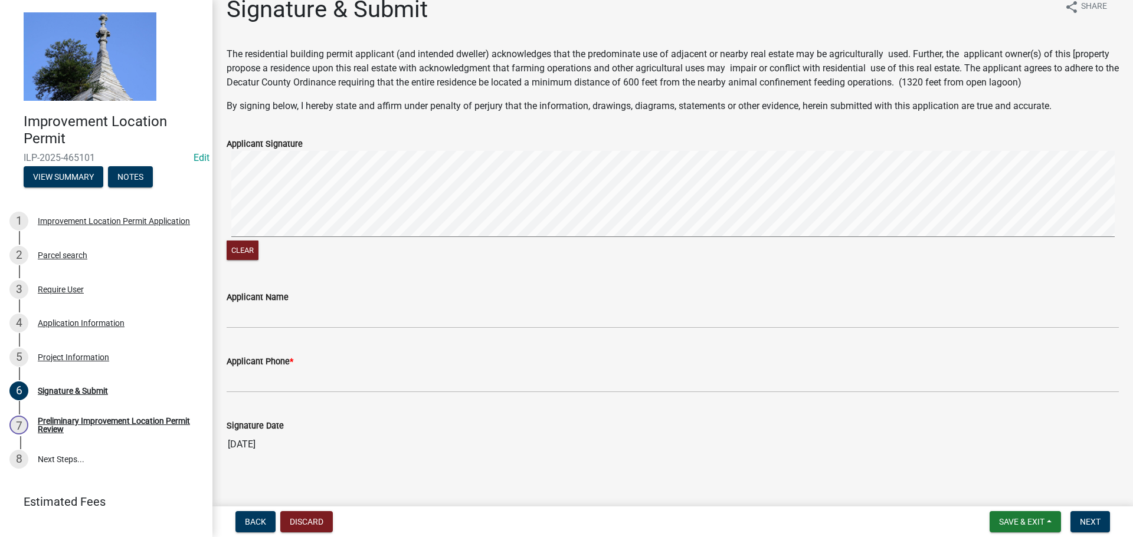
scroll to position [29, 0]
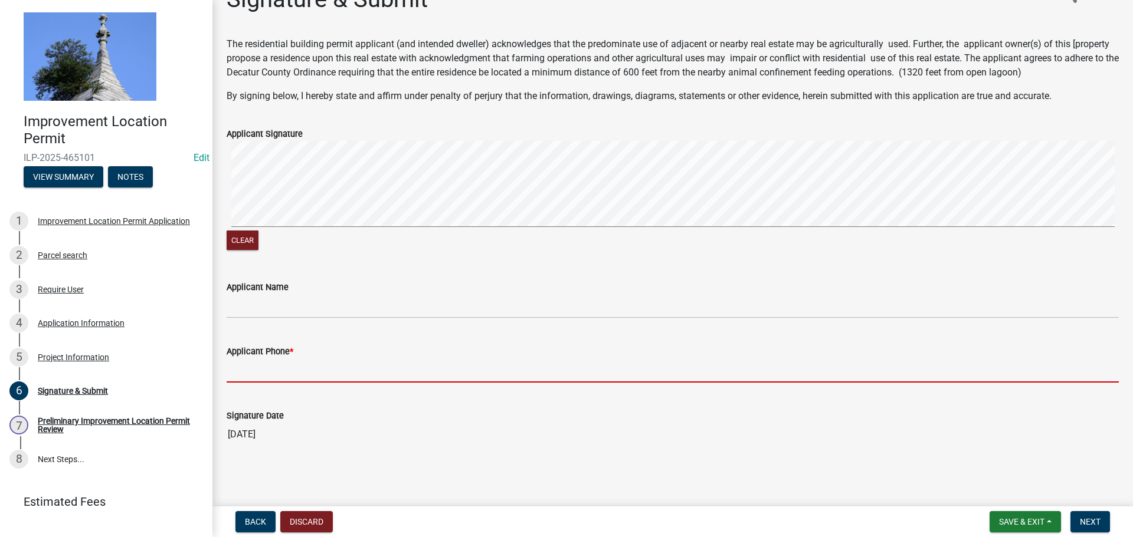
click at [366, 371] on input "Applicant Phone *" at bounding box center [673, 371] width 892 height 24
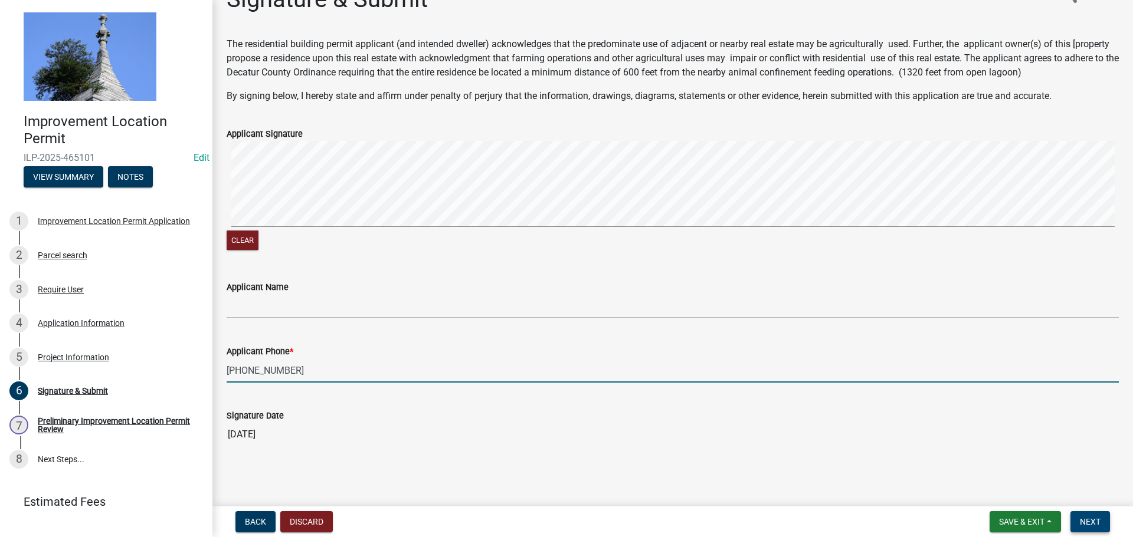
type input "[PHONE_NUMBER]"
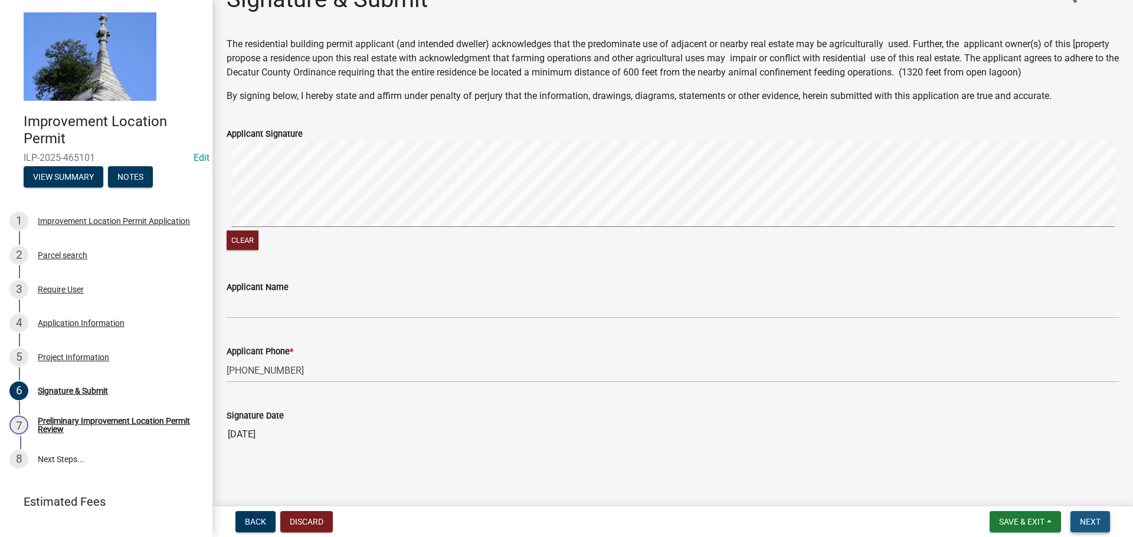
click at [1086, 519] on span "Next" at bounding box center [1089, 521] width 21 height 9
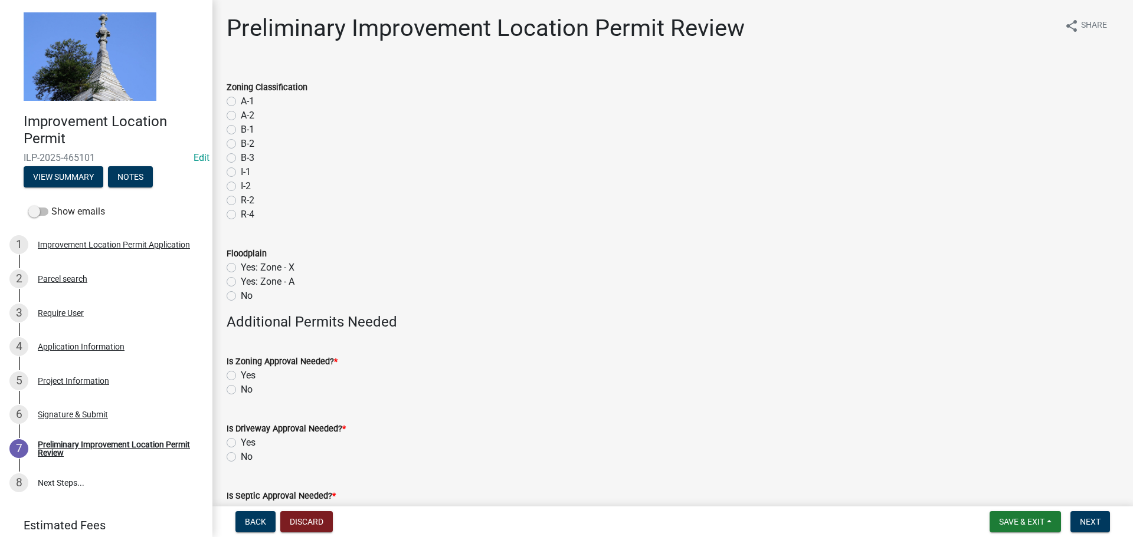
click at [241, 99] on label "A-1" at bounding box center [248, 101] width 14 height 14
click at [241, 99] on input "A-1" at bounding box center [245, 98] width 8 height 8
radio input "true"
click at [241, 296] on label "No" at bounding box center [247, 296] width 12 height 14
click at [241, 296] on input "No" at bounding box center [245, 293] width 8 height 8
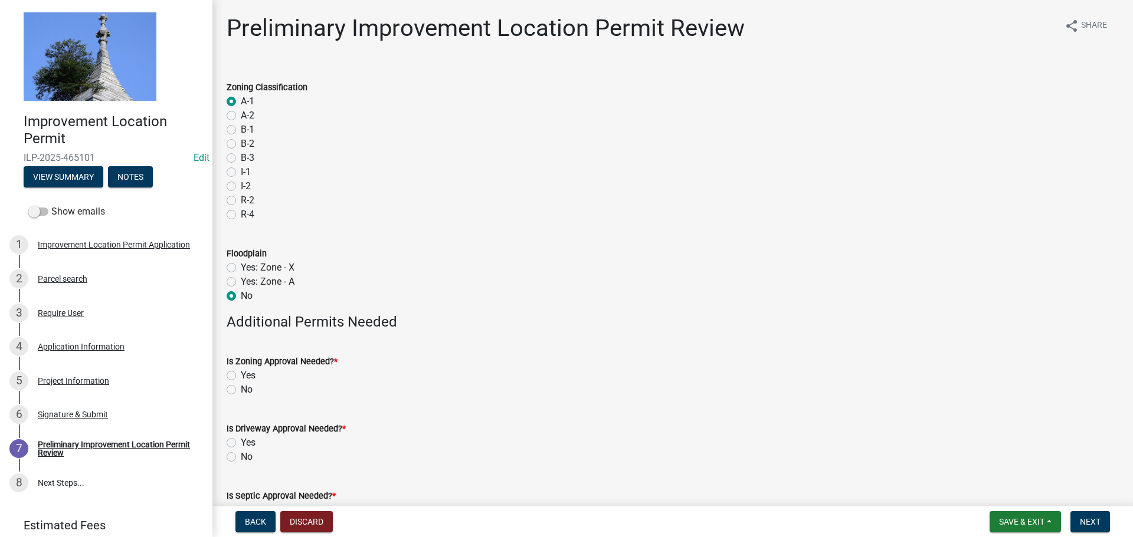
radio input "true"
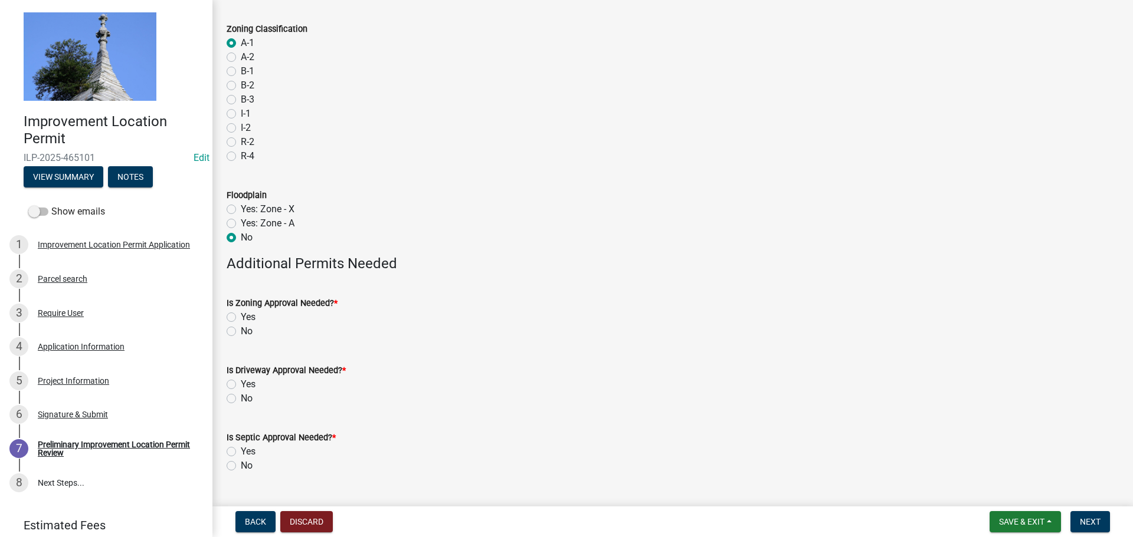
scroll to position [59, 0]
click at [241, 327] on label "No" at bounding box center [247, 331] width 12 height 14
click at [241, 327] on input "No" at bounding box center [245, 328] width 8 height 8
radio input "true"
click at [241, 400] on label "No" at bounding box center [247, 398] width 12 height 14
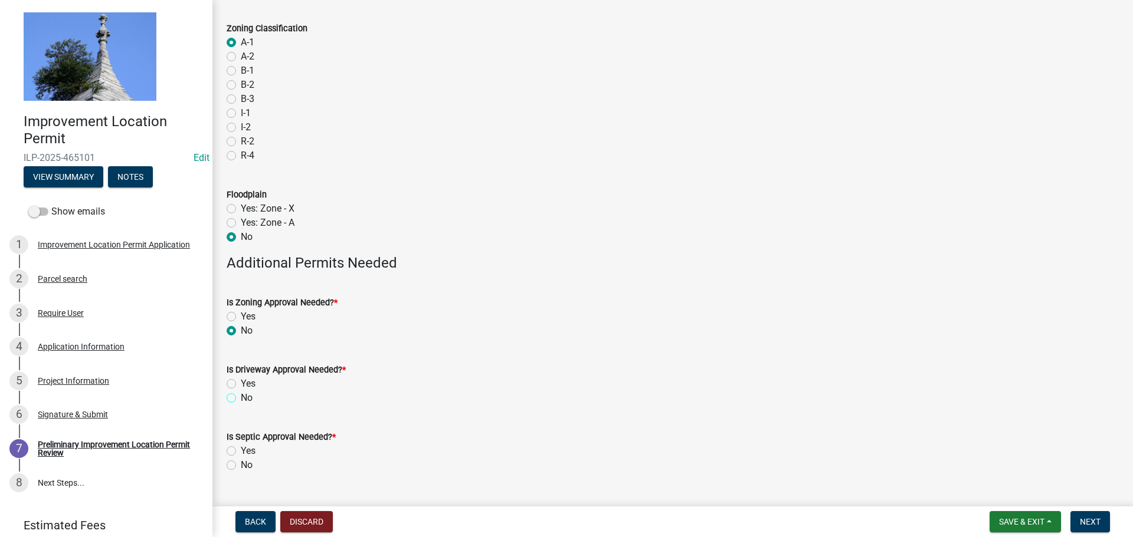
click at [241, 399] on input "No" at bounding box center [245, 395] width 8 height 8
radio input "true"
click at [241, 466] on label "No" at bounding box center [247, 465] width 12 height 14
click at [241, 466] on input "No" at bounding box center [245, 462] width 8 height 8
radio input "true"
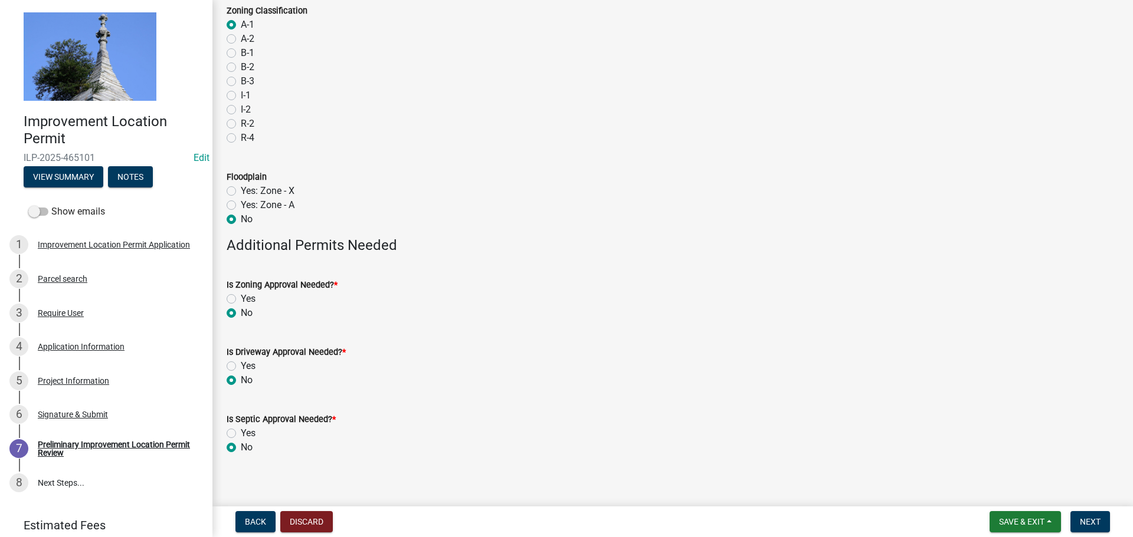
scroll to position [86, 0]
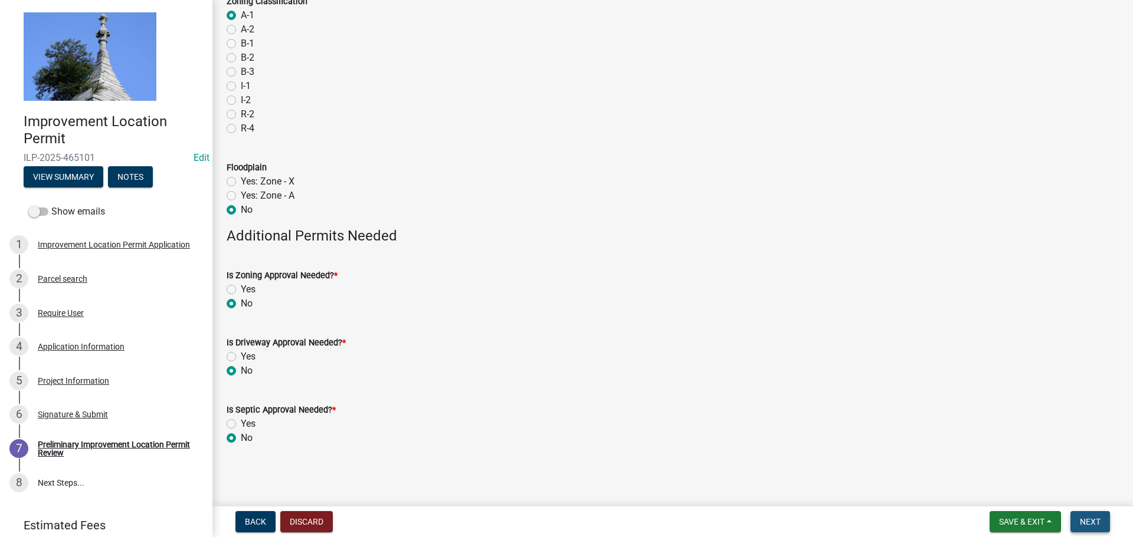
click at [1089, 518] on span "Next" at bounding box center [1089, 521] width 21 height 9
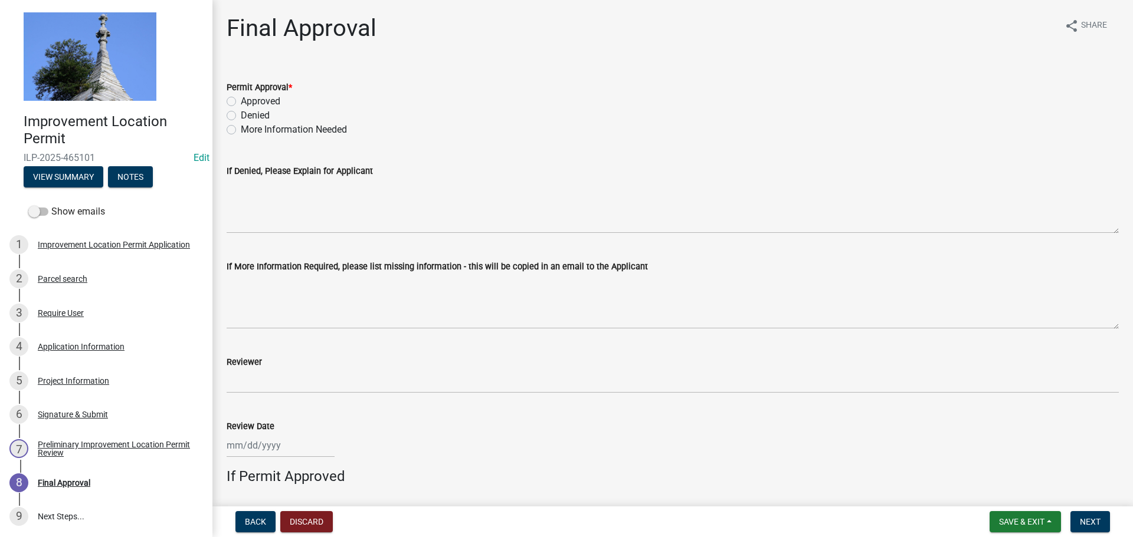
click at [241, 103] on label "Approved" at bounding box center [261, 101] width 40 height 14
click at [241, 102] on input "Approved" at bounding box center [245, 98] width 8 height 8
radio input "true"
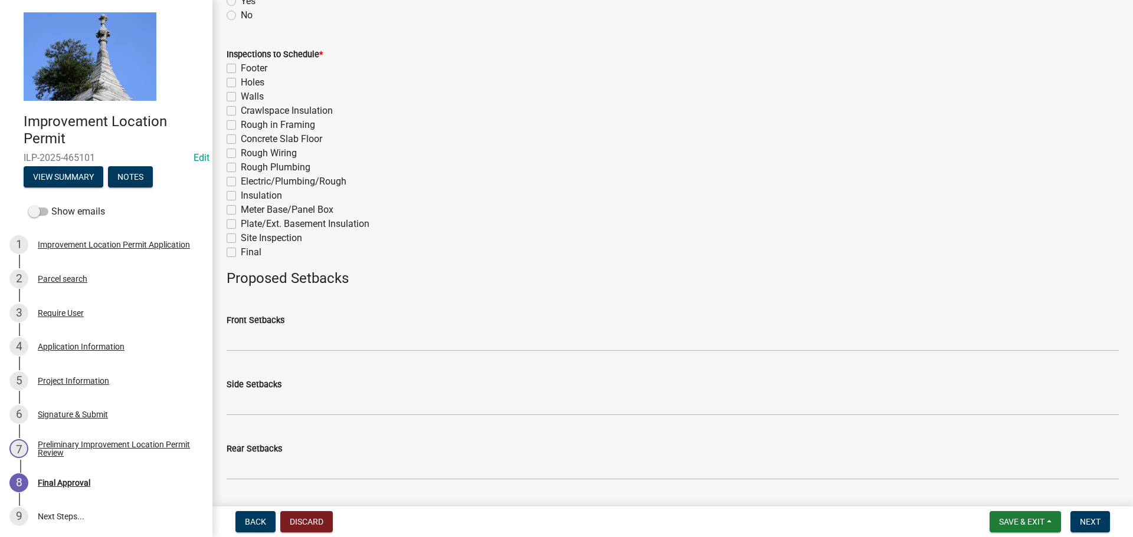
scroll to position [531, 0]
click at [241, 18] on label "No" at bounding box center [247, 13] width 12 height 14
click at [241, 14] on input "No" at bounding box center [245, 10] width 8 height 8
radio input "true"
click at [241, 251] on label "Final" at bounding box center [251, 251] width 21 height 14
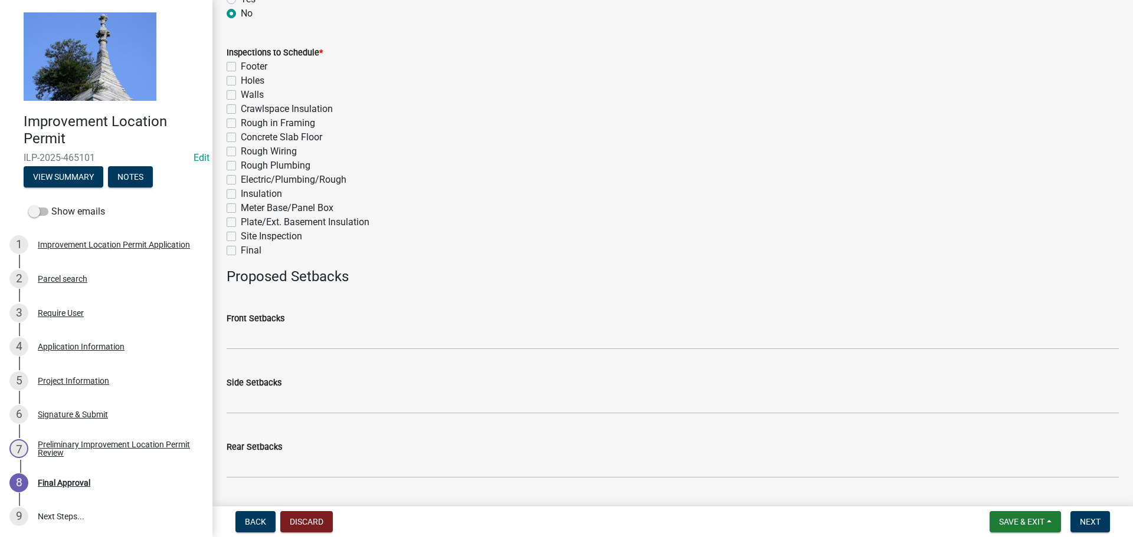
click at [241, 251] on input "Final" at bounding box center [245, 248] width 8 height 8
checkbox input "true"
checkbox input "false"
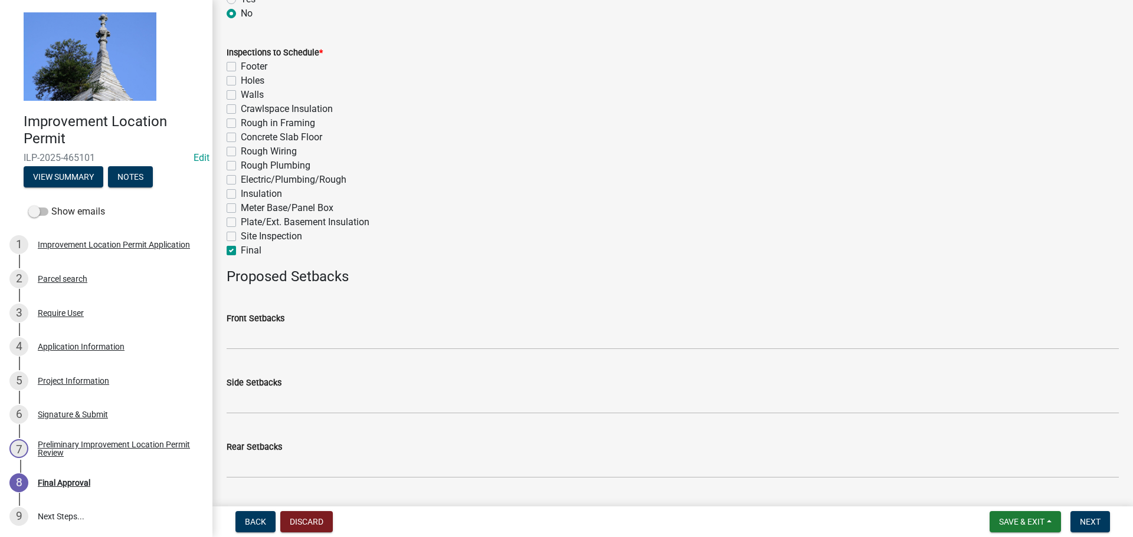
checkbox input "false"
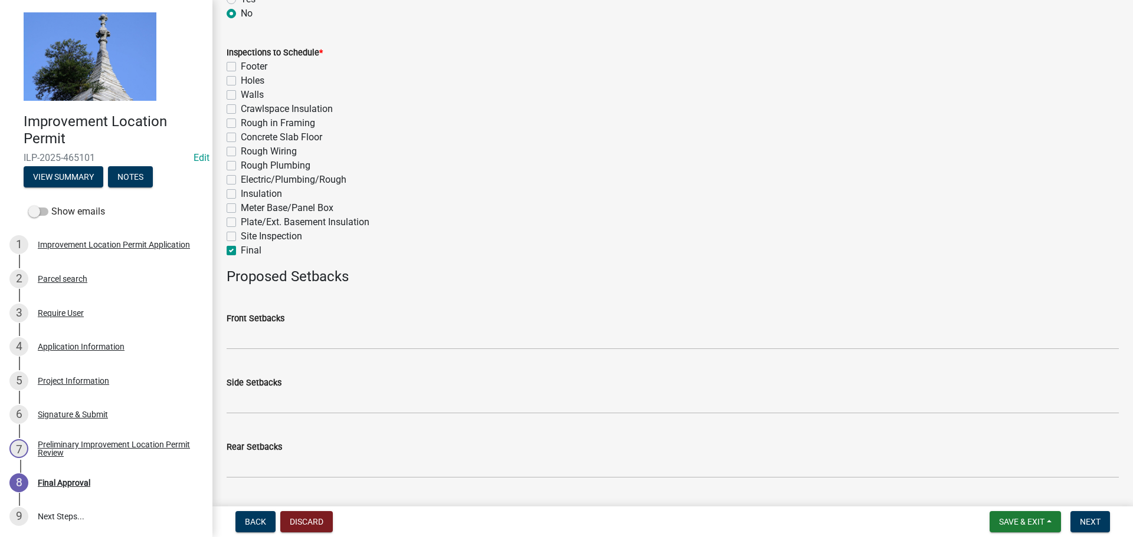
checkbox input "false"
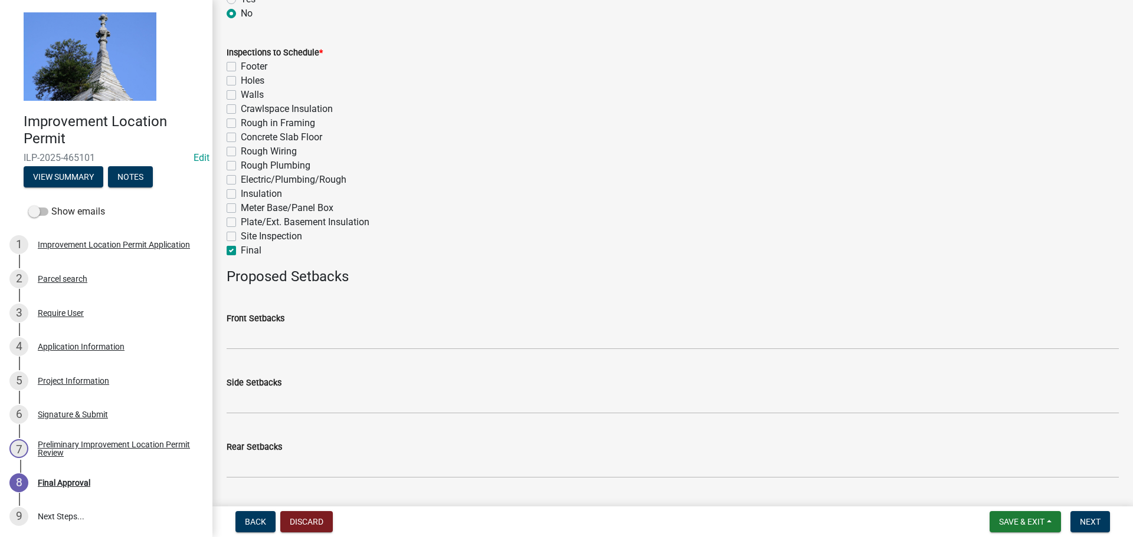
checkbox input "true"
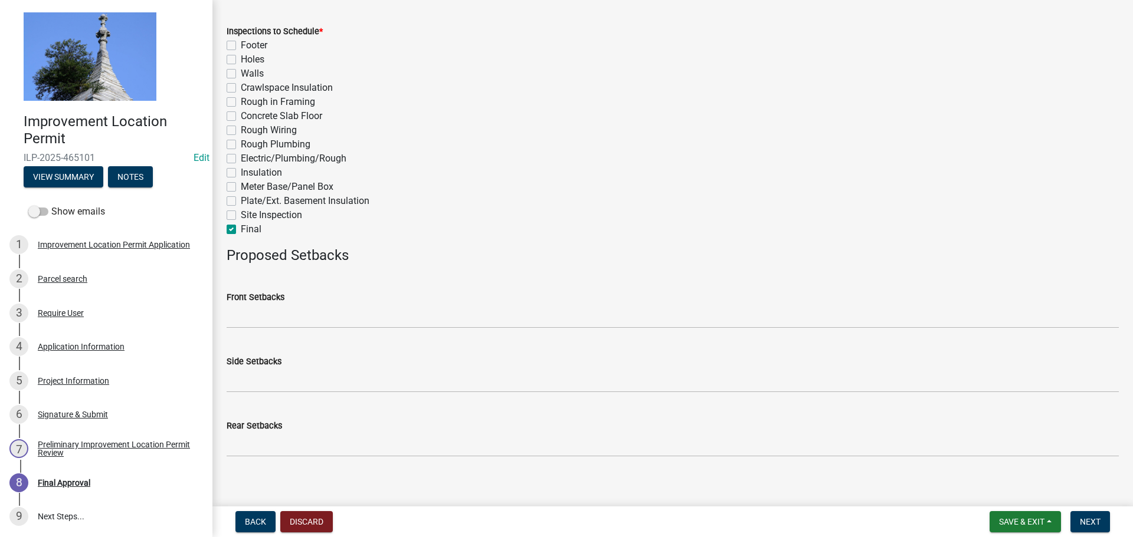
scroll to position [563, 0]
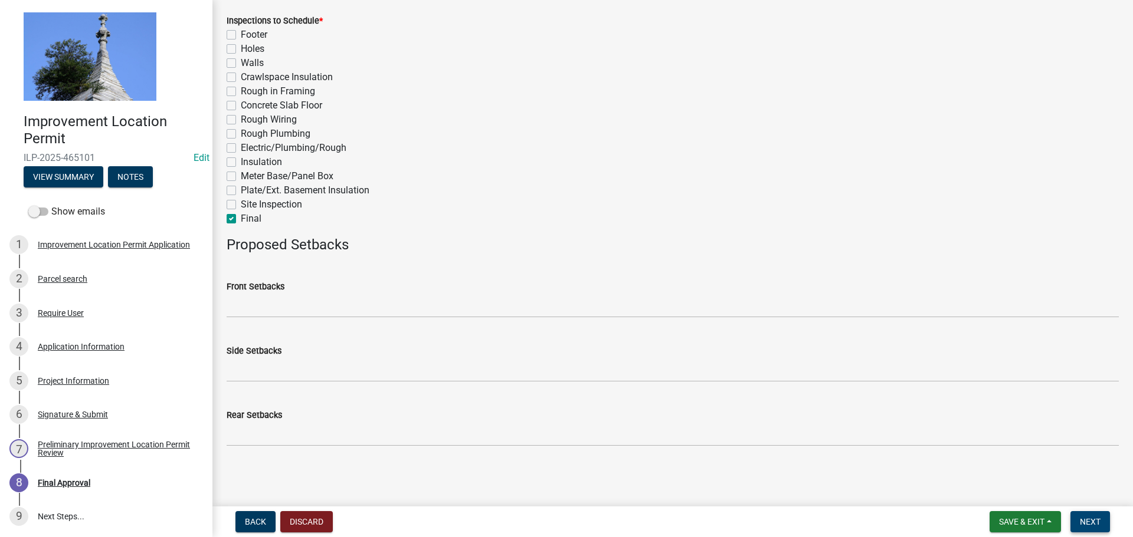
click at [1089, 518] on span "Next" at bounding box center [1089, 521] width 21 height 9
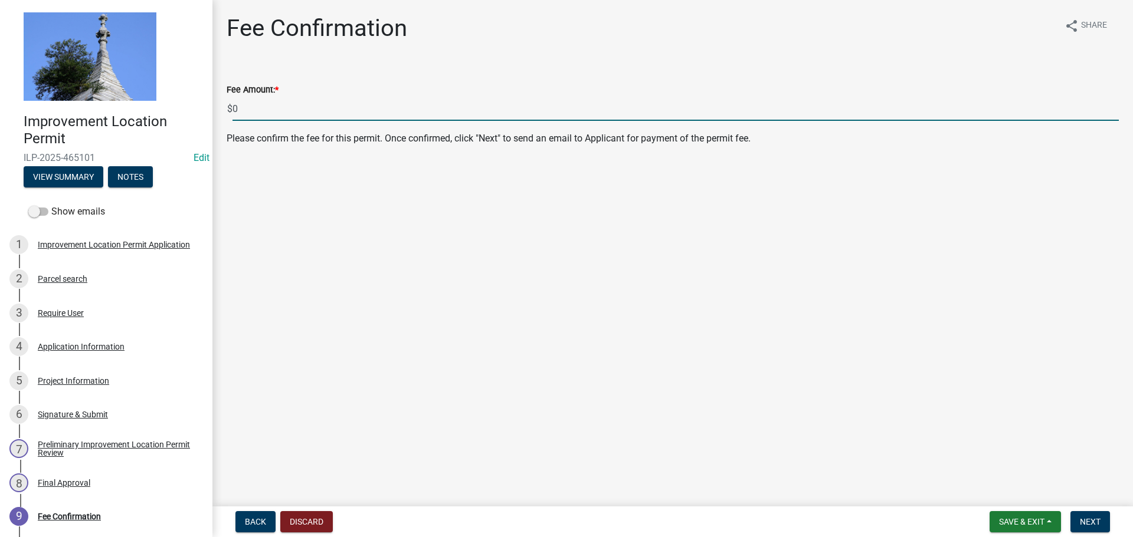
drag, startPoint x: 258, startPoint y: 110, endPoint x: 231, endPoint y: 101, distance: 28.4
click at [231, 101] on div "$ 0" at bounding box center [673, 109] width 892 height 24
type input "345"
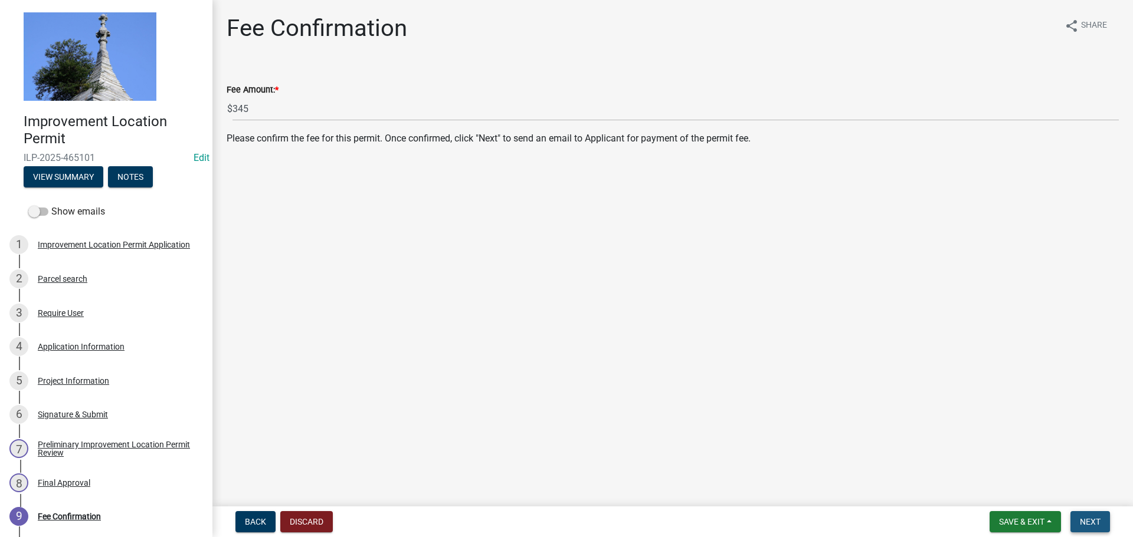
click at [1089, 522] on span "Next" at bounding box center [1089, 521] width 21 height 9
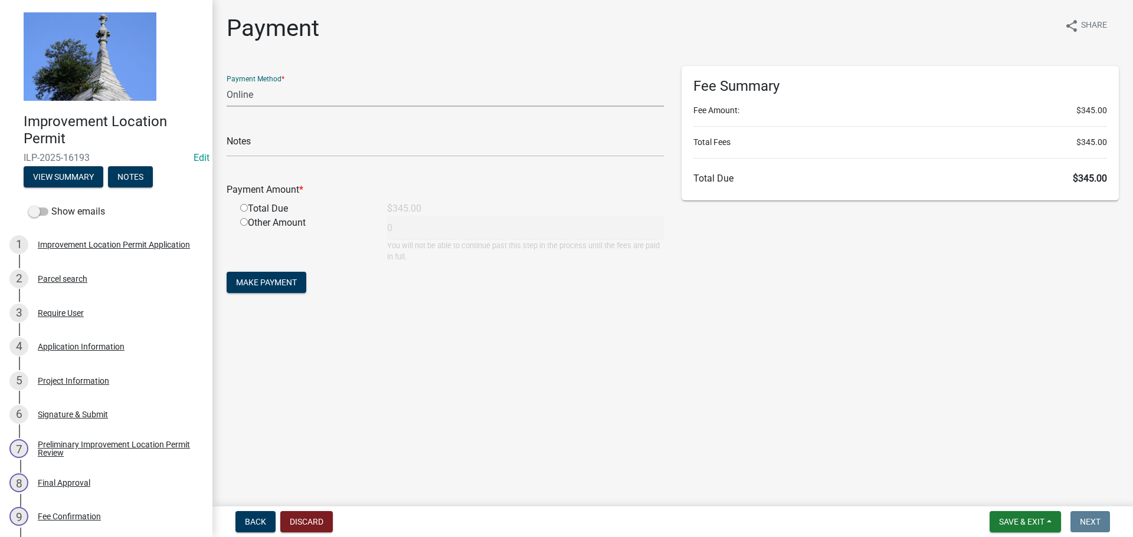
click at [434, 87] on select "Credit Card POS Check Cash Online" at bounding box center [445, 95] width 437 height 24
select select "2: 1"
click at [227, 83] on select "Credit Card POS Check Cash Online" at bounding box center [445, 95] width 437 height 24
click at [245, 209] on input "radio" at bounding box center [244, 208] width 8 height 8
radio input "true"
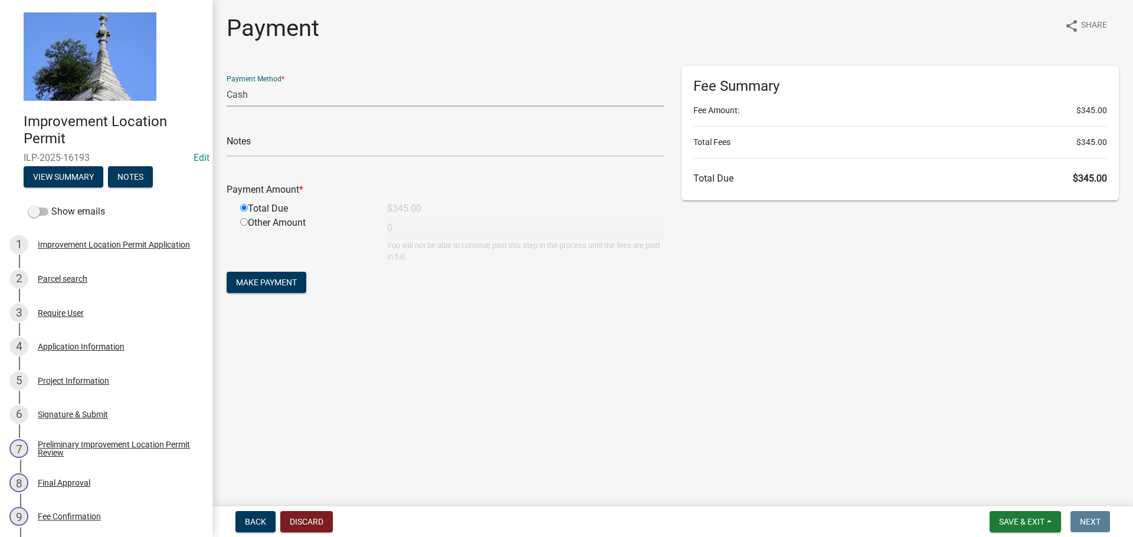
type input "345"
click at [262, 278] on span "Make Payment" at bounding box center [266, 282] width 61 height 9
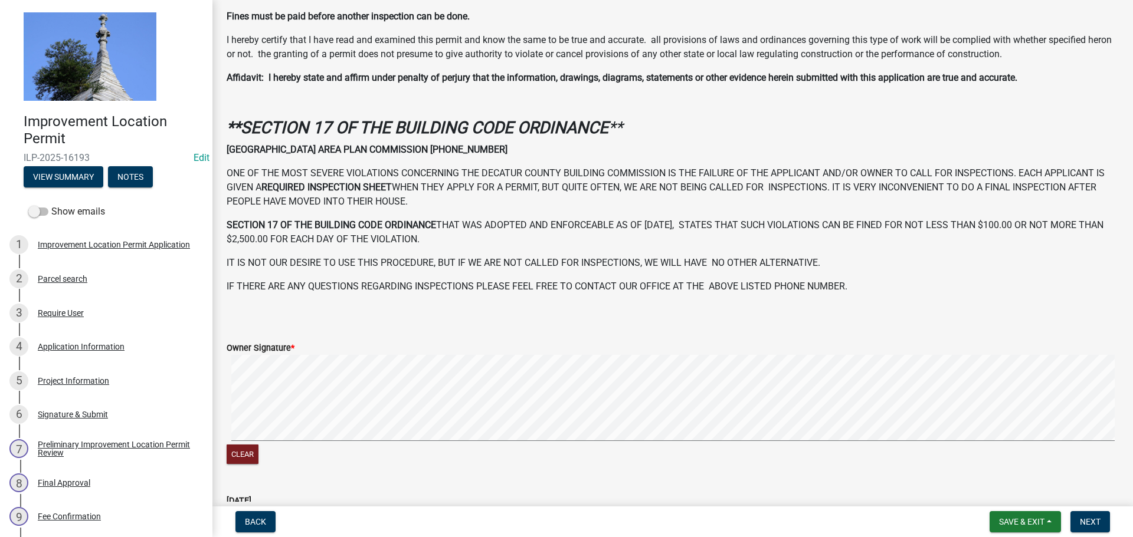
scroll to position [340, 0]
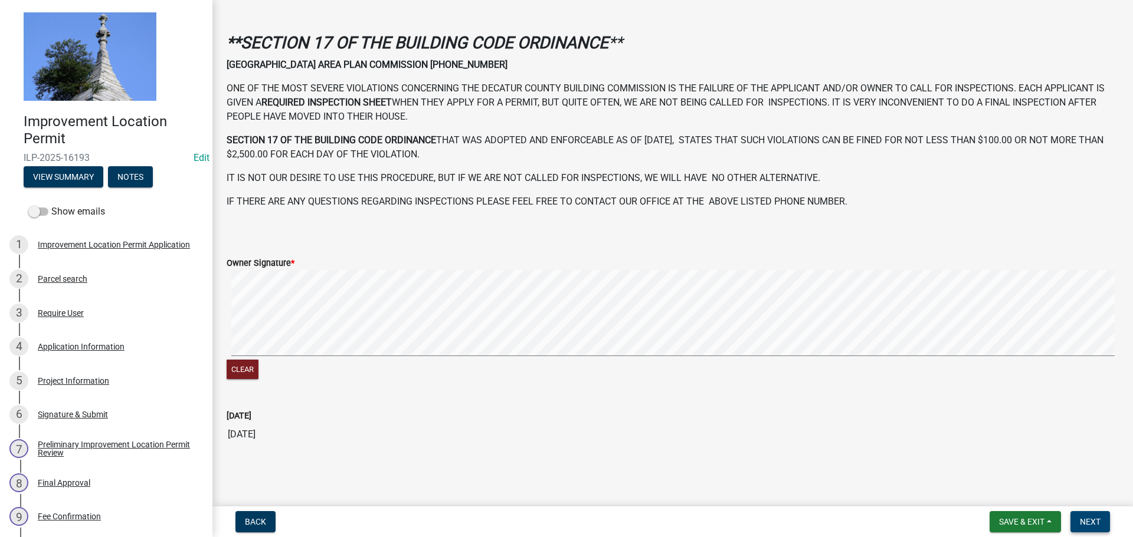
click at [1084, 527] on span "Next" at bounding box center [1089, 521] width 21 height 9
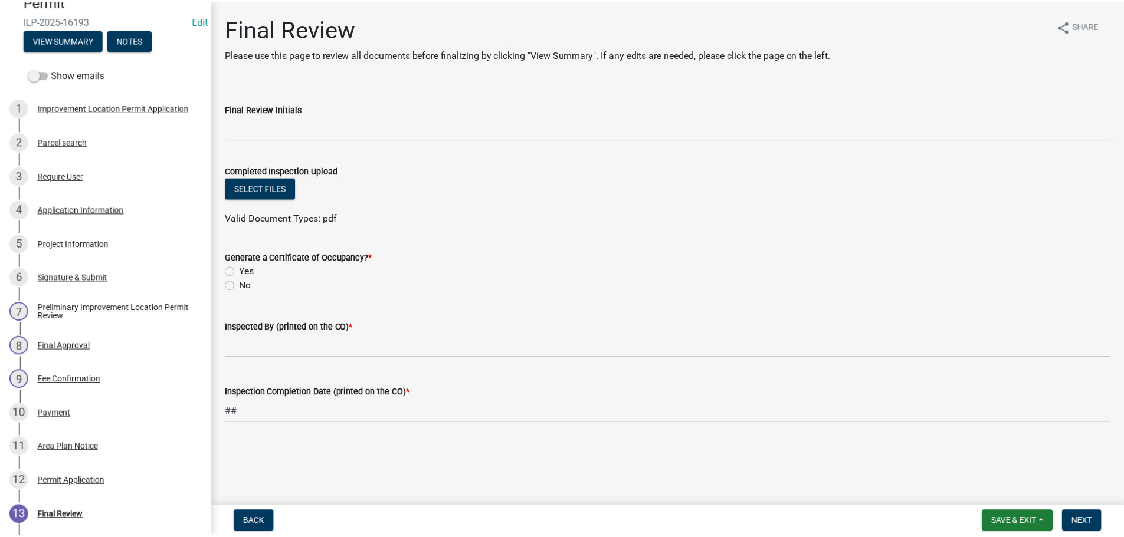
scroll to position [139, 0]
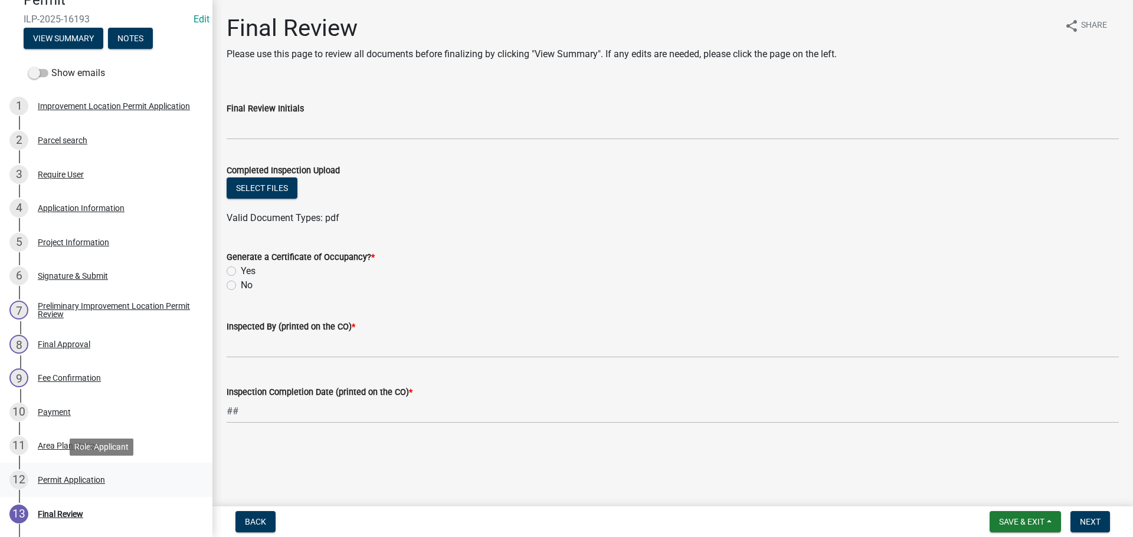
click at [71, 481] on div "Permit Application" at bounding box center [71, 480] width 67 height 8
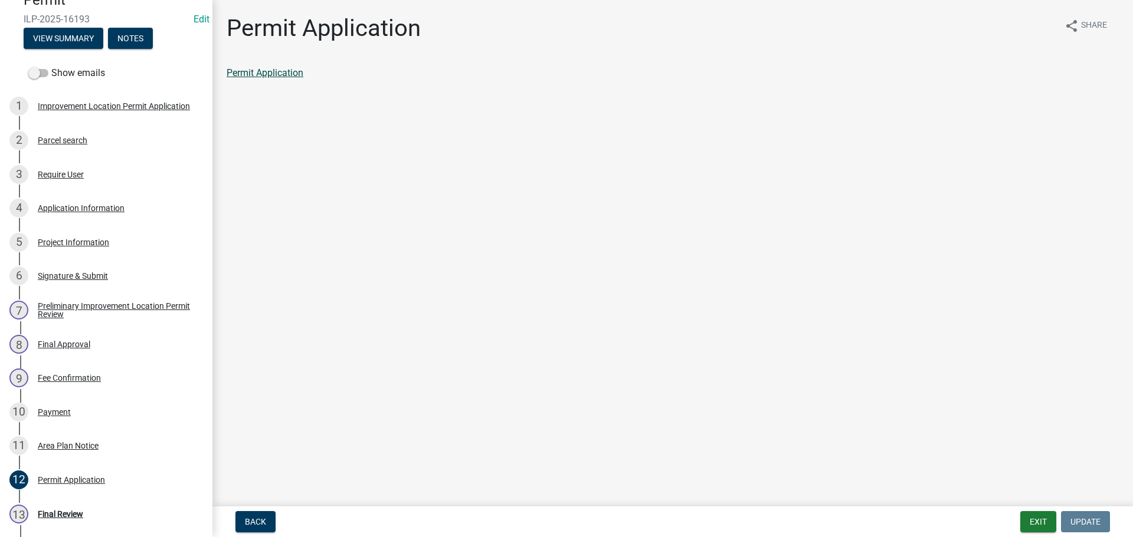
click at [264, 70] on link "Permit Application" at bounding box center [265, 72] width 77 height 11
click at [1046, 526] on button "Exit" at bounding box center [1038, 521] width 36 height 21
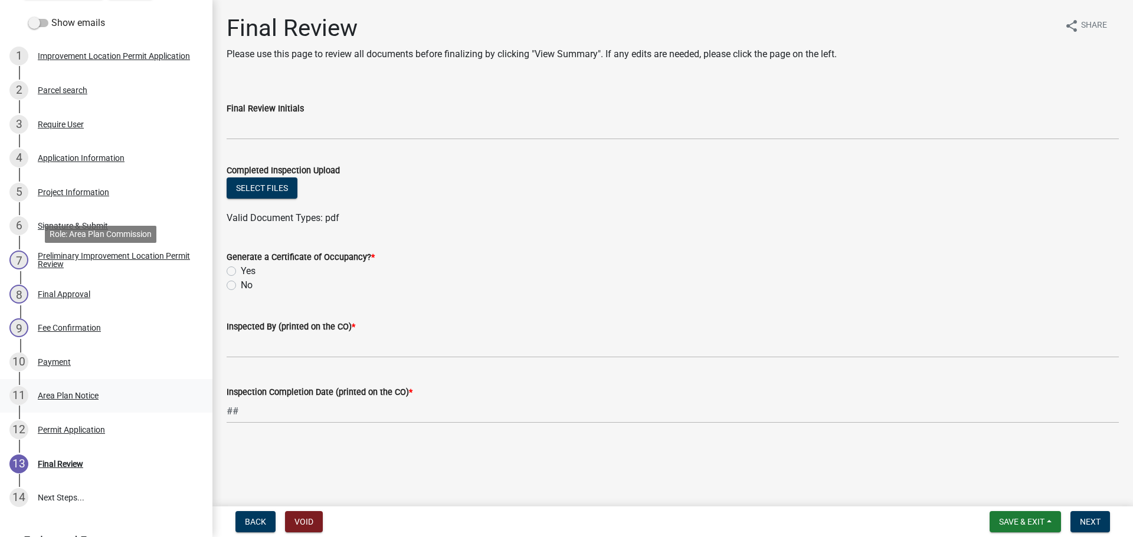
scroll to position [276, 0]
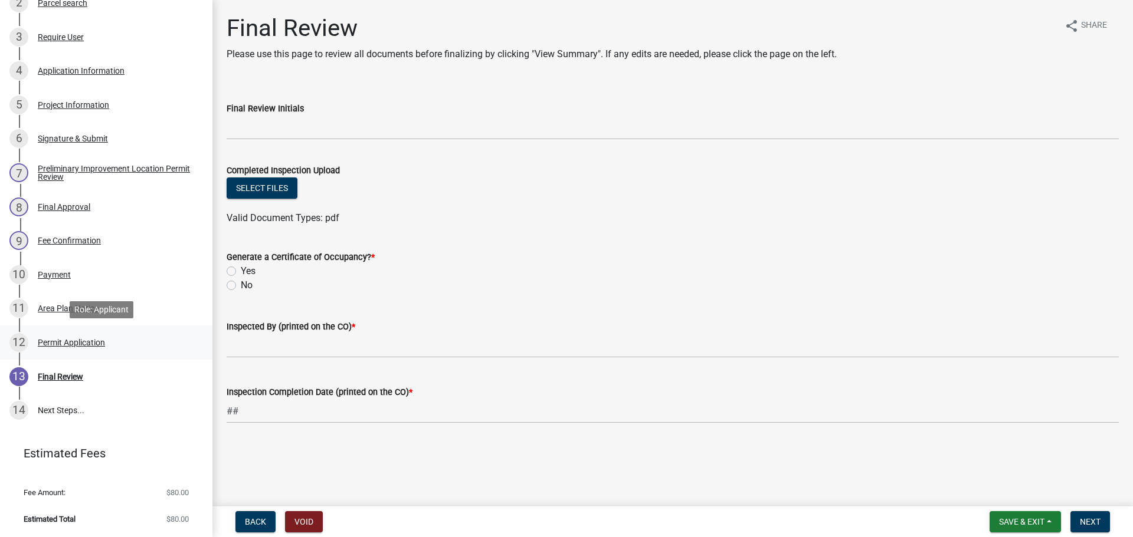
click at [102, 341] on div "Permit Application" at bounding box center [71, 343] width 67 height 8
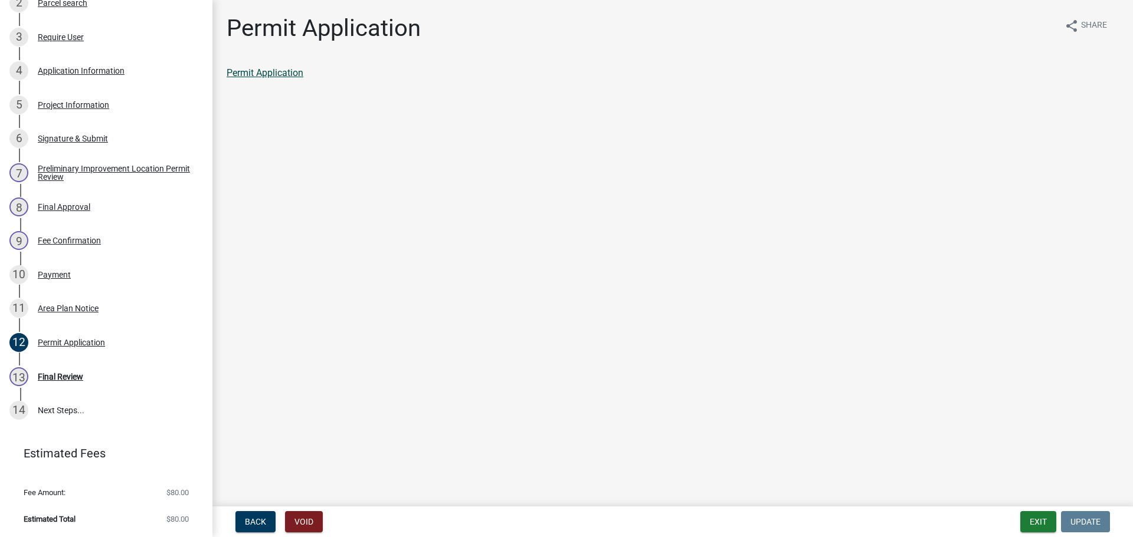
click at [266, 69] on link "Permit Application" at bounding box center [265, 72] width 77 height 11
